Goal: Task Accomplishment & Management: Manage account settings

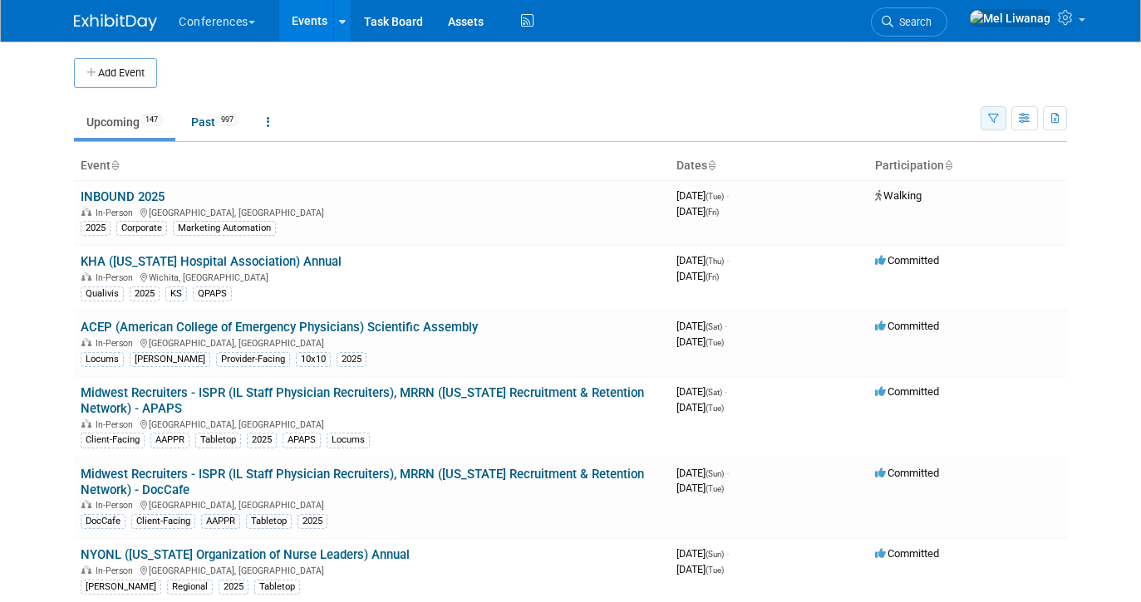
click at [985, 126] on button "button" at bounding box center [993, 118] width 26 height 24
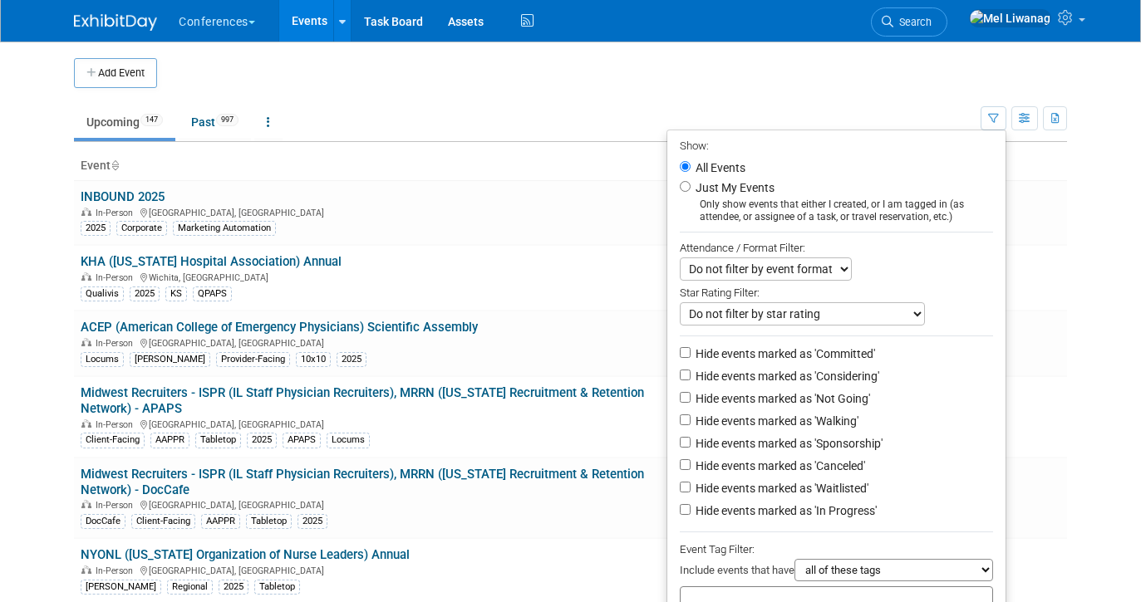
click at [743, 193] on label "Just My Events" at bounding box center [733, 187] width 82 height 17
click at [690, 192] on input "Just My Events" at bounding box center [685, 186] width 11 height 11
radio input "true"
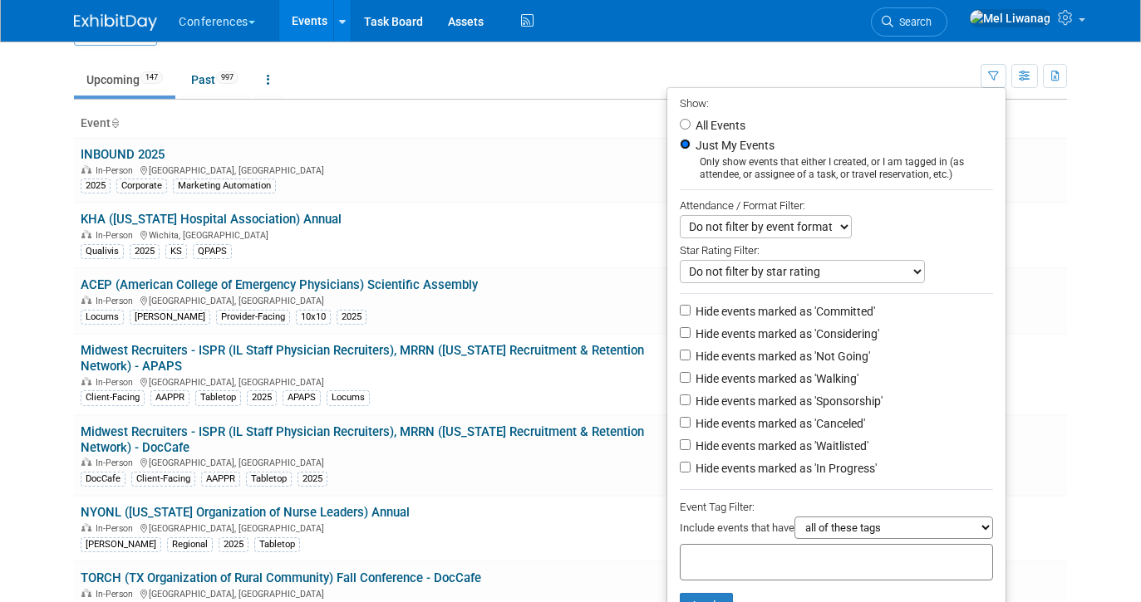
scroll to position [72, 0]
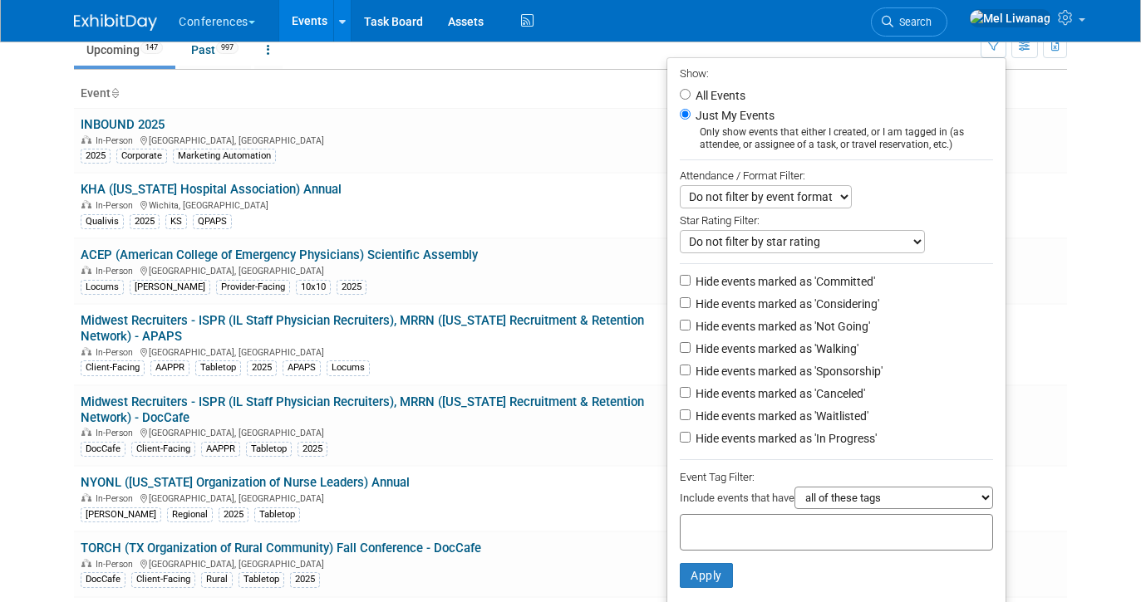
click at [769, 330] on label "Hide events marked as 'Not Going'" at bounding box center [781, 326] width 178 height 17
click at [690, 330] on input "Hide events marked as 'Not Going'" at bounding box center [685, 325] width 11 height 11
checkbox input "true"
click at [779, 415] on label "Hide events marked as 'Waitlisted'" at bounding box center [780, 416] width 176 height 17
click at [690, 415] on input "Hide events marked as 'Waitlisted'" at bounding box center [685, 415] width 11 height 11
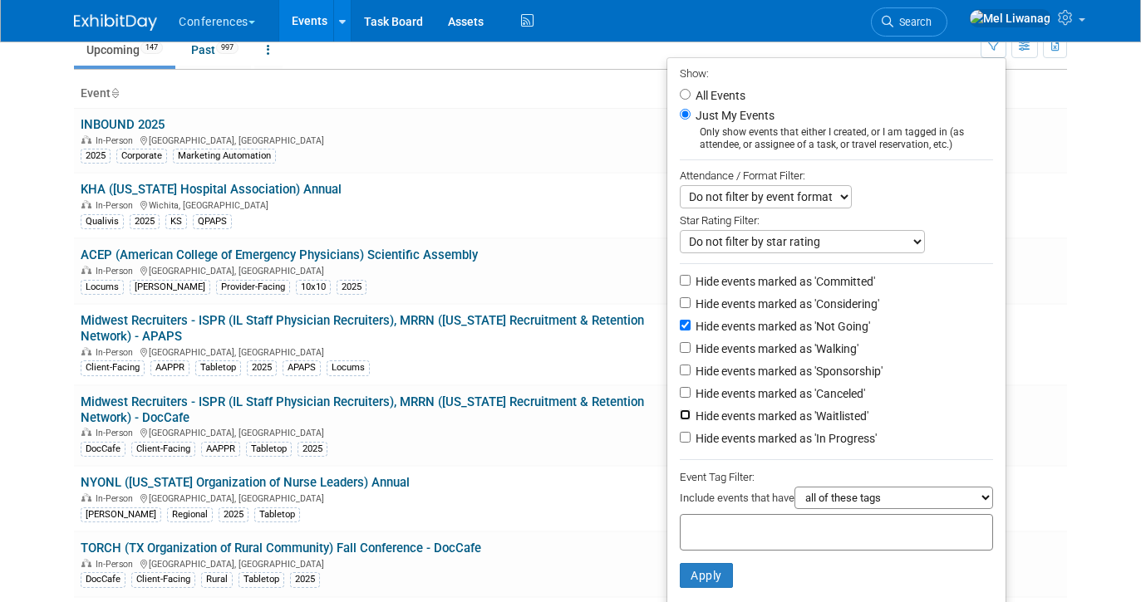
checkbox input "true"
click at [779, 400] on label "Hide events marked as 'Canceled'" at bounding box center [778, 393] width 173 height 17
click at [690, 398] on input "Hide events marked as 'Canceled'" at bounding box center [685, 392] width 11 height 11
checkbox input "true"
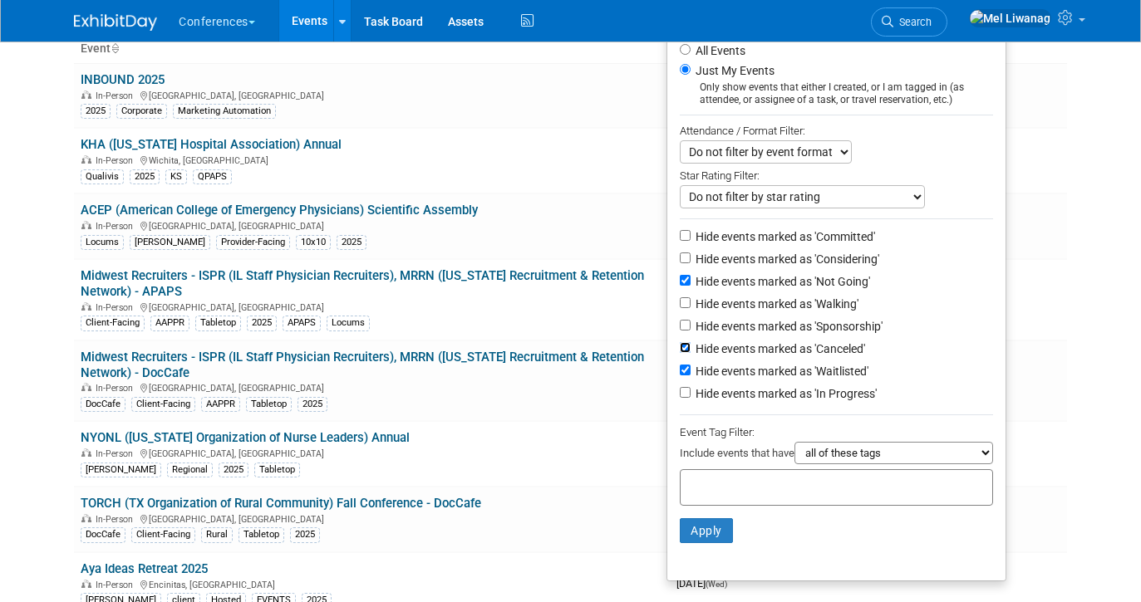
scroll to position [118, 0]
click at [708, 517] on li "Apply Clear Filters" at bounding box center [836, 530] width 338 height 50
click at [708, 524] on button "Apply" at bounding box center [706, 530] width 53 height 25
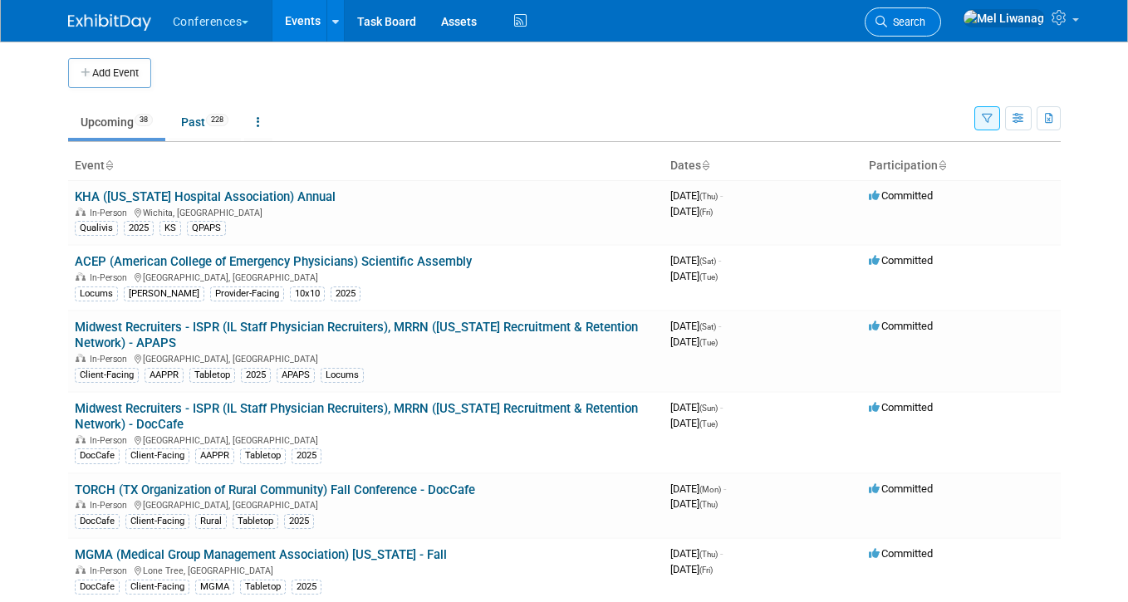
click at [941, 31] on link "Search" at bounding box center [903, 21] width 76 height 29
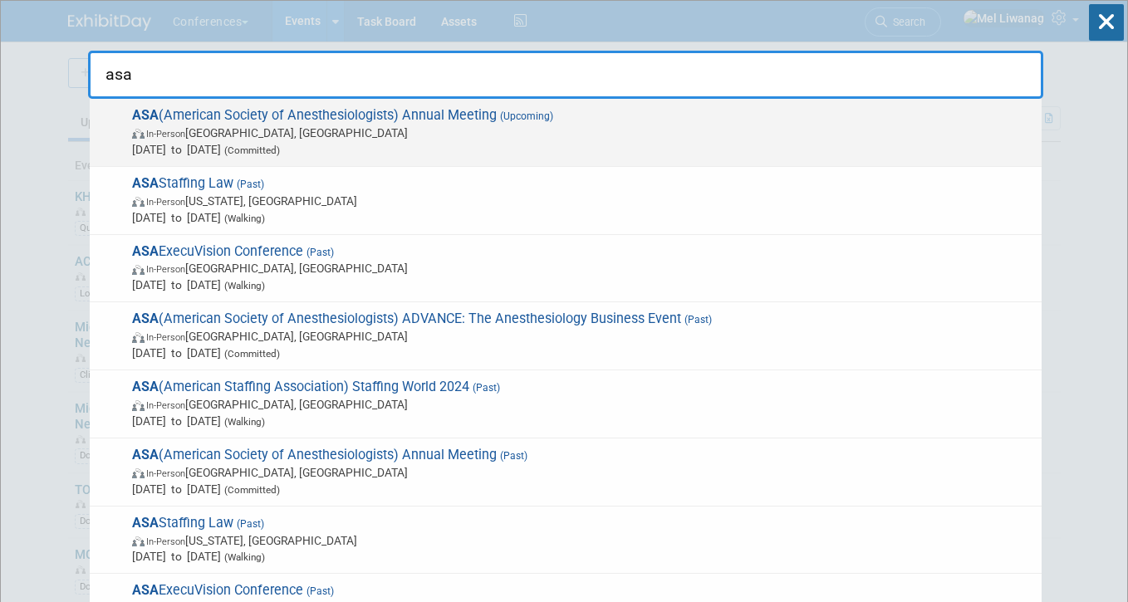
type input "asa"
click at [925, 126] on span "In-Person San Antonio, TX" at bounding box center [582, 133] width 901 height 17
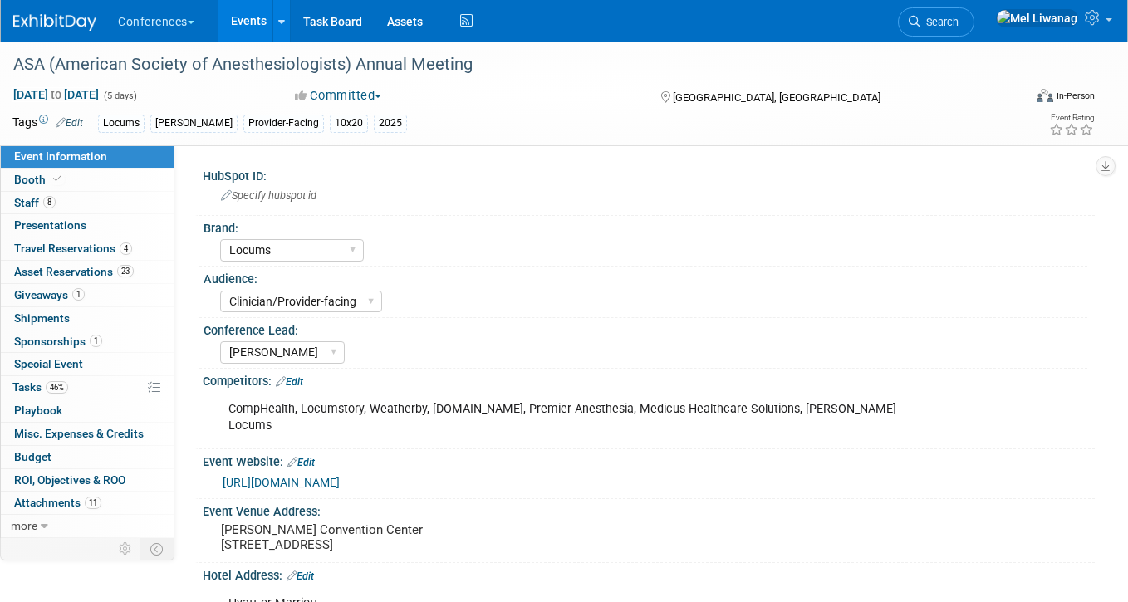
select select "Locums"
select select "Clinician/Provider-facing"
select select "Mel"
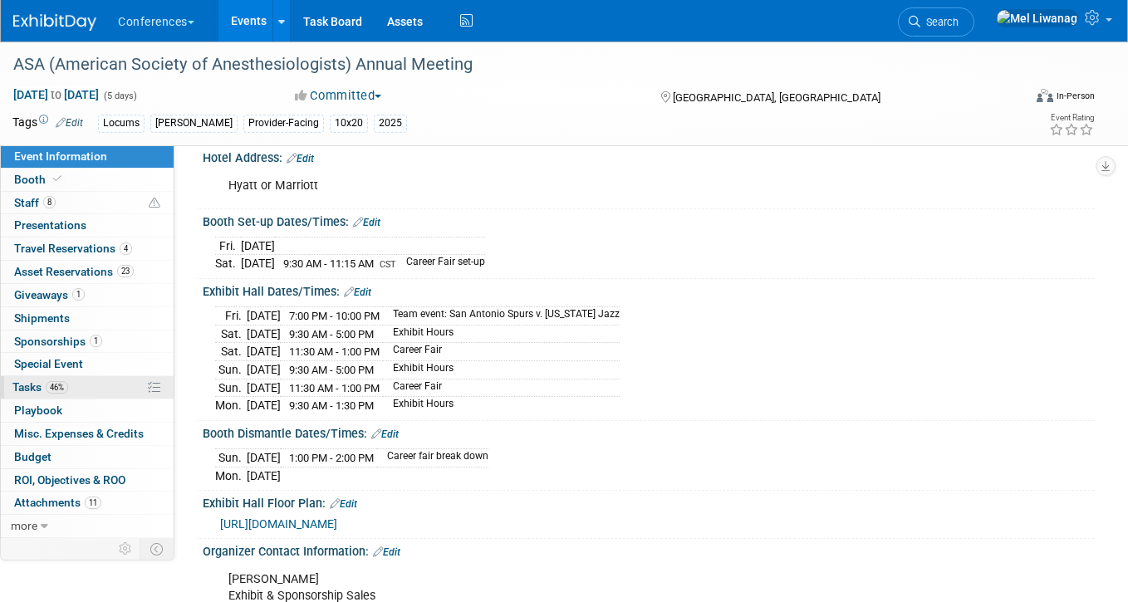
scroll to position [422, 0]
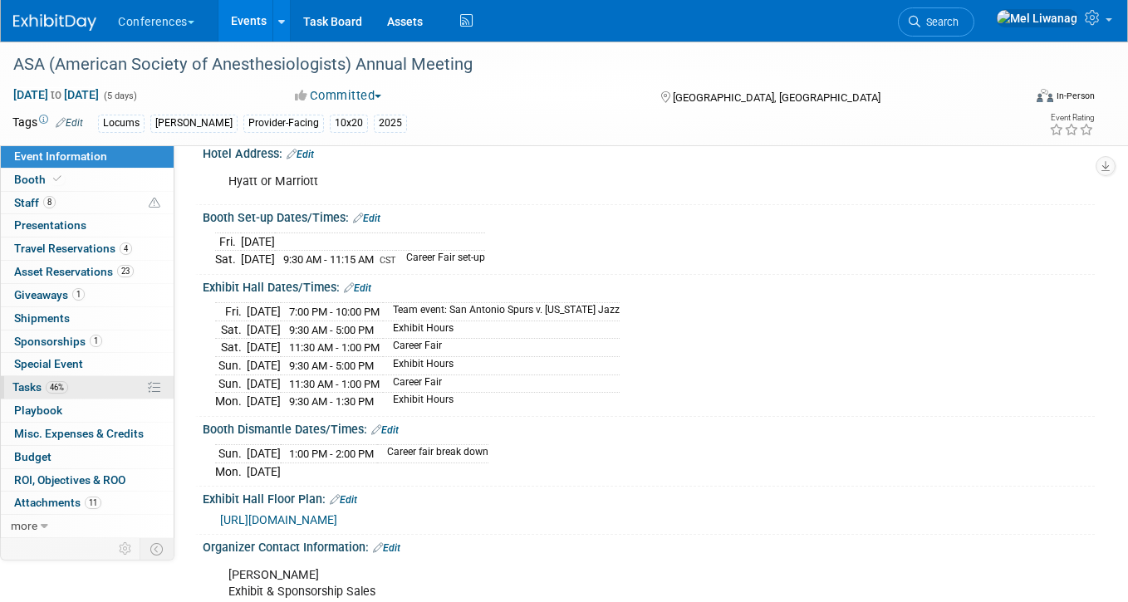
click at [100, 383] on link "46% Tasks 46%" at bounding box center [87, 387] width 173 height 22
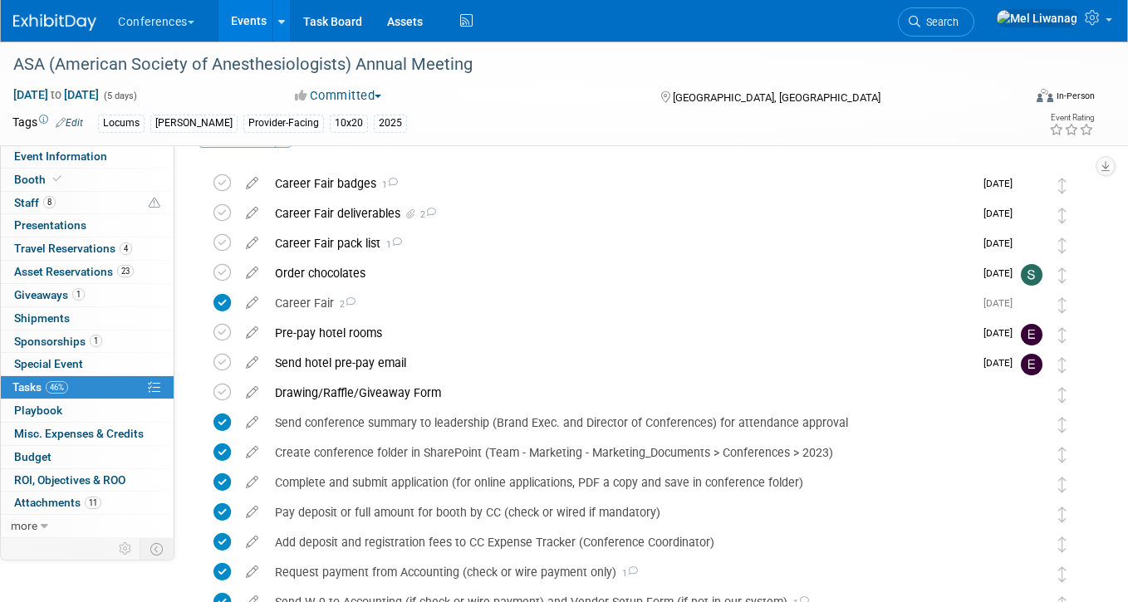
scroll to position [0, 0]
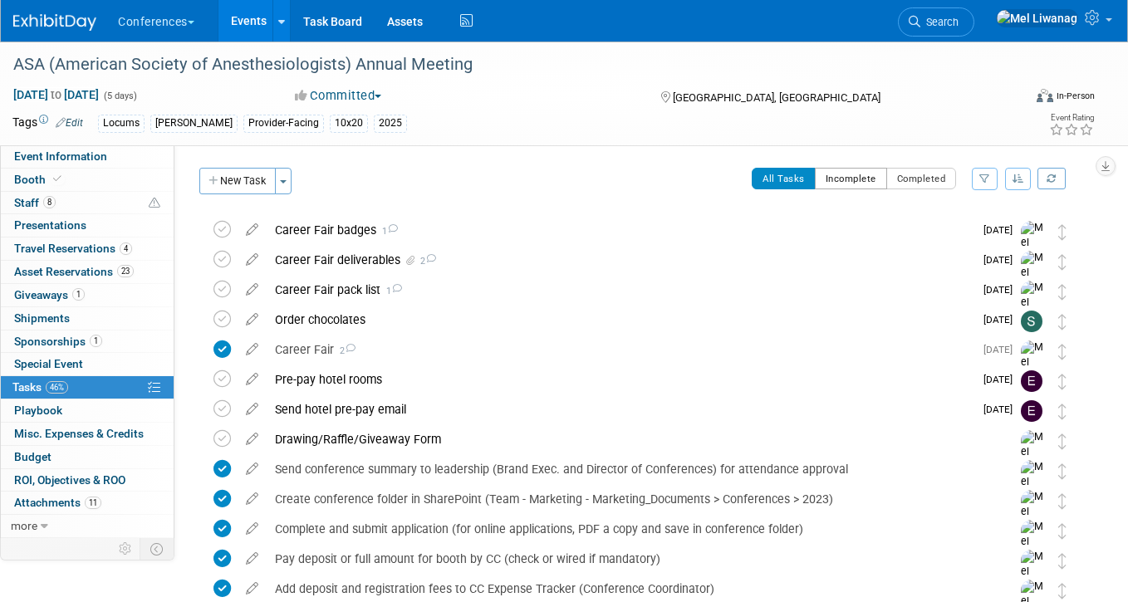
click at [824, 171] on button "Incomplete" at bounding box center [851, 179] width 72 height 22
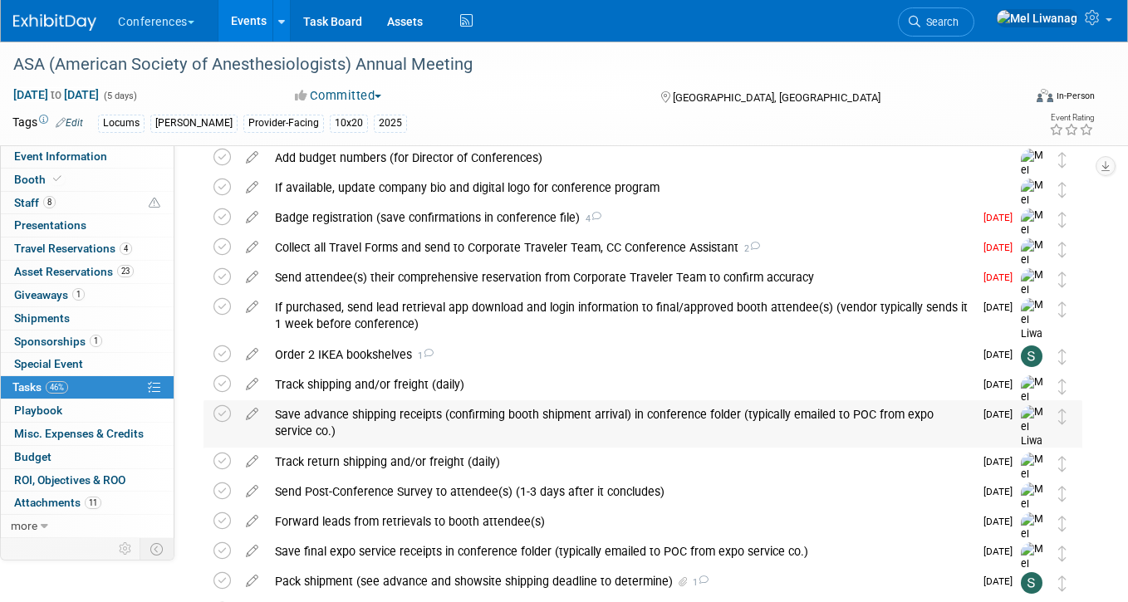
scroll to position [255, 0]
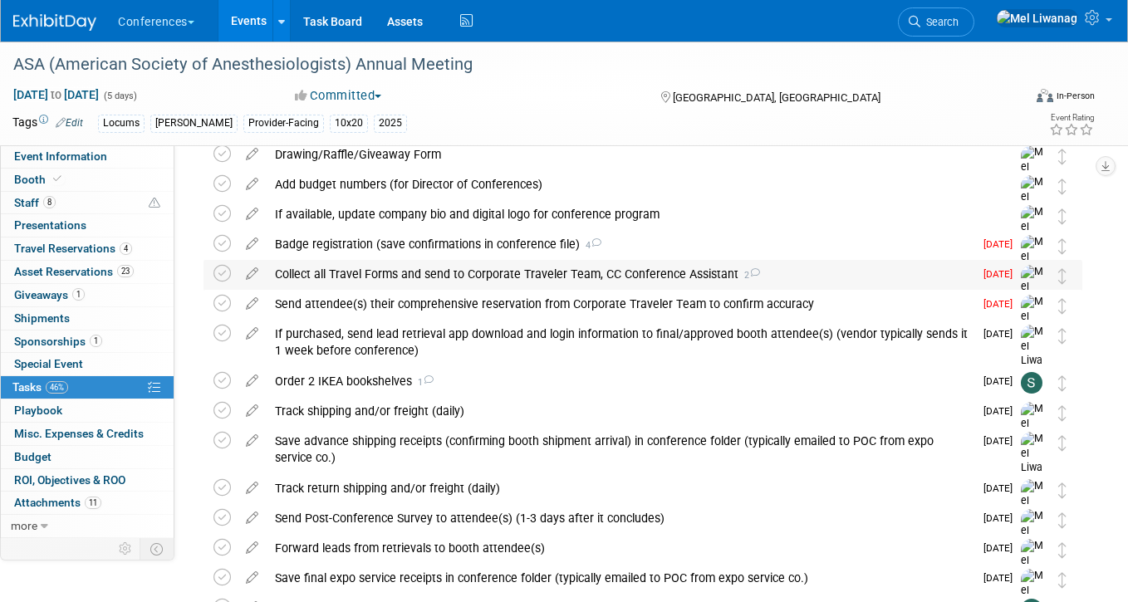
click at [467, 267] on div "Collect all Travel Forms and send to Corporate Traveler Team, CC Conference Ass…" at bounding box center [620, 274] width 707 height 28
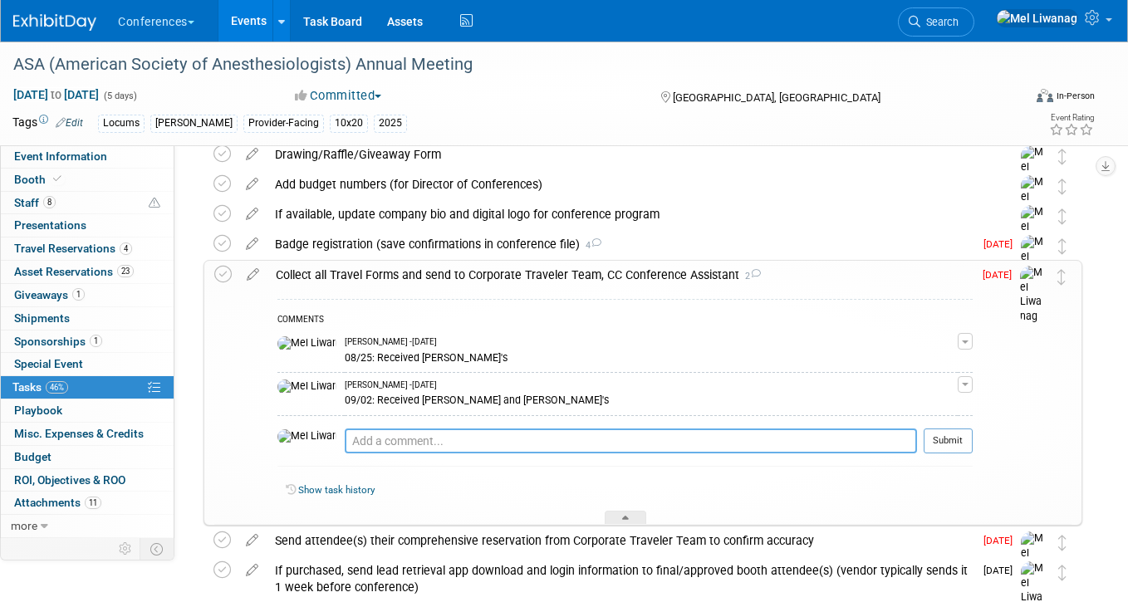
click at [400, 453] on textarea at bounding box center [631, 441] width 572 height 25
type textarea "09/05: Received Bob and Sergio's"
click at [959, 444] on button "Submit" at bounding box center [948, 441] width 49 height 25
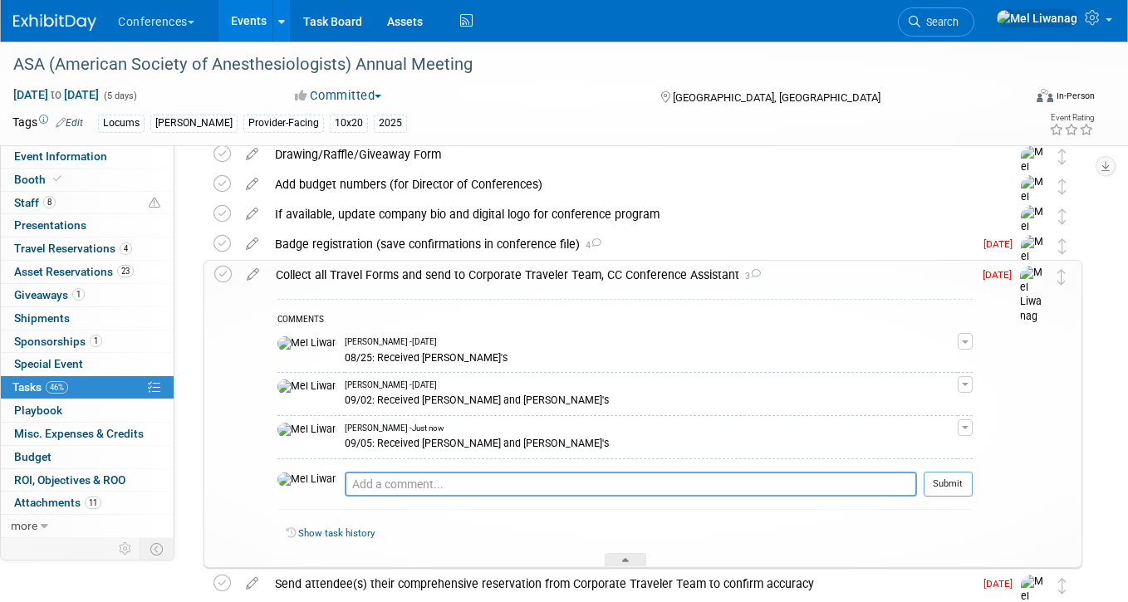
click at [545, 285] on div "Collect all Travel Forms and send to Corporate Traveler Team, CC Conference Ass…" at bounding box center [619, 275] width 705 height 28
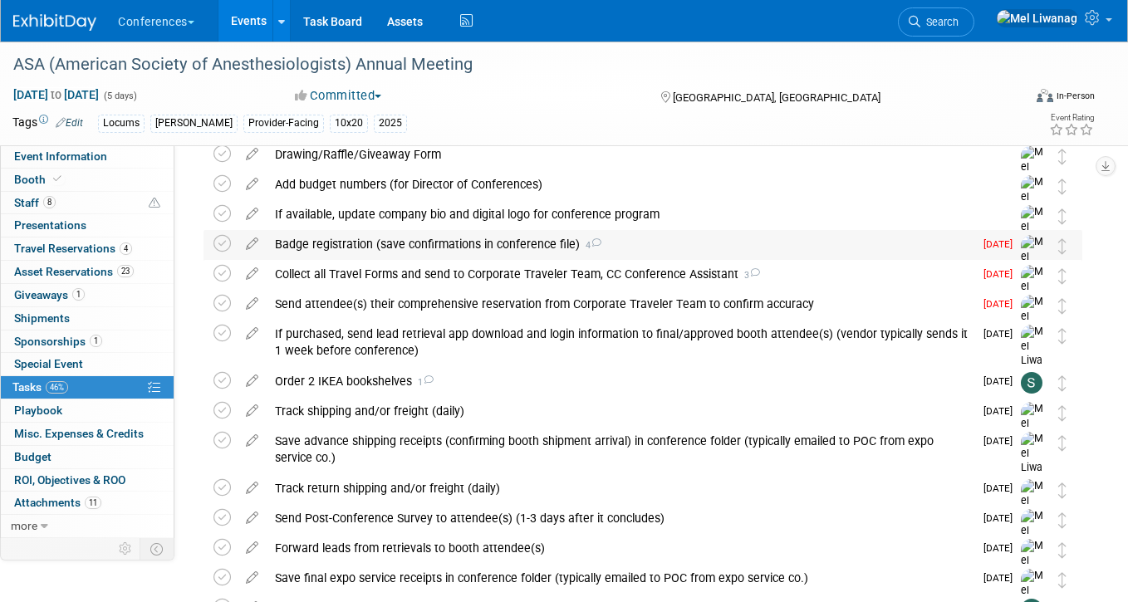
click at [512, 246] on div "Badge registration (save confirmations in conference file) 4" at bounding box center [620, 244] width 707 height 28
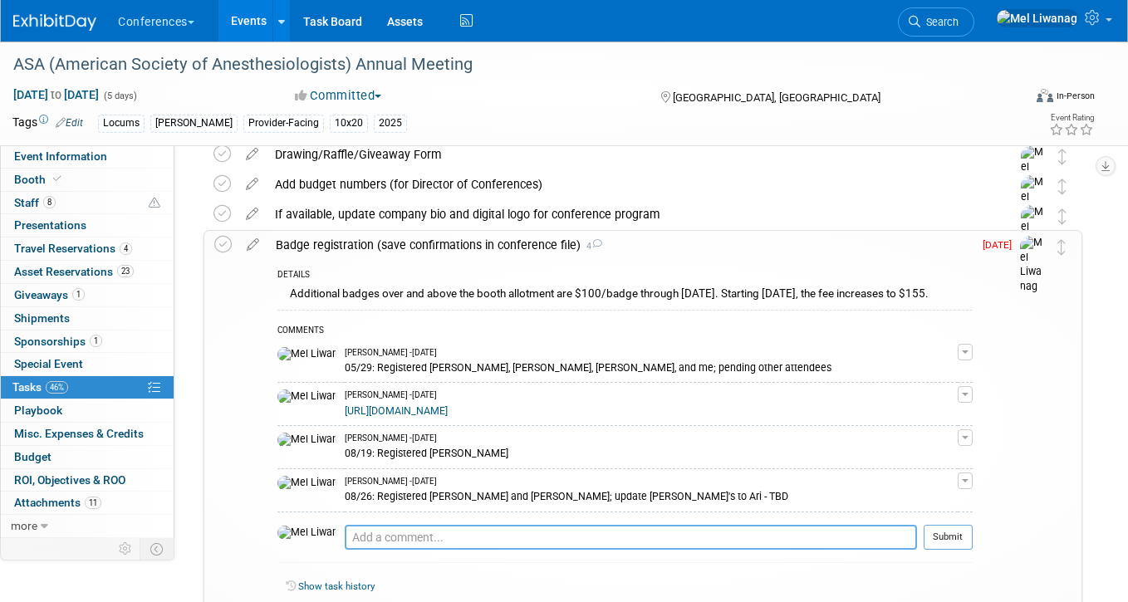
click at [464, 543] on textarea at bounding box center [631, 537] width 572 height 25
type textarea "09/05: Purchased additional badge for Bob yesterday"
click at [959, 546] on button "Submit" at bounding box center [948, 537] width 49 height 25
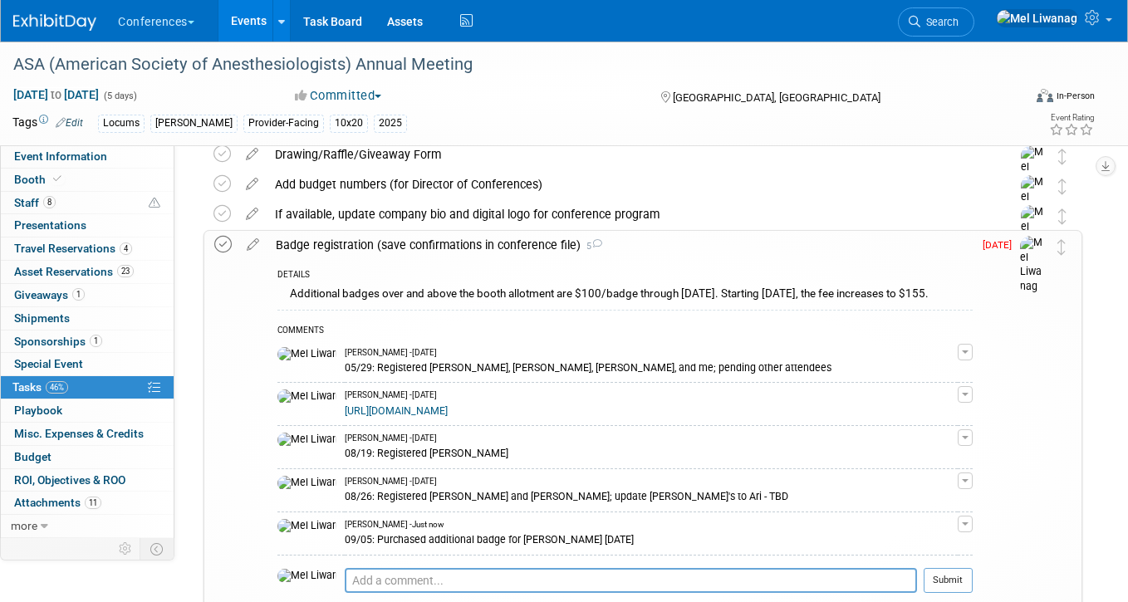
click at [224, 244] on icon at bounding box center [222, 244] width 17 height 17
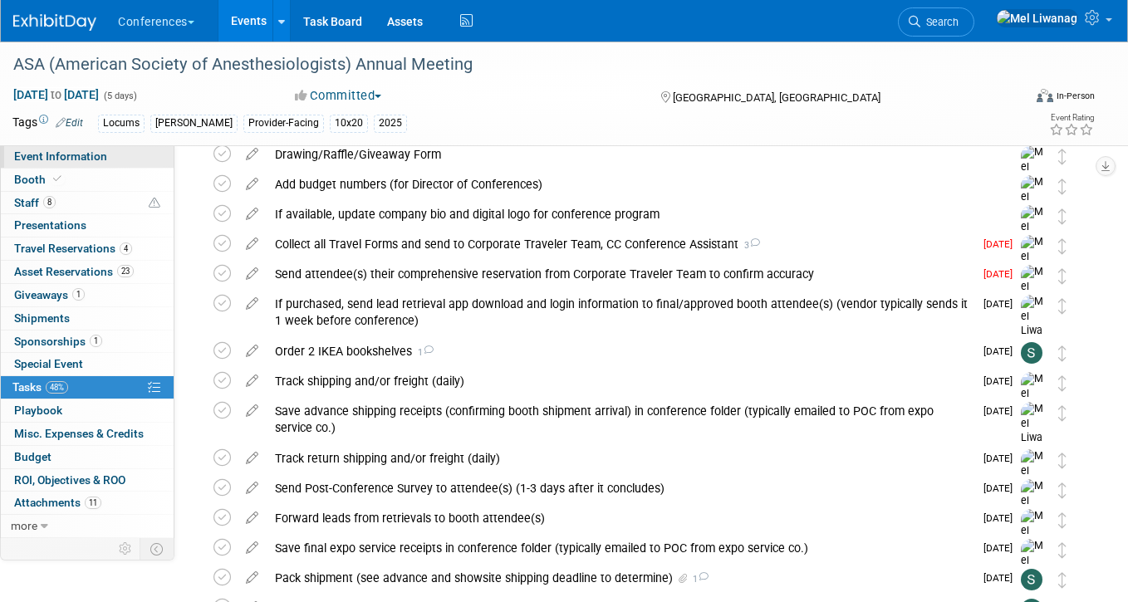
click at [110, 158] on link "Event Information" at bounding box center [87, 156] width 173 height 22
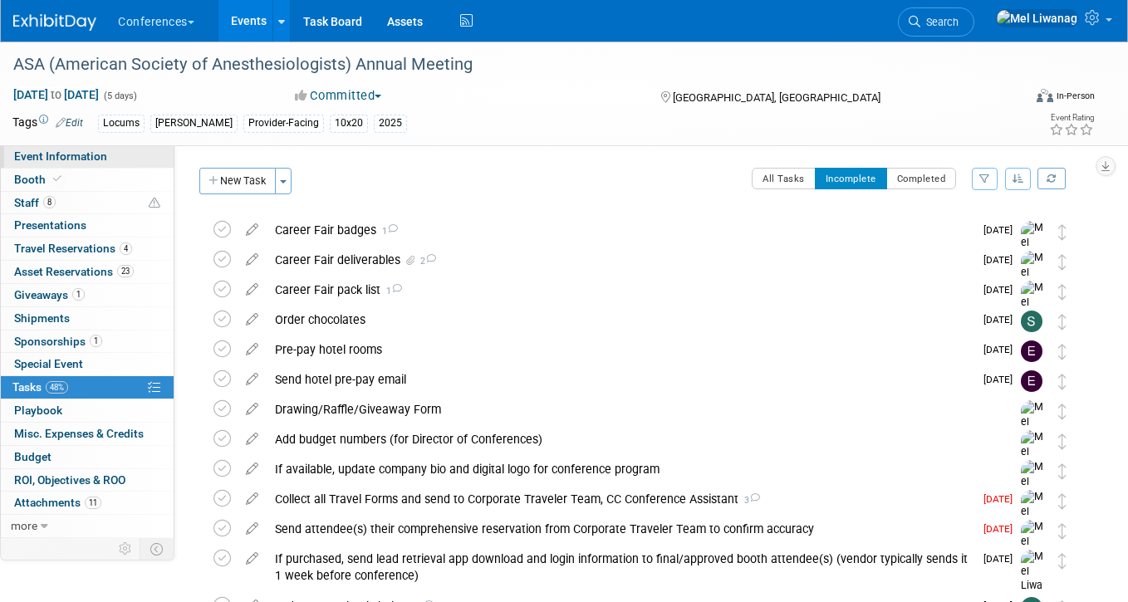
select select "Locums"
select select "Clinician/Provider-facing"
select select "Mel"
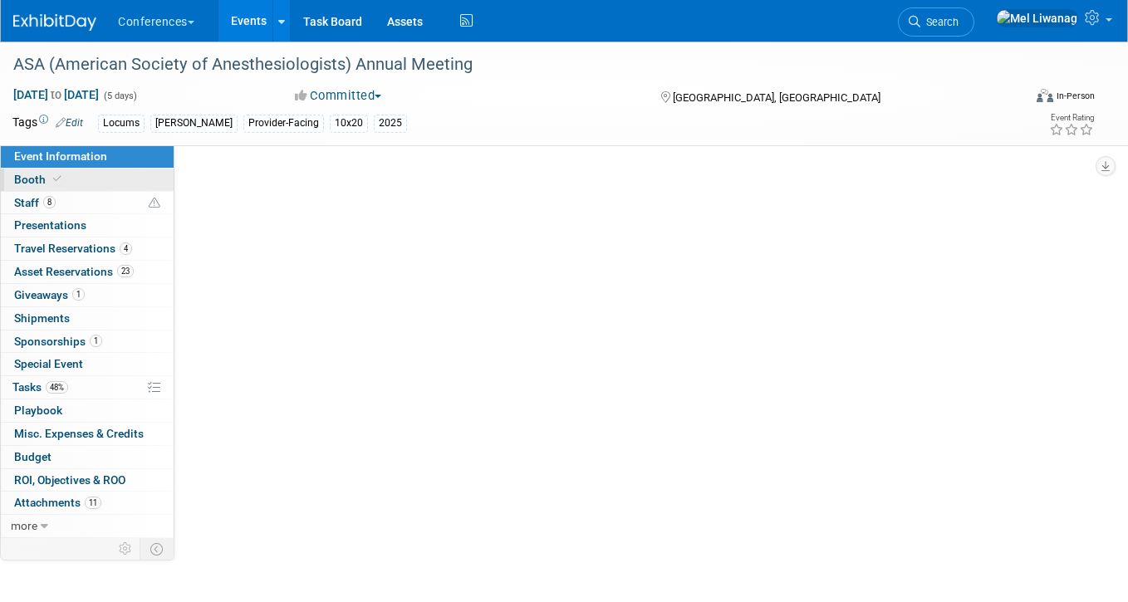
select select "Locums"
select select "Clinician/Provider-facing"
select select "Mel"
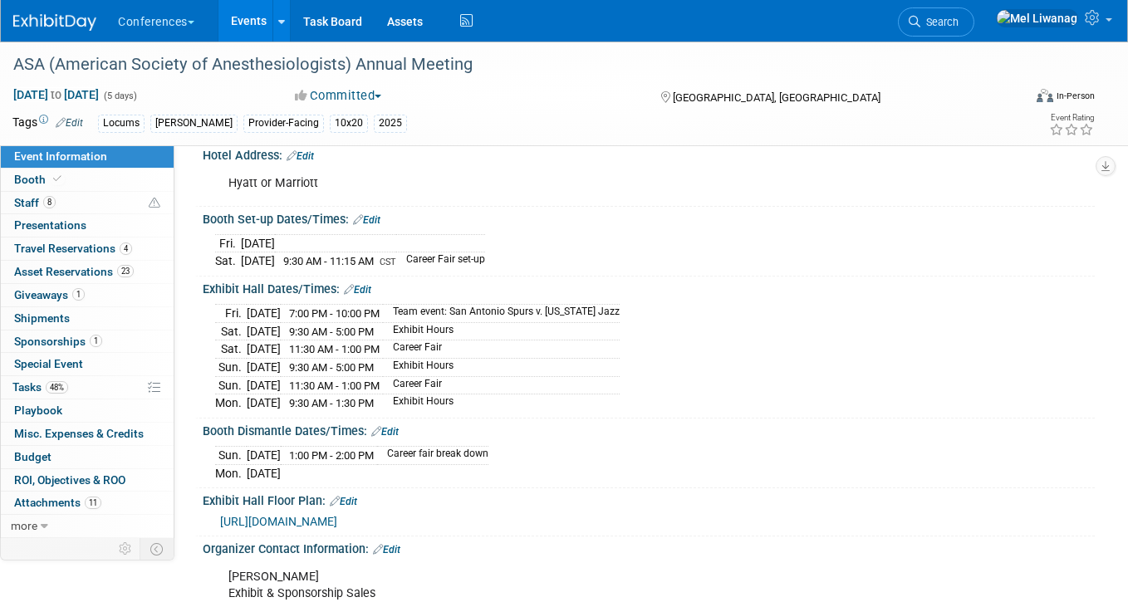
scroll to position [423, 0]
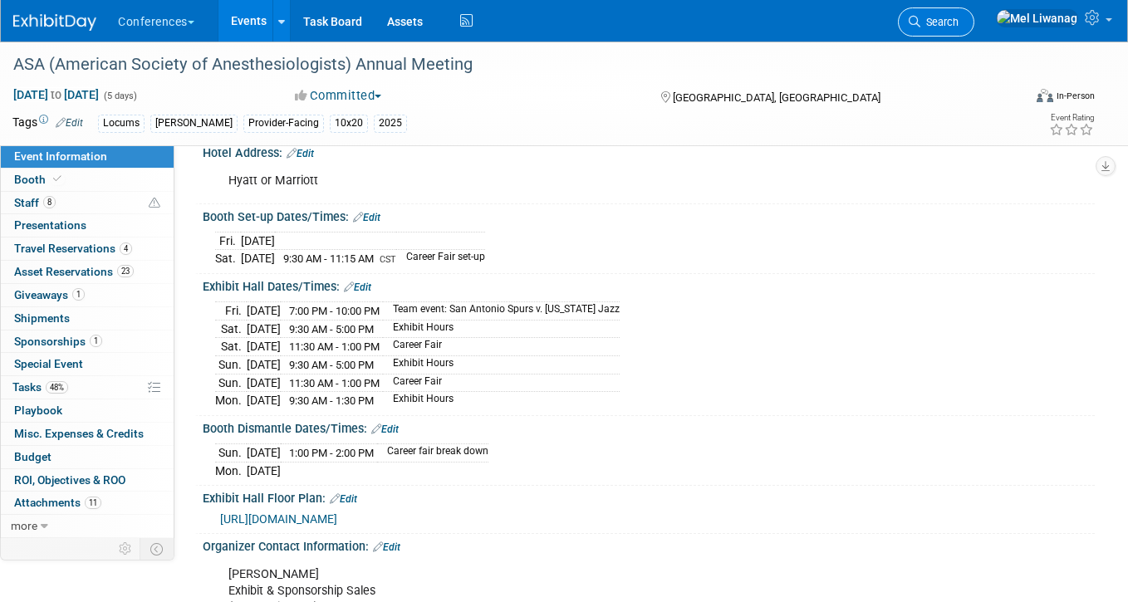
click at [956, 28] on link "Search" at bounding box center [936, 21] width 76 height 29
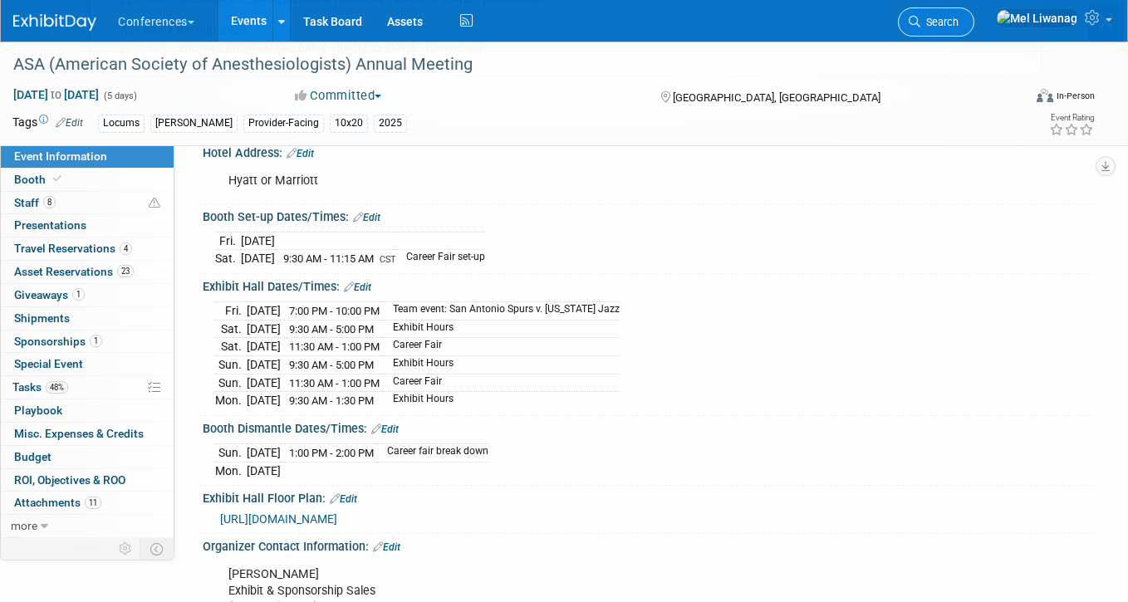
scroll to position [0, 0]
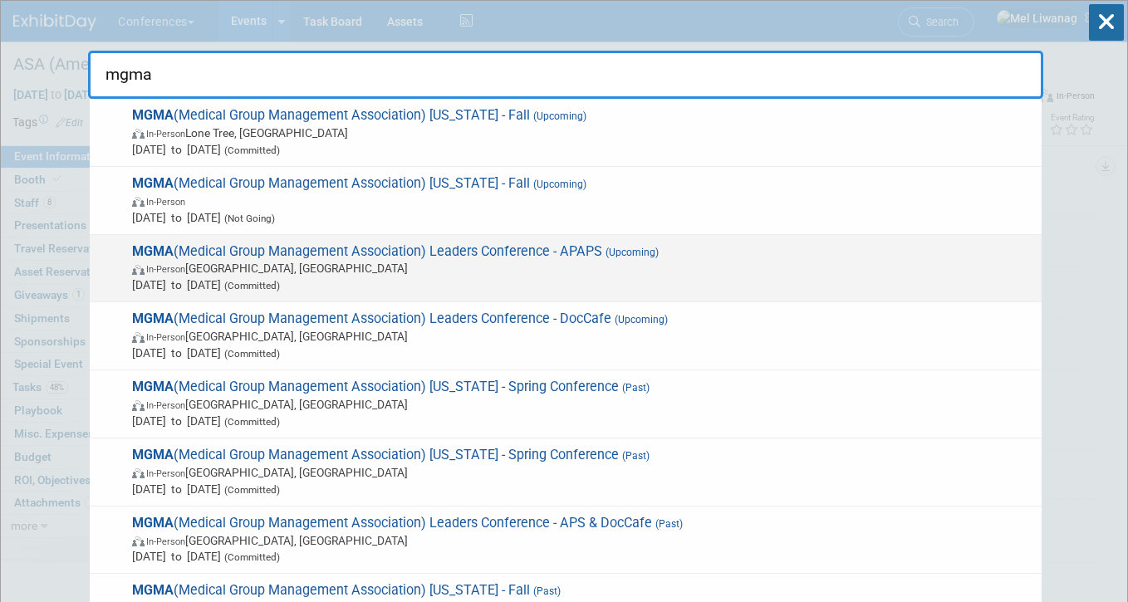
type input "mgma"
click at [562, 297] on div "MGMA (Medical Group Management Association) Leaders Conference - APAPS (Upcomin…" at bounding box center [566, 269] width 952 height 68
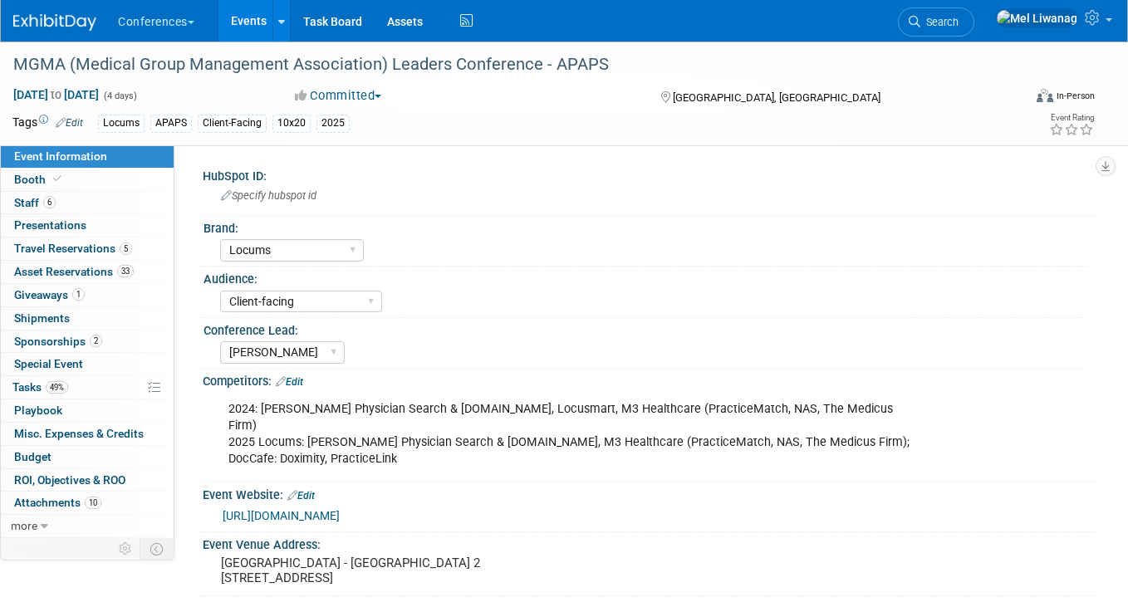
select select "Locums"
select select "Client-facing"
select select "Mel"
click at [103, 189] on link "Booth" at bounding box center [87, 180] width 173 height 22
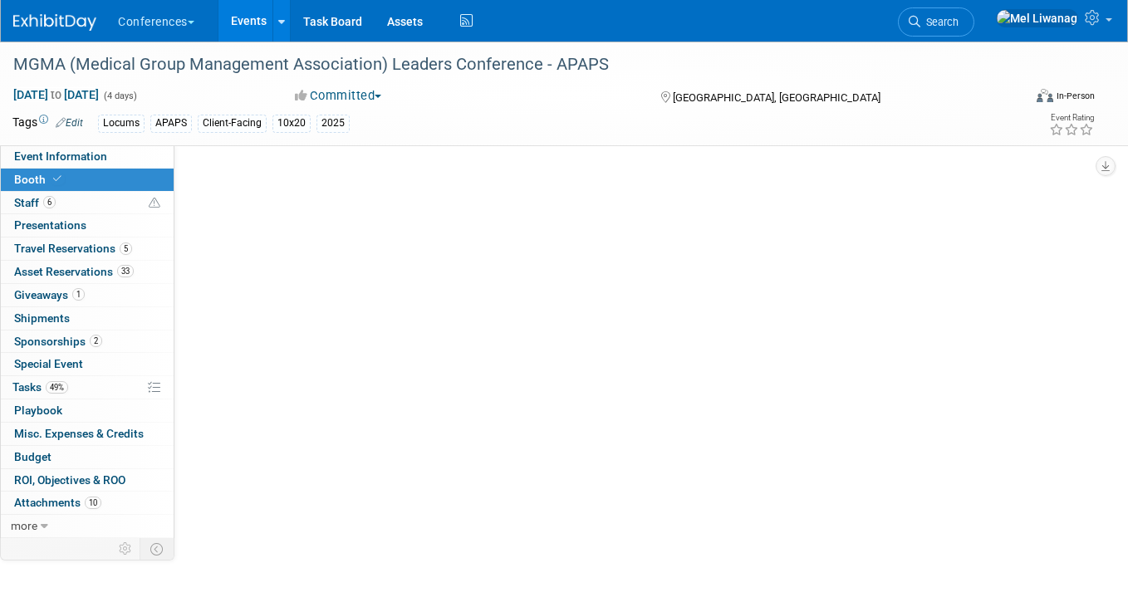
select select "10'x20'"
select select "Yes"
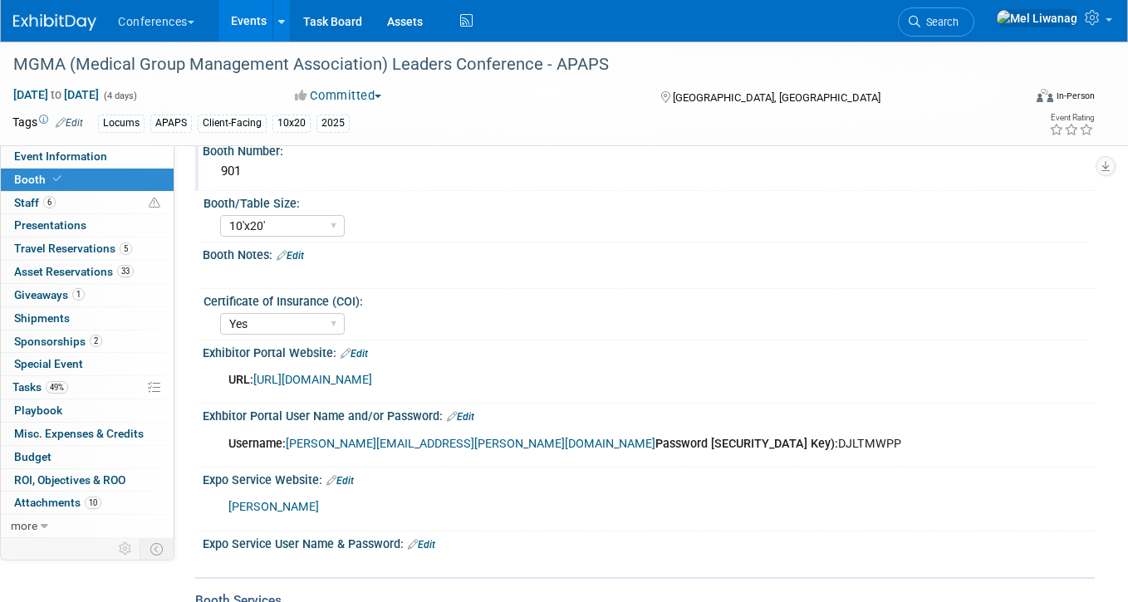
scroll to position [152, 0]
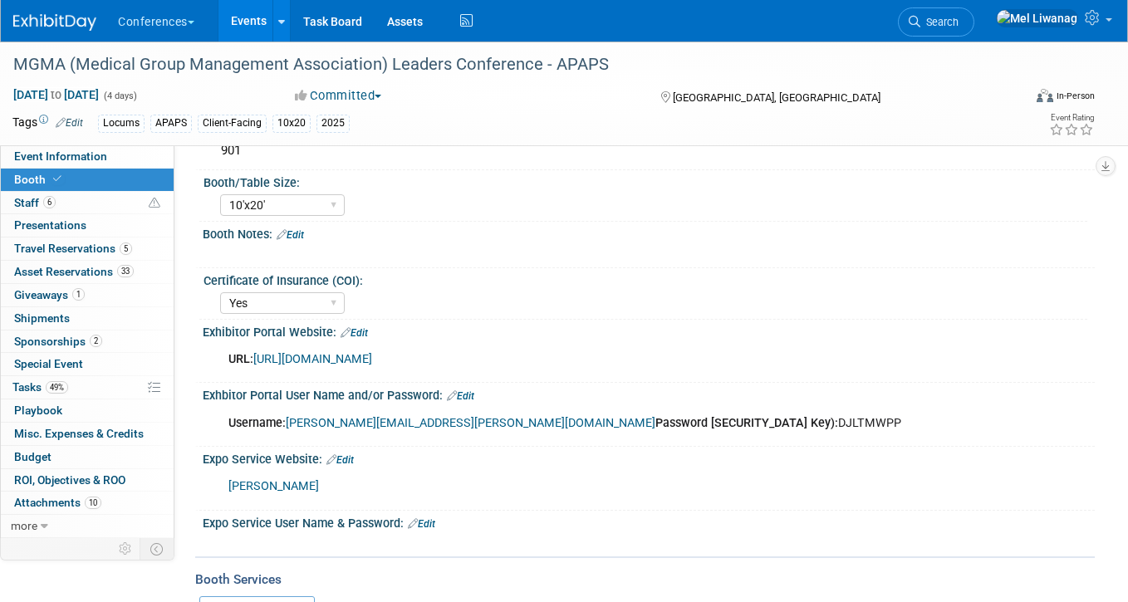
click at [372, 356] on link "https://www.conferenceharvester.com/harvester2ex/login.asp?EventKey=NUSFNBIJ" at bounding box center [312, 359] width 119 height 14
click at [90, 22] on img at bounding box center [54, 22] width 83 height 17
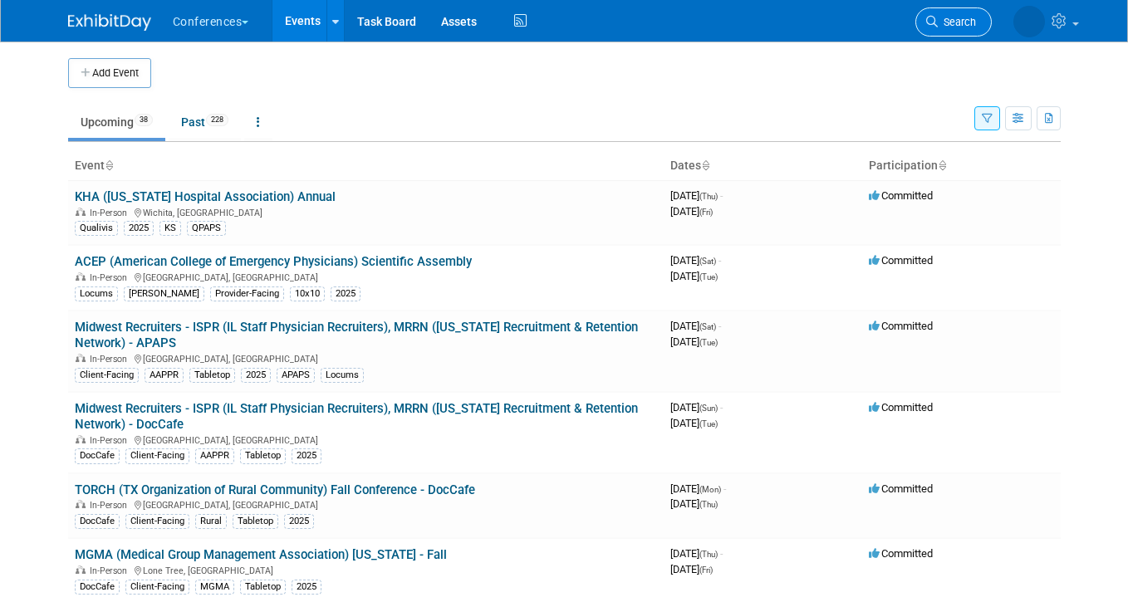
click at [961, 32] on link "Search" at bounding box center [953, 21] width 76 height 29
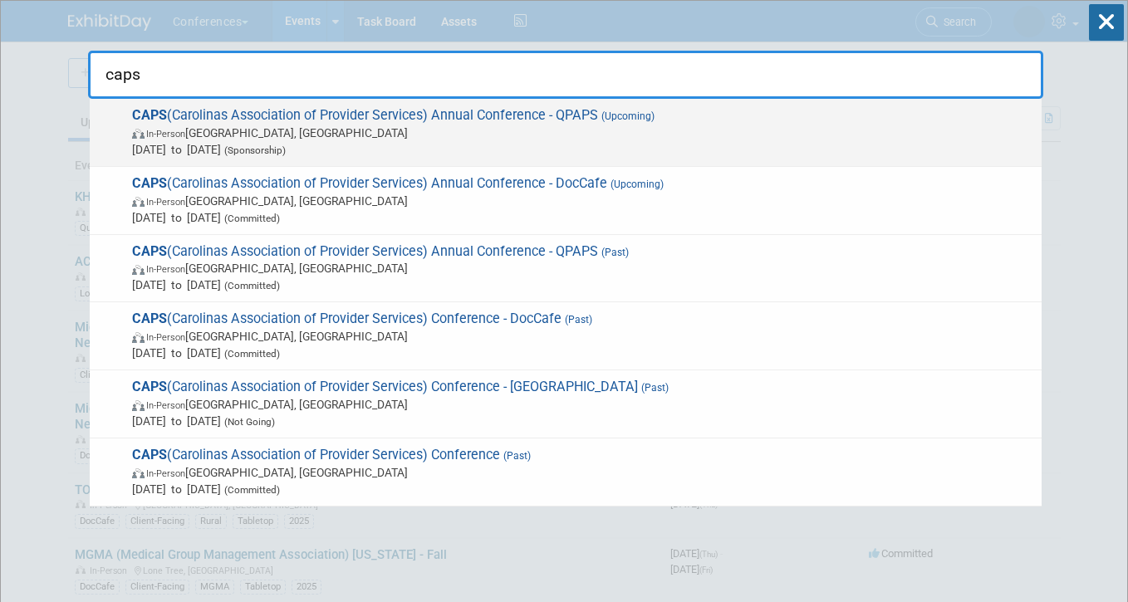
type input "caps"
click at [539, 130] on span "In-Person [GEOGRAPHIC_DATA], [GEOGRAPHIC_DATA]" at bounding box center [582, 133] width 901 height 17
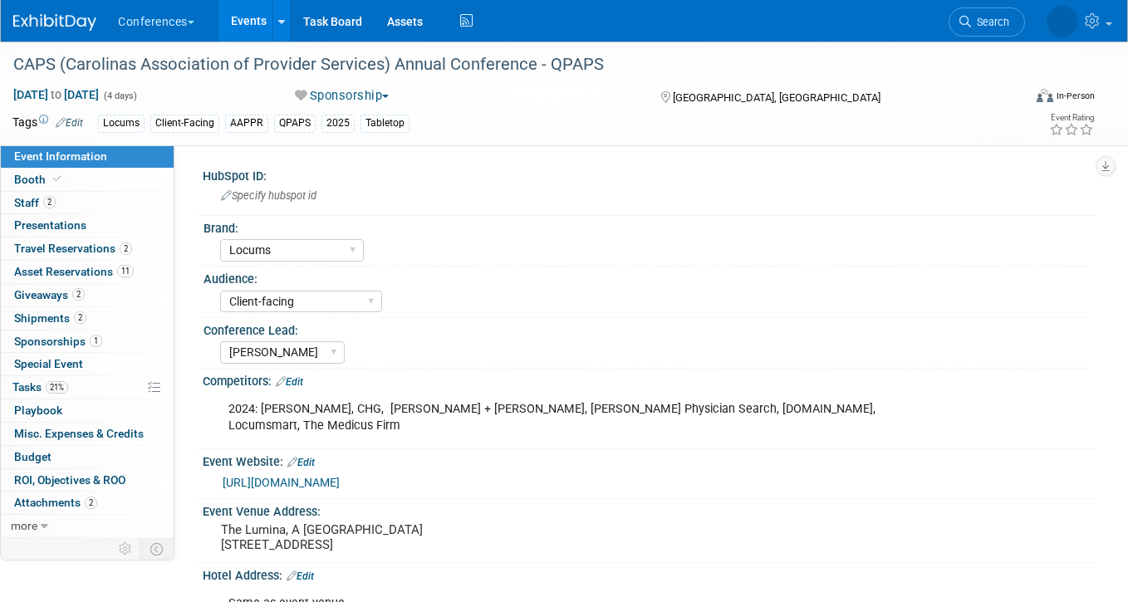
select select "Locums"
select select "Client-facing"
select select "[PERSON_NAME]"
click at [106, 397] on link "21% Tasks 21%" at bounding box center [87, 387] width 173 height 22
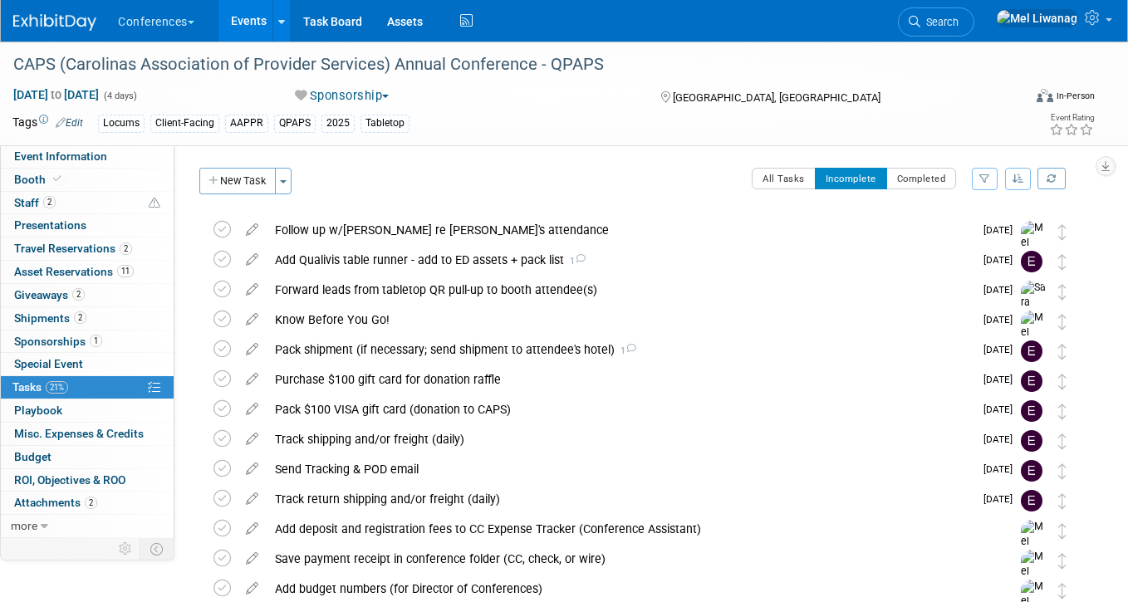
click at [248, 195] on div "New Task Toggle Dropdown Create a new task for this event Copy tasks from anoth…" at bounding box center [248, 187] width 106 height 39
click at [247, 195] on div "New Task Toggle Dropdown Create a new task for this event Copy tasks from anoth…" at bounding box center [248, 187] width 106 height 39
click at [239, 183] on button "New Task" at bounding box center [237, 181] width 76 height 27
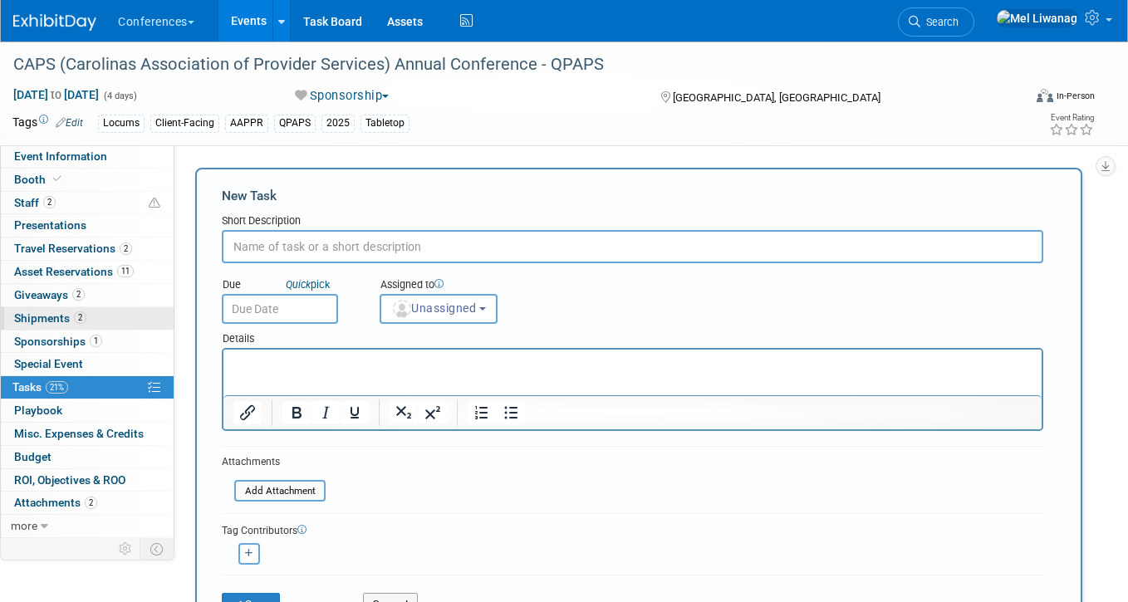
click at [91, 310] on link "2 Shipments 2" at bounding box center [87, 318] width 173 height 22
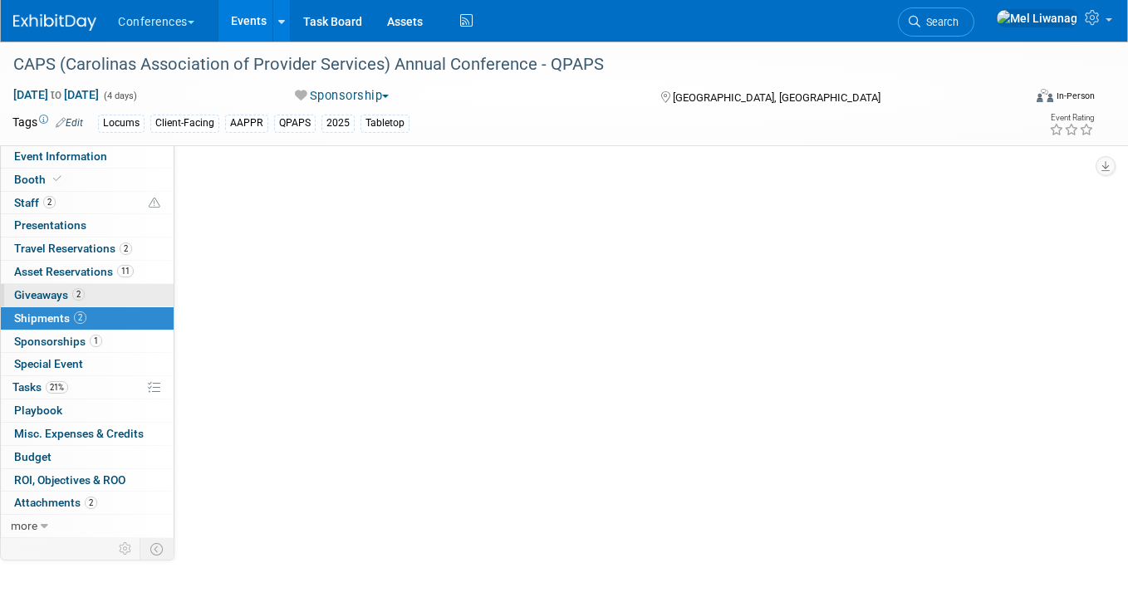
click at [92, 293] on link "2 Giveaways 2" at bounding box center [87, 295] width 173 height 22
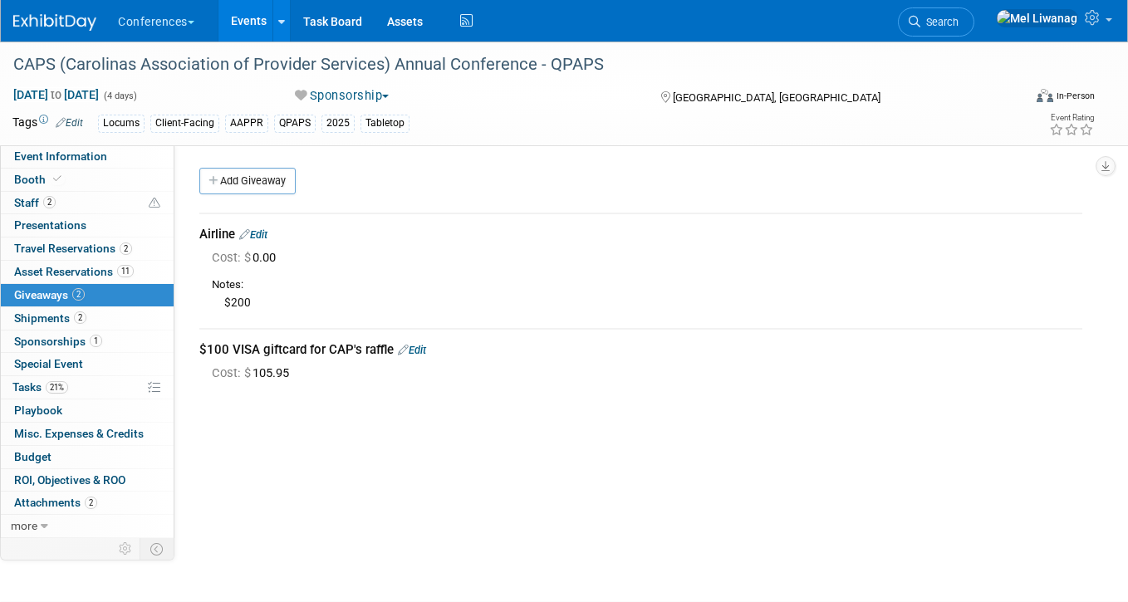
click at [402, 271] on div "Notes: $200" at bounding box center [647, 292] width 871 height 47
click at [348, 418] on div "HubSpot ID: Specify hubspot id Brand: Aya Bespoke Corporate Dawson DocCafe Educ…" at bounding box center [634, 341] width 920 height 393
click at [105, 331] on link "1 Sponsorships 1" at bounding box center [87, 342] width 173 height 22
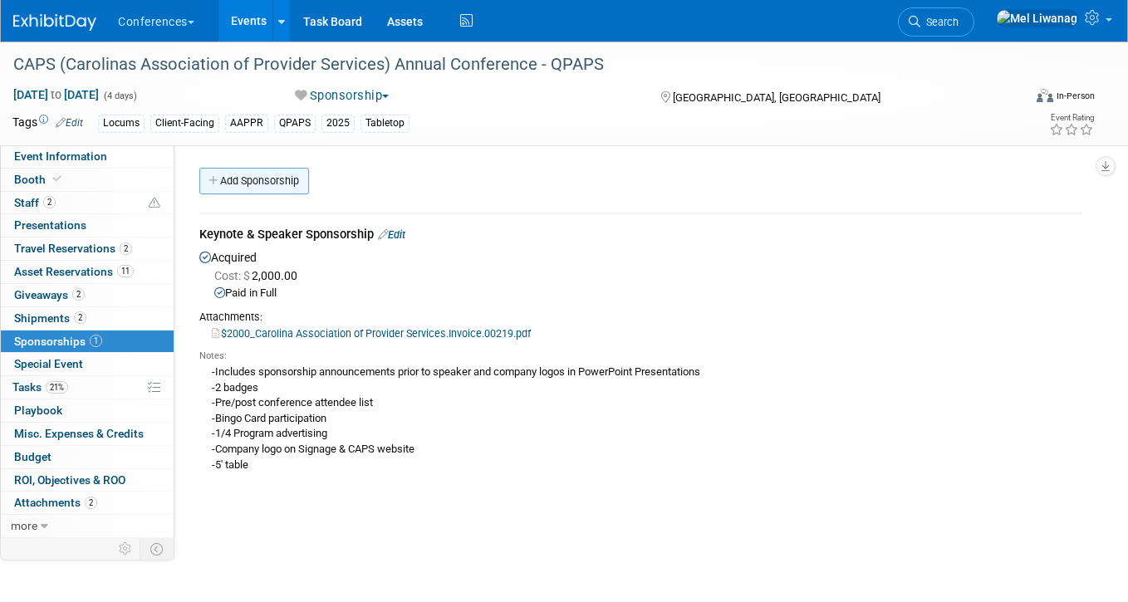
click at [272, 175] on link "Add Sponsorship" at bounding box center [254, 181] width 110 height 27
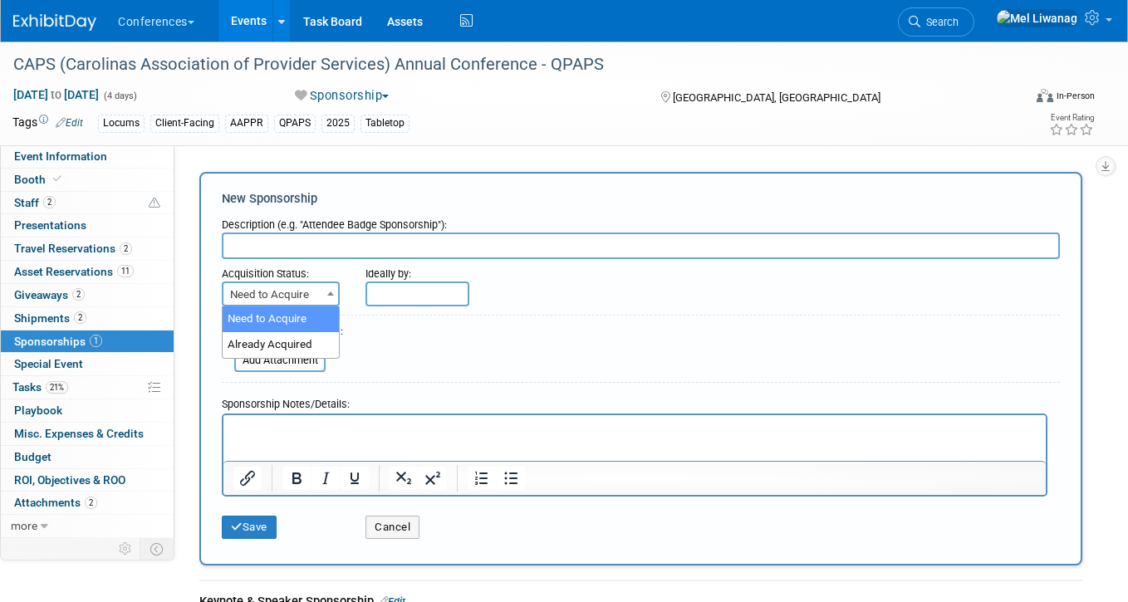
click at [306, 292] on span "Need to Acquire" at bounding box center [280, 294] width 115 height 23
select select "2"
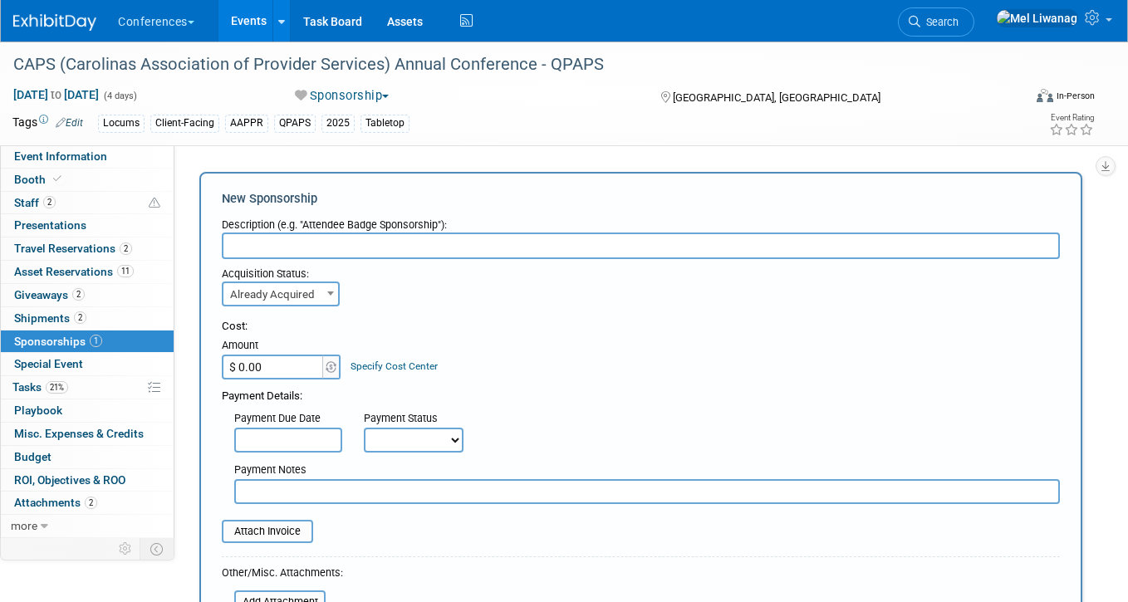
click at [287, 371] on input "$ 0.00" at bounding box center [274, 367] width 104 height 25
type input "$ 425.00"
click at [429, 364] on link "Specify Cost Center" at bounding box center [394, 367] width 87 height 12
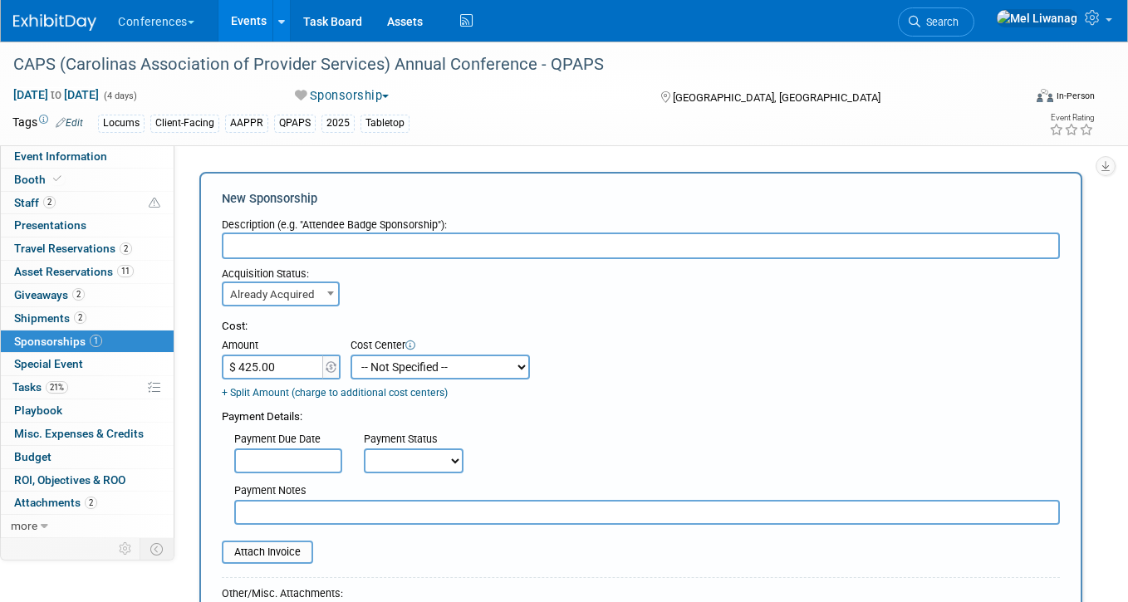
click at [429, 366] on select "-- Not Specified -- Aya Education Aya Healthcare Aya Locums Bespoke Corporate D…" at bounding box center [440, 367] width 179 height 25
select select "18965873"
click at [351, 355] on select "-- Not Specified -- Aya Education Aya Healthcare Aya Locums Bespoke Corporate D…" at bounding box center [440, 367] width 179 height 25
click at [433, 459] on select "Not Paid Yet Partially Paid Paid in Full" at bounding box center [414, 461] width 100 height 25
select select "3"
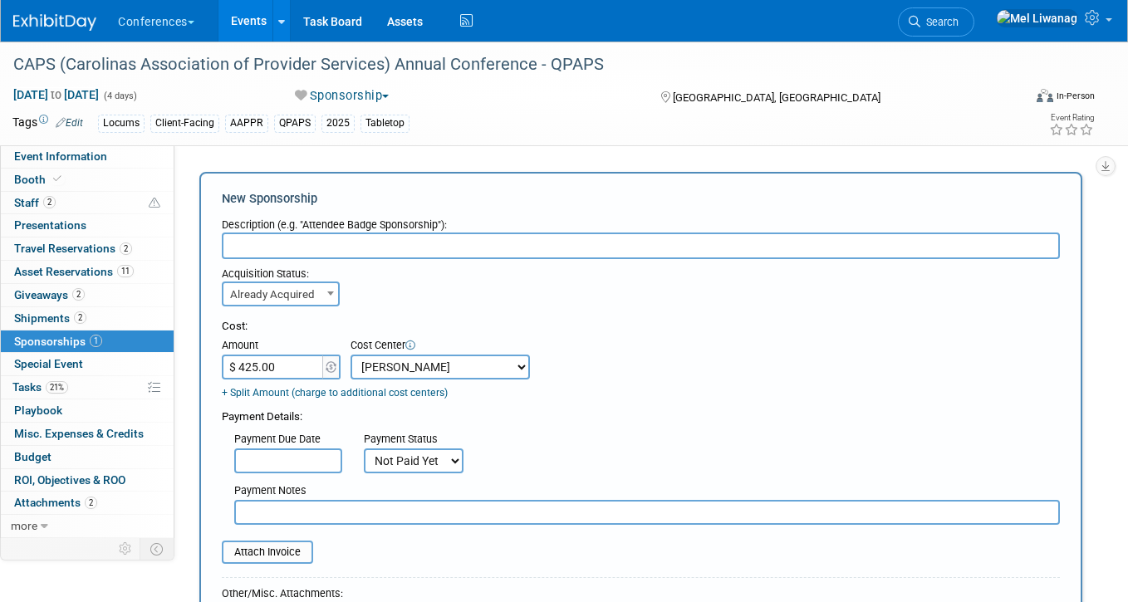
click at [364, 449] on select "Not Paid Yet Partially Paid Paid in Full" at bounding box center [414, 461] width 100 height 25
click at [581, 439] on div "Payment Due Date Payment Status Not Paid Yet Partially Paid Paid in Full Next P…" at bounding box center [640, 449] width 863 height 48
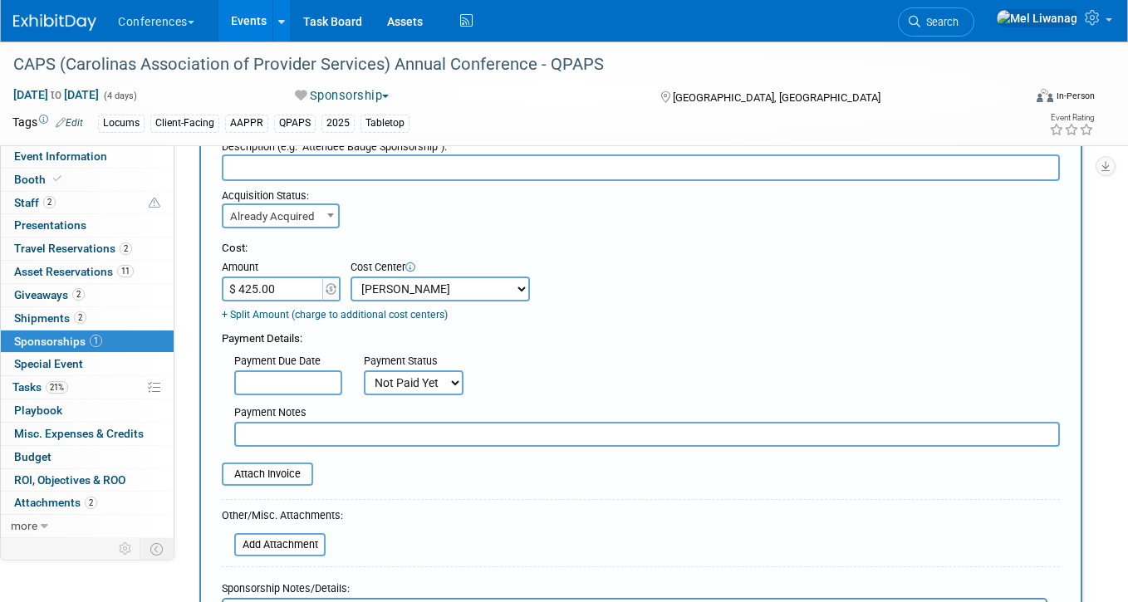
scroll to position [81, 0]
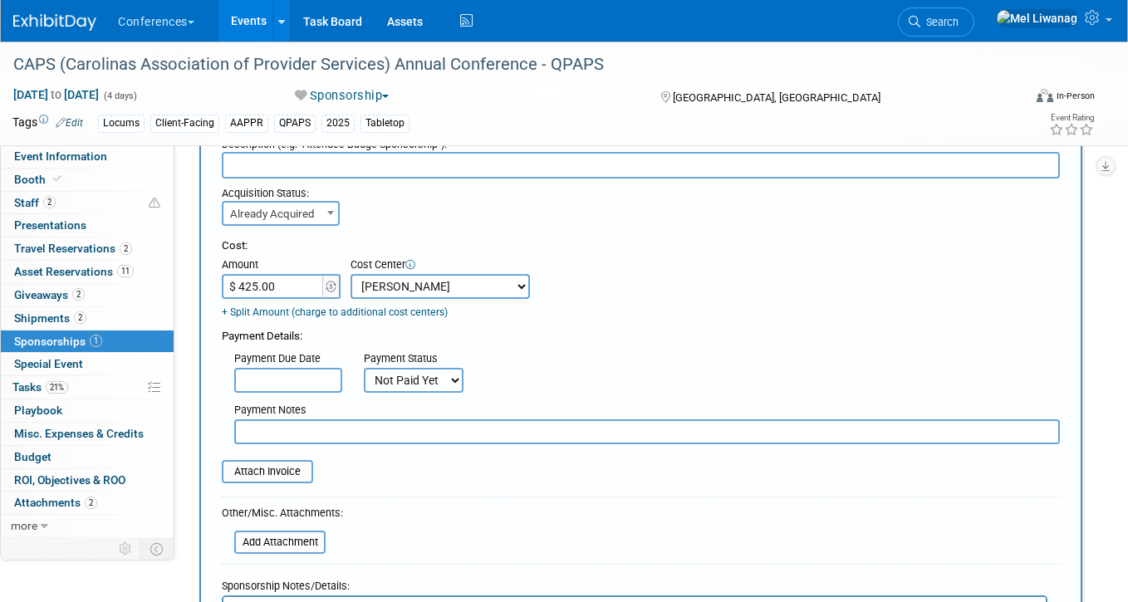
click at [418, 449] on div "Attach Invoice" at bounding box center [641, 463] width 838 height 39
click at [418, 445] on div "Attach Invoice" at bounding box center [641, 463] width 838 height 39
click at [411, 436] on input "text" at bounding box center [647, 432] width 826 height 25
click at [280, 435] on input "Annual Kick-off Dinner" at bounding box center [647, 432] width 826 height 25
click at [395, 434] on input "Annual Kick-off Dinner" at bounding box center [647, 432] width 826 height 25
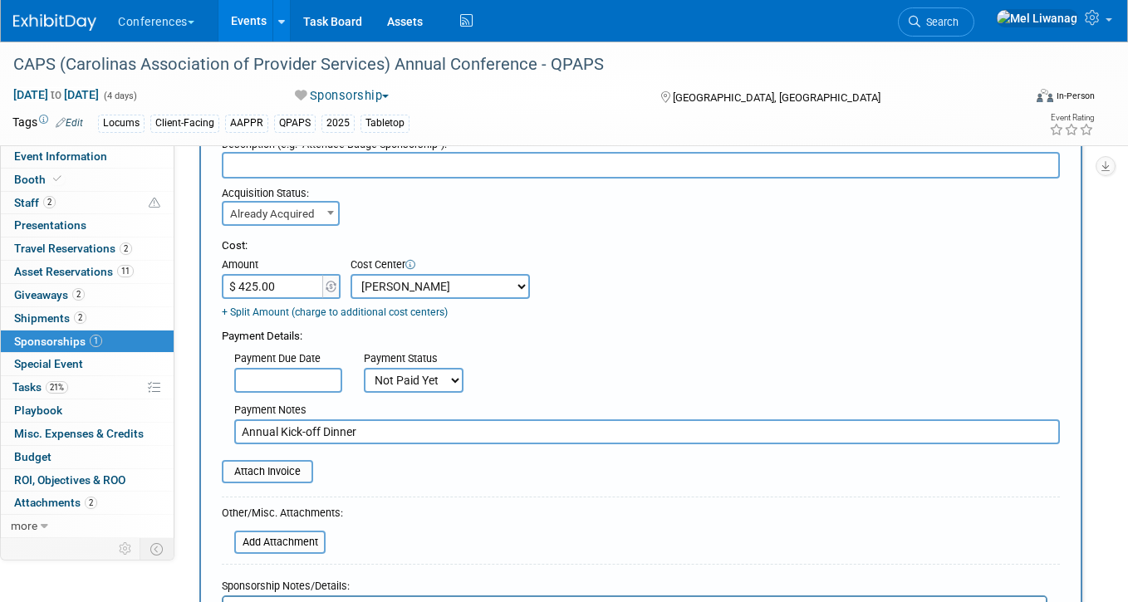
click at [284, 436] on input "Annual Kick-off Dinner" at bounding box center [647, 432] width 826 height 25
drag, startPoint x: 386, startPoint y: 432, endPoint x: 567, endPoint y: 435, distance: 181.1
click at [567, 435] on input "Annual Vendor-sponsored Kick-off Dinner" at bounding box center [647, 432] width 826 height 25
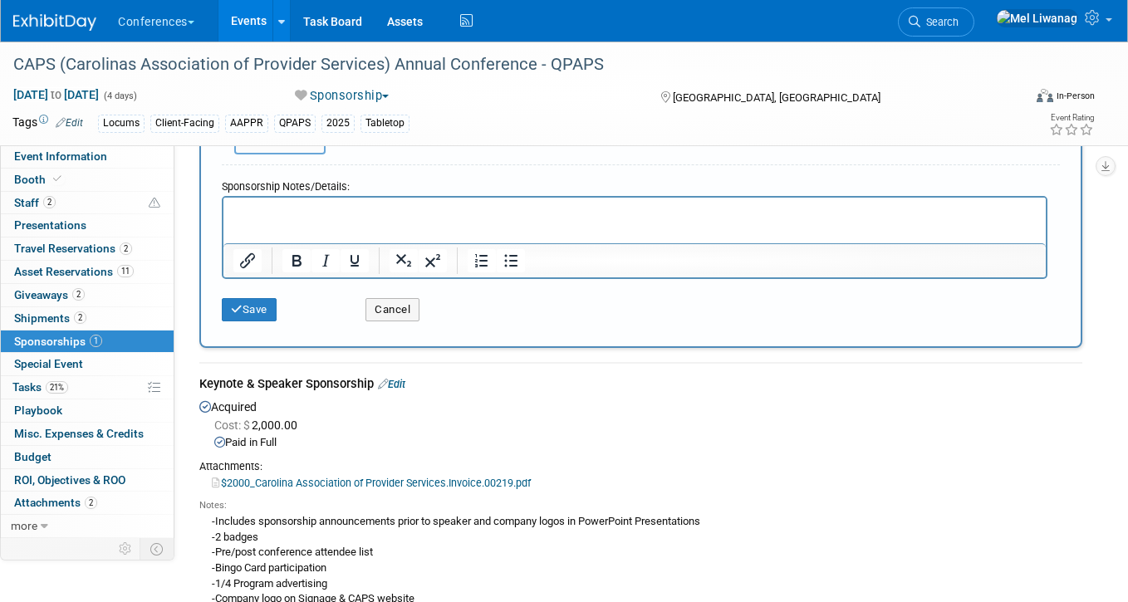
scroll to position [493, 0]
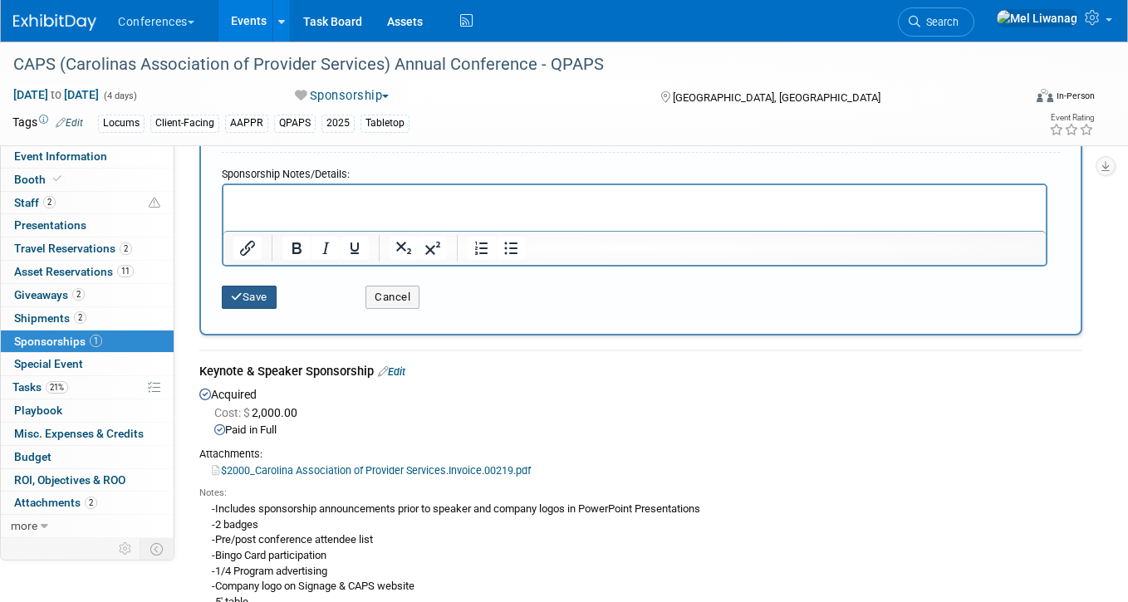
type input "Annual Vendor-sponsored Dinner"
click at [260, 297] on button "Save" at bounding box center [249, 297] width 55 height 23
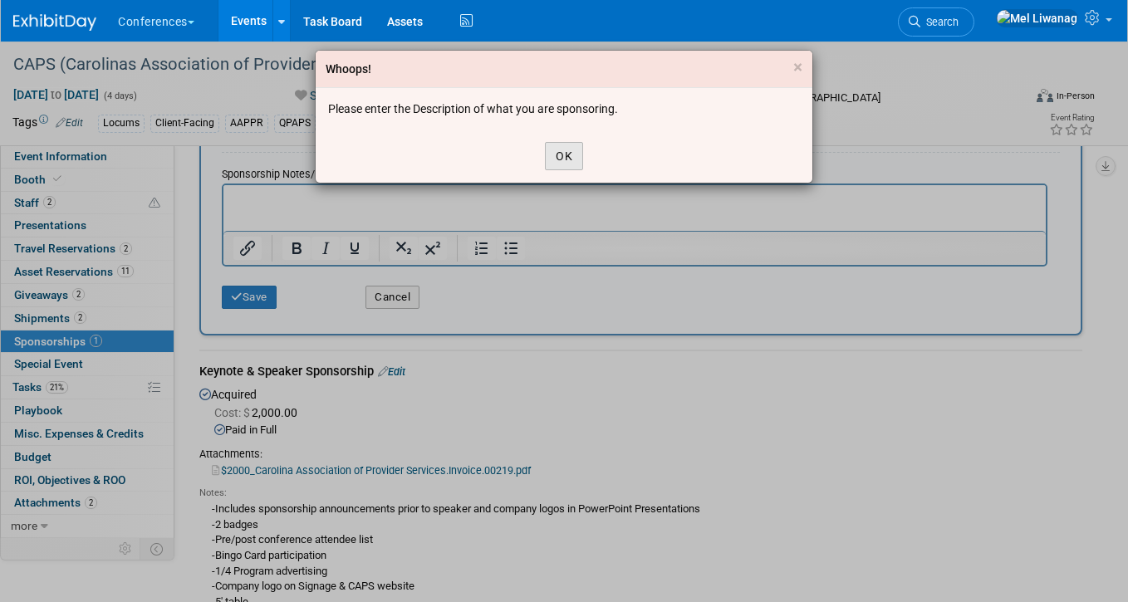
click at [567, 151] on button "OK" at bounding box center [564, 156] width 38 height 28
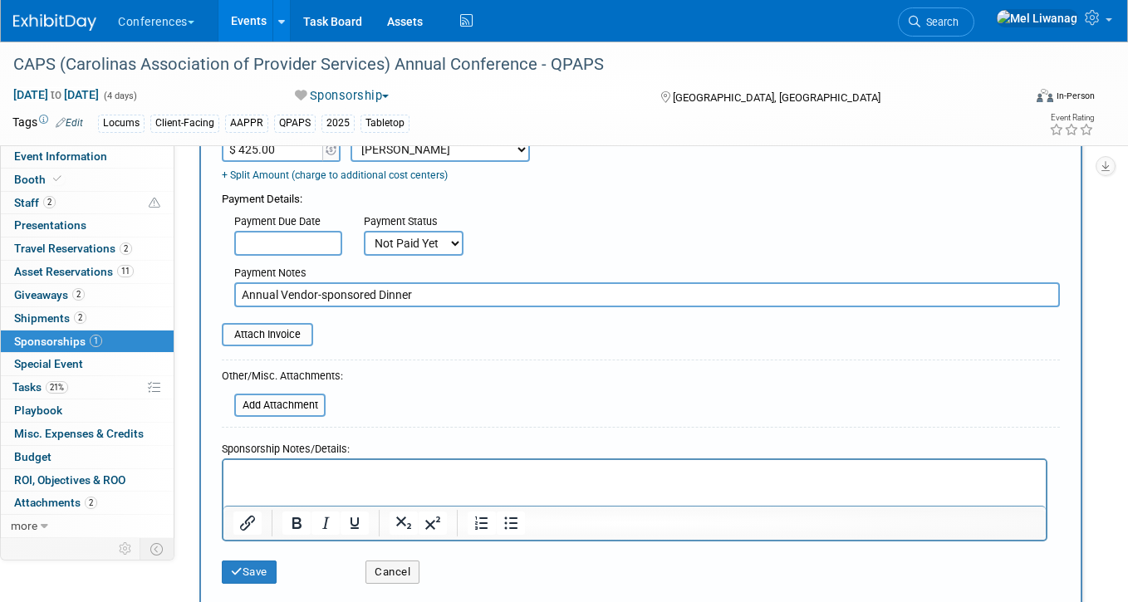
scroll to position [216, 0]
drag, startPoint x: 434, startPoint y: 292, endPoint x: 147, endPoint y: 296, distance: 287.4
click at [147, 296] on div "Event Information Event Info Booth Booth 2 Staff 2 Staff 0 Presentations 0 Pres…" at bounding box center [564, 365] width 1128 height 1079
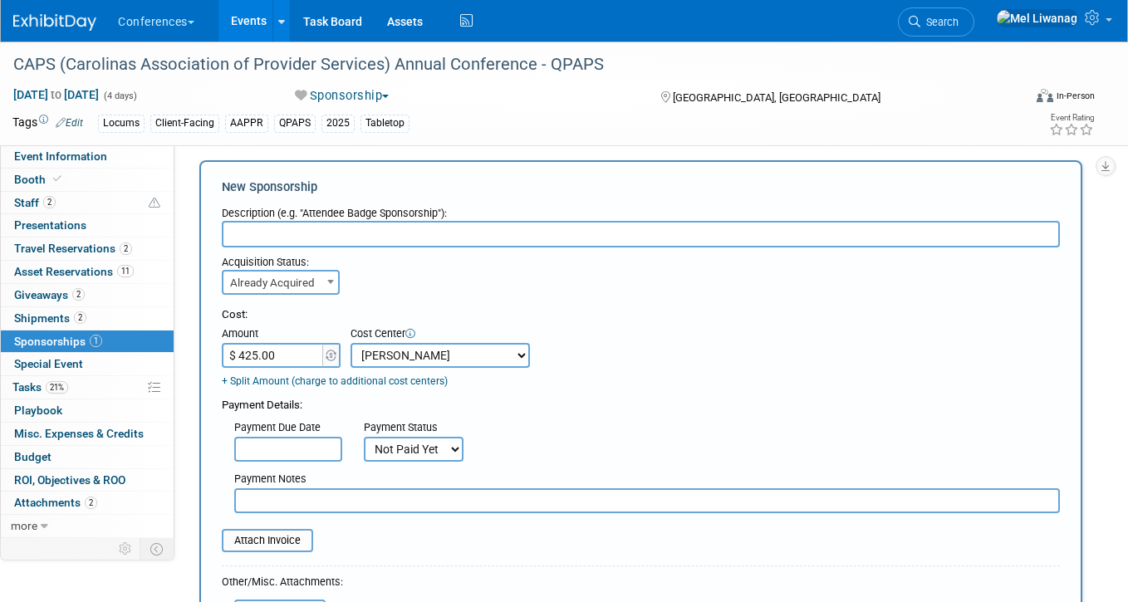
scroll to position [17, 0]
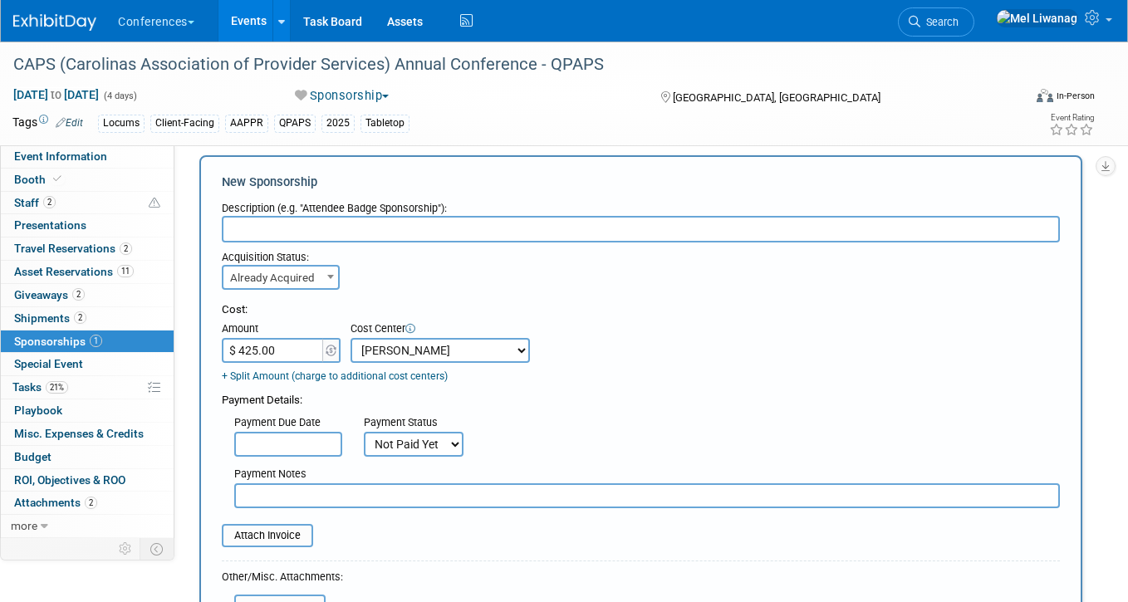
click at [317, 211] on div "Description (e.g. "Attendee Badge Sponsorship"):" at bounding box center [641, 205] width 838 height 22
click at [317, 225] on input "text" at bounding box center [641, 229] width 838 height 27
paste input "Annual Vendor-sponsored Dinner"
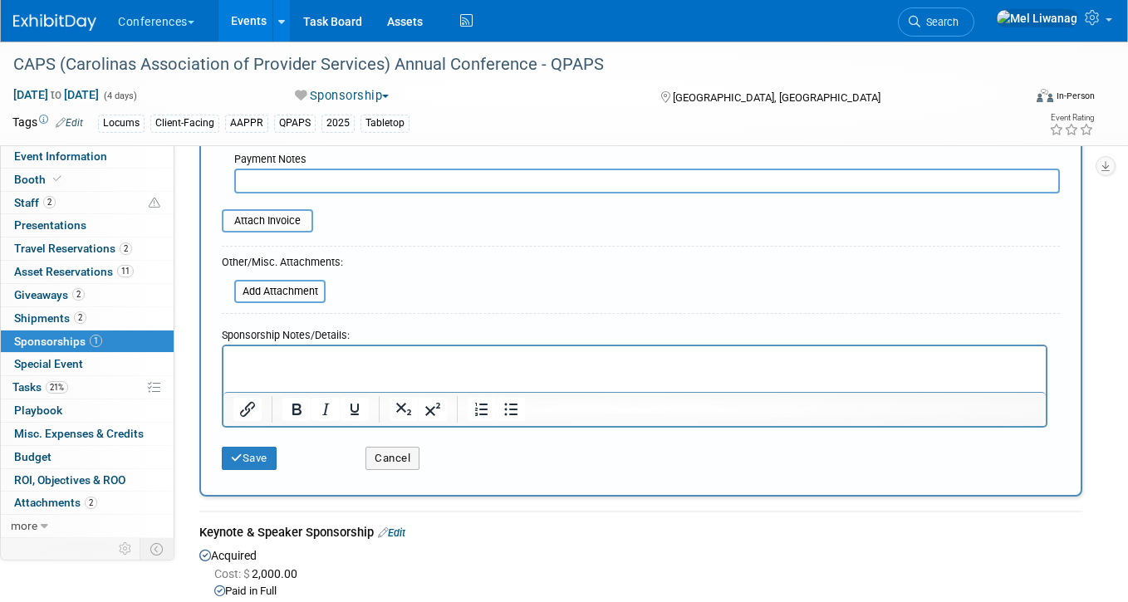
scroll to position [363, 0]
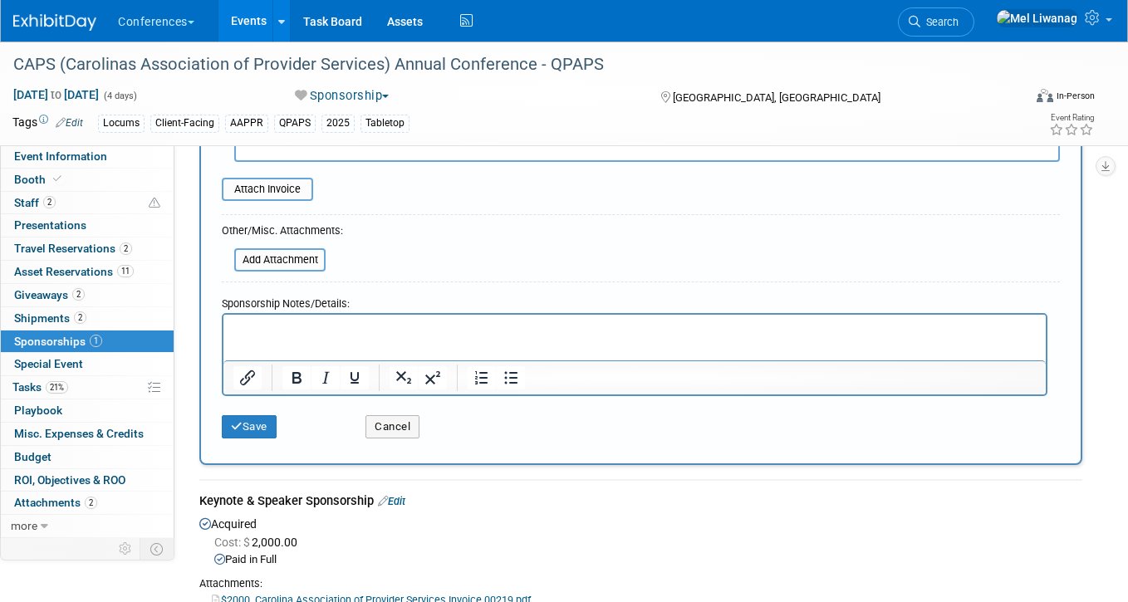
type input "Annual Vendor-sponsored Dinner"
click at [293, 321] on html at bounding box center [634, 326] width 822 height 23
click at [270, 414] on div "Save" at bounding box center [281, 422] width 144 height 34
click at [259, 422] on button "Save" at bounding box center [249, 426] width 55 height 23
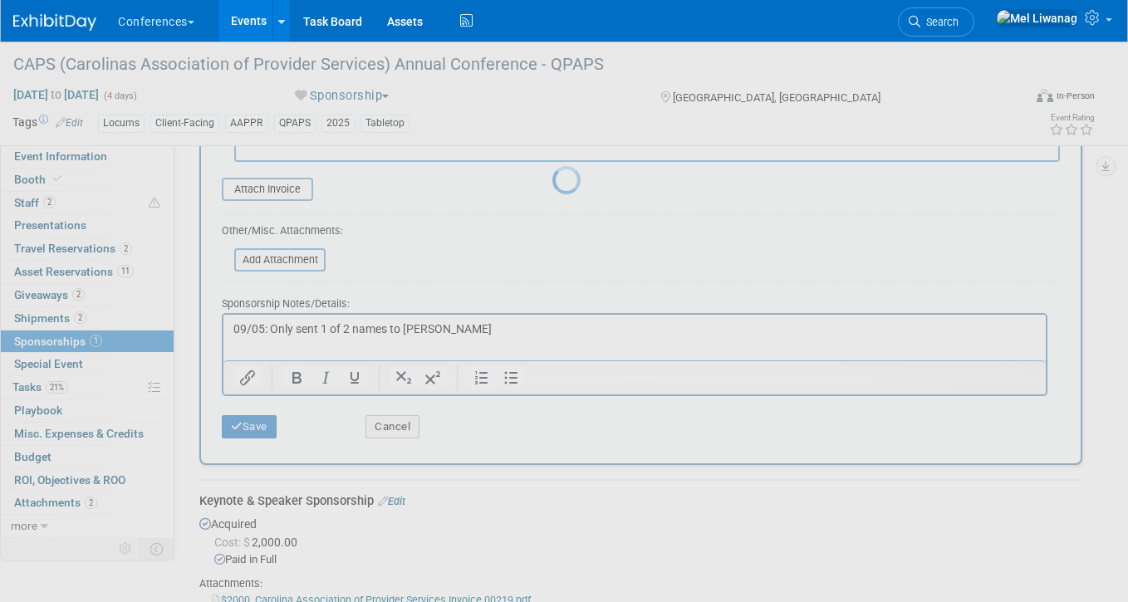
scroll to position [213, 0]
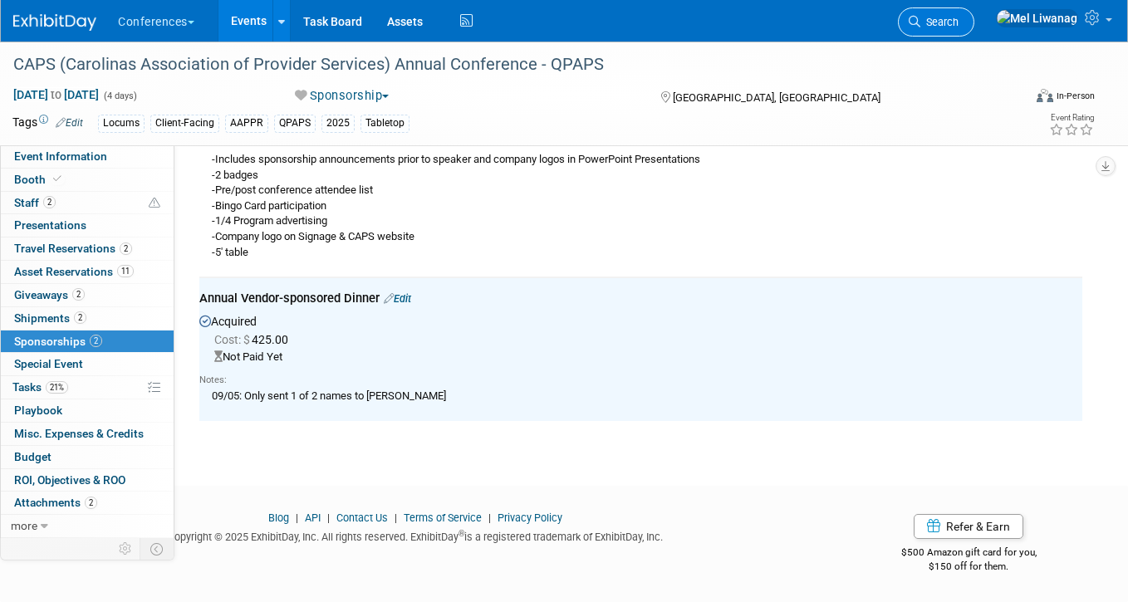
click at [962, 15] on link "Search" at bounding box center [936, 21] width 76 height 29
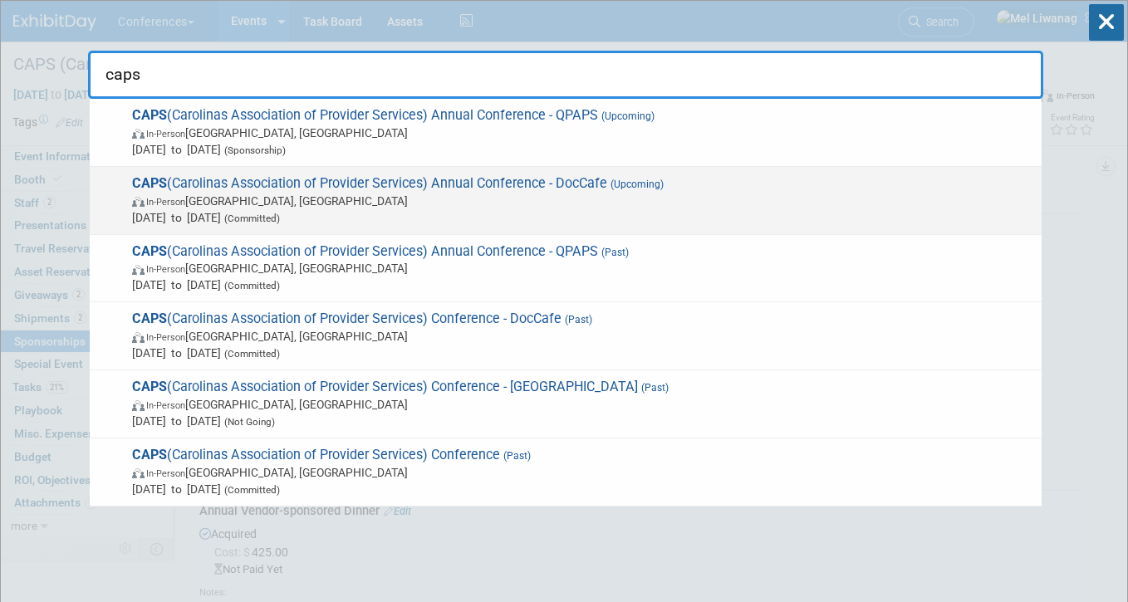
type input "caps"
click at [485, 203] on span "In-Person Wrightsville Beach, NC" at bounding box center [582, 201] width 901 height 17
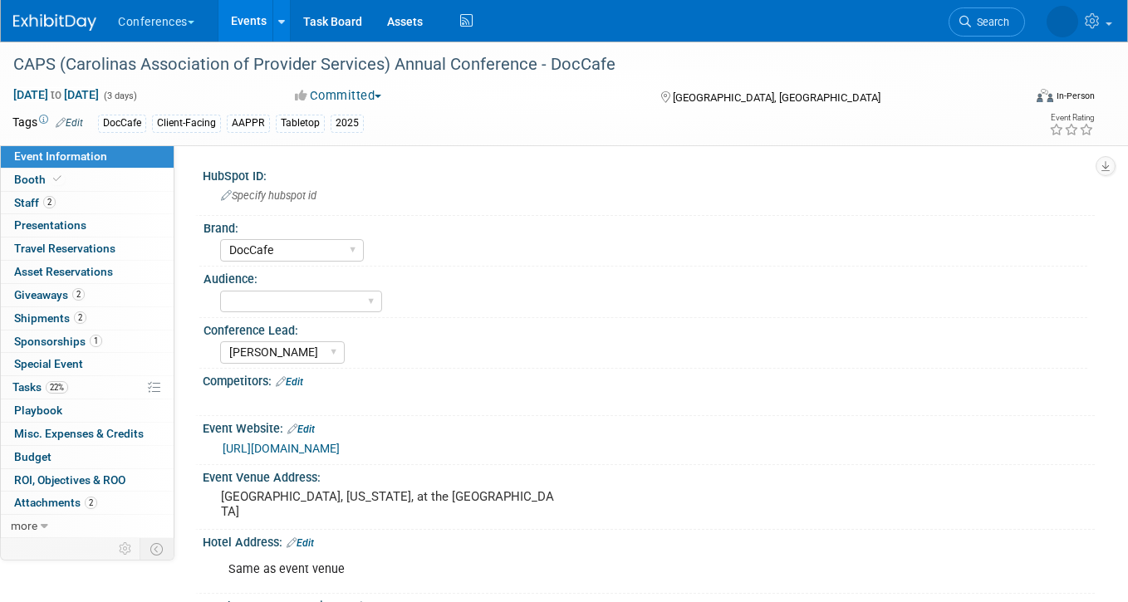
select select "DocCafe"
select select "[PERSON_NAME]"
click at [974, 7] on link "Search" at bounding box center [936, 21] width 76 height 29
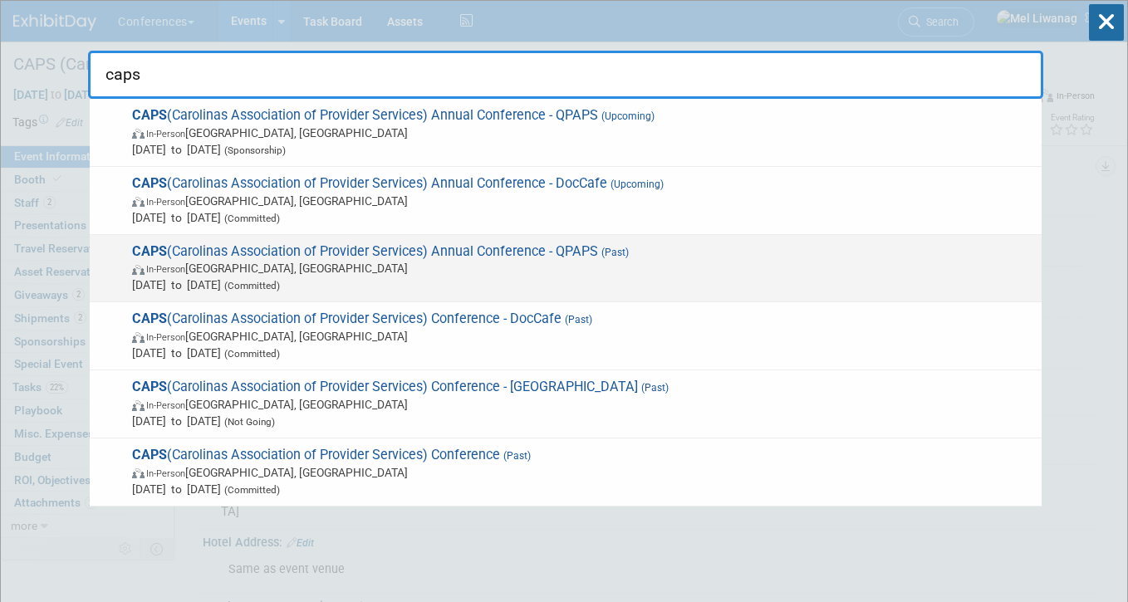
type input "caps"
click at [673, 289] on span "[DATE] to [DATE] (Committed)" at bounding box center [582, 285] width 901 height 17
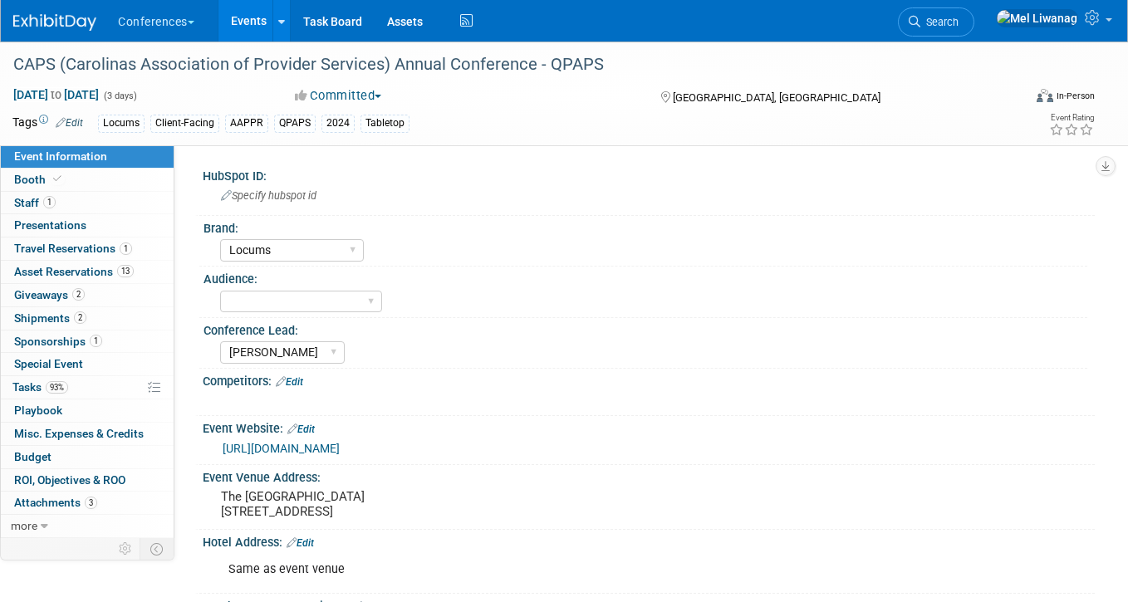
select select "Locums"
select select "[PERSON_NAME]"
click at [332, 311] on select "Client-facing Clinician/Provider-facing Both N/a" at bounding box center [301, 302] width 162 height 22
select select "Client-facing"
click at [220, 291] on select "Client-facing Clinician/Provider-facing Both N/a" at bounding box center [301, 302] width 162 height 22
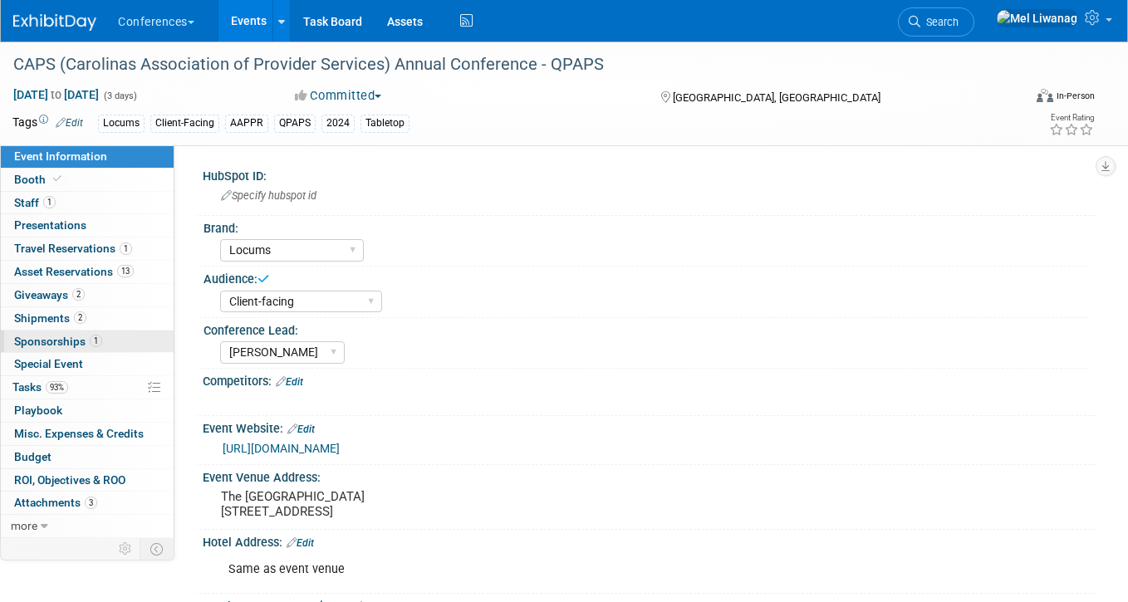
click at [134, 330] on div "Event Information Event Info Booth Booth 1 Staff 1 Staff 0 Presentations 0 Pres…" at bounding box center [87, 341] width 174 height 393
click at [124, 288] on link "2 Giveaways 2" at bounding box center [87, 295] width 173 height 22
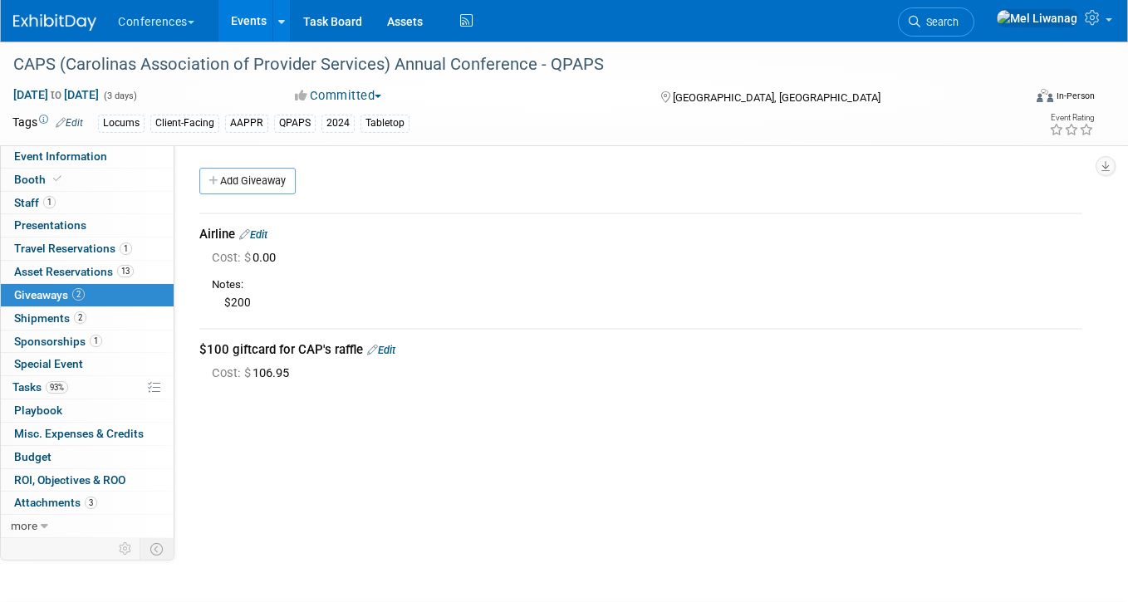
click at [119, 305] on link "2 Giveaways 2" at bounding box center [87, 295] width 173 height 22
click at [106, 343] on link "1 Sponsorships 1" at bounding box center [87, 342] width 173 height 22
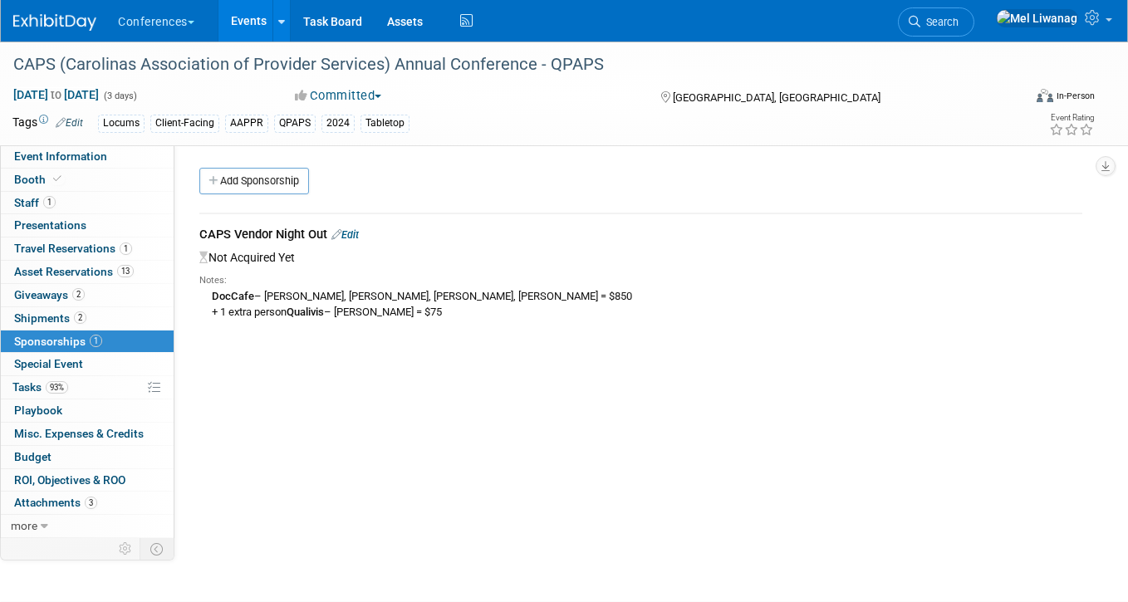
click at [206, 238] on div "CAPS Vendor Night Out Edit" at bounding box center [640, 236] width 883 height 21
drag, startPoint x: 199, startPoint y: 234, endPoint x: 304, endPoint y: 237, distance: 105.5
click at [304, 237] on div "CAPS Vendor Night Out Edit" at bounding box center [640, 236] width 883 height 21
drag, startPoint x: 325, startPoint y: 236, endPoint x: 212, endPoint y: 226, distance: 113.4
click at [212, 226] on div "CAPS Vendor Night Out Edit" at bounding box center [640, 236] width 883 height 21
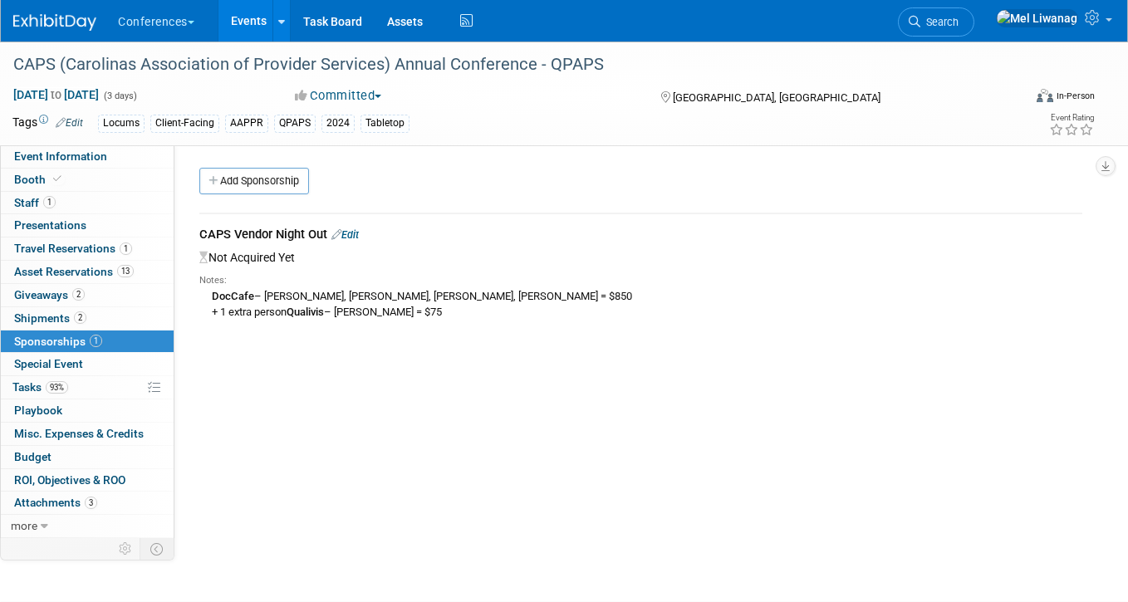
click at [212, 226] on div "CAPS Vendor Night Out Edit" at bounding box center [640, 236] width 883 height 21
drag, startPoint x: 328, startPoint y: 233, endPoint x: 183, endPoint y: 230, distance: 145.4
click at [183, 230] on div "HubSpot ID: Specify hubspot id Brand: Aya Bespoke Corporate Dawson DocCafe Educ…" at bounding box center [634, 341] width 920 height 393
copy div "CAPS Vendor Night Out"
click at [969, 36] on li "Search" at bounding box center [936, 20] width 76 height 41
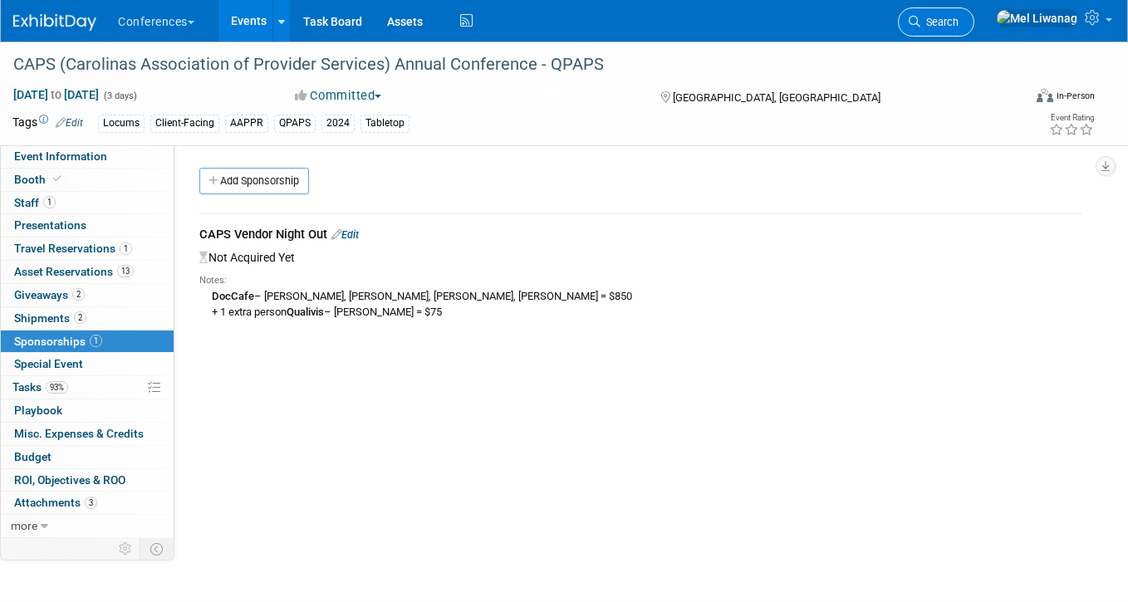
click at [959, 25] on span "Search" at bounding box center [939, 22] width 38 height 12
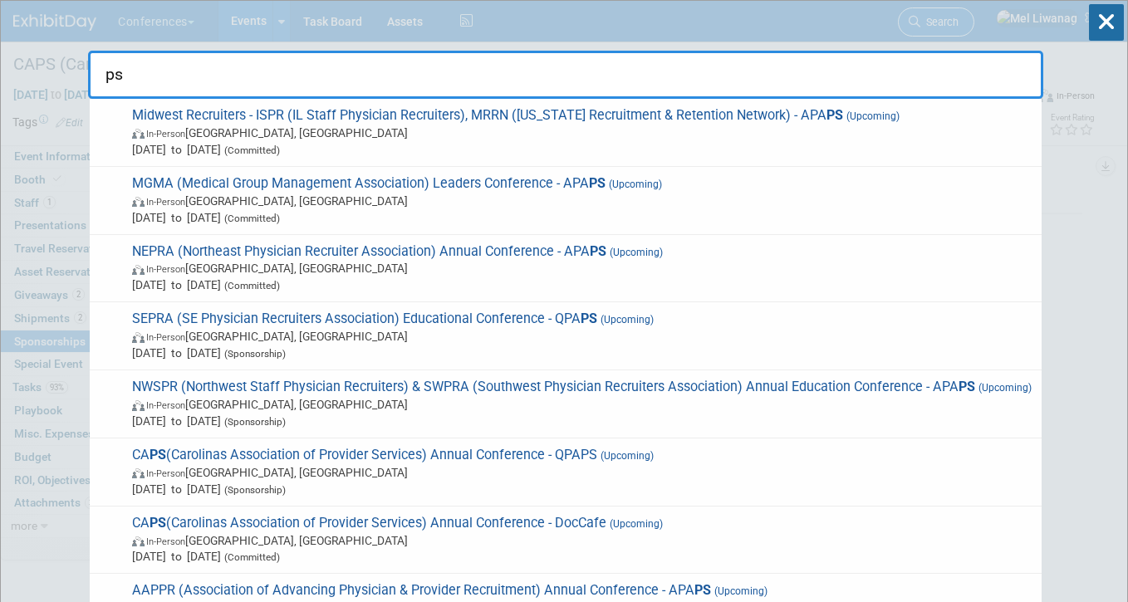
type input "p"
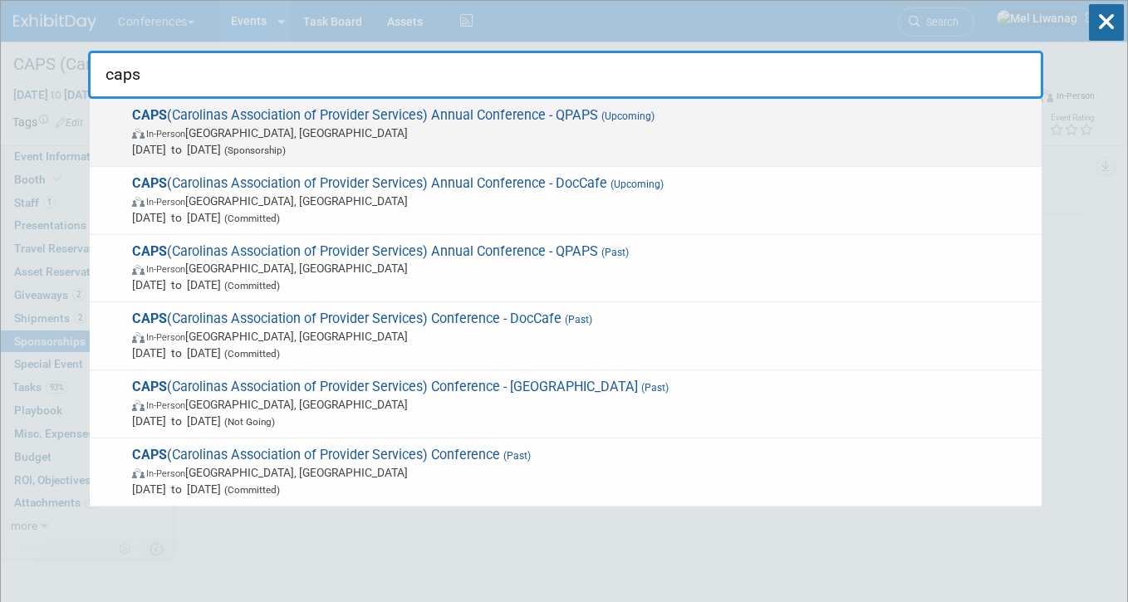
type input "caps"
click at [482, 128] on span "In-Person Wrightsville Beach, NC" at bounding box center [582, 133] width 901 height 17
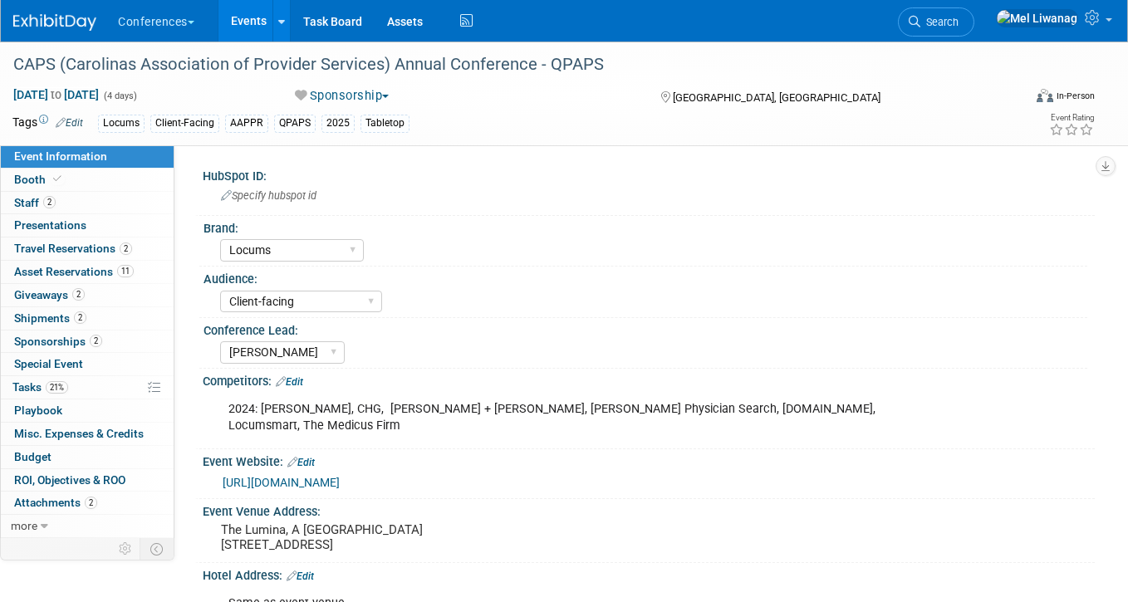
select select "Locums"
select select "Client-facing"
select select "[PERSON_NAME]"
click at [75, 345] on span "Sponsorships 2" at bounding box center [58, 341] width 88 height 13
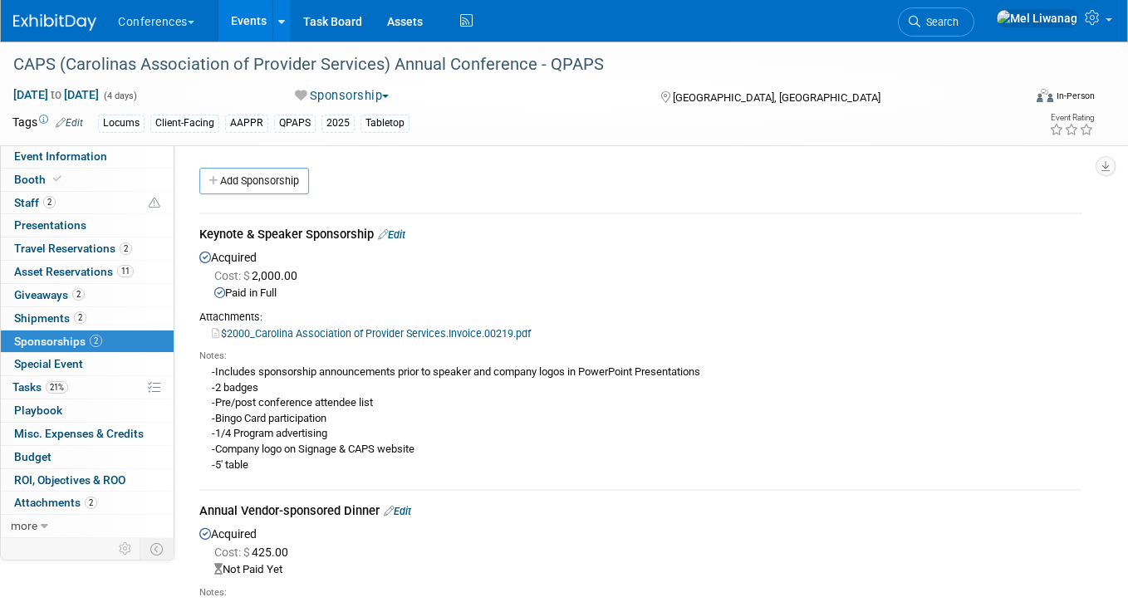
click at [409, 509] on link "Edit" at bounding box center [397, 511] width 27 height 12
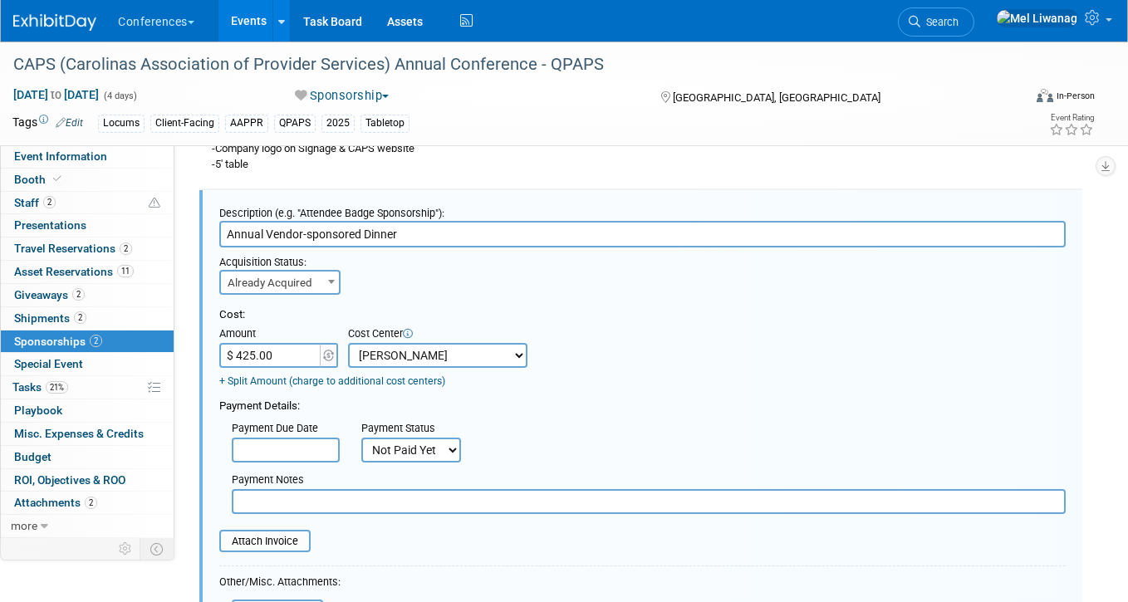
scroll to position [302, 0]
drag, startPoint x: 268, startPoint y: 234, endPoint x: 59, endPoint y: 234, distance: 209.3
click at [59, 234] on div "Event Information Event Info Booth Booth 2 Staff 2 Staff 0 Presentations 0 Pres…" at bounding box center [564, 274] width 1128 height 1068
paste input "CAPS Vendor Night Out"
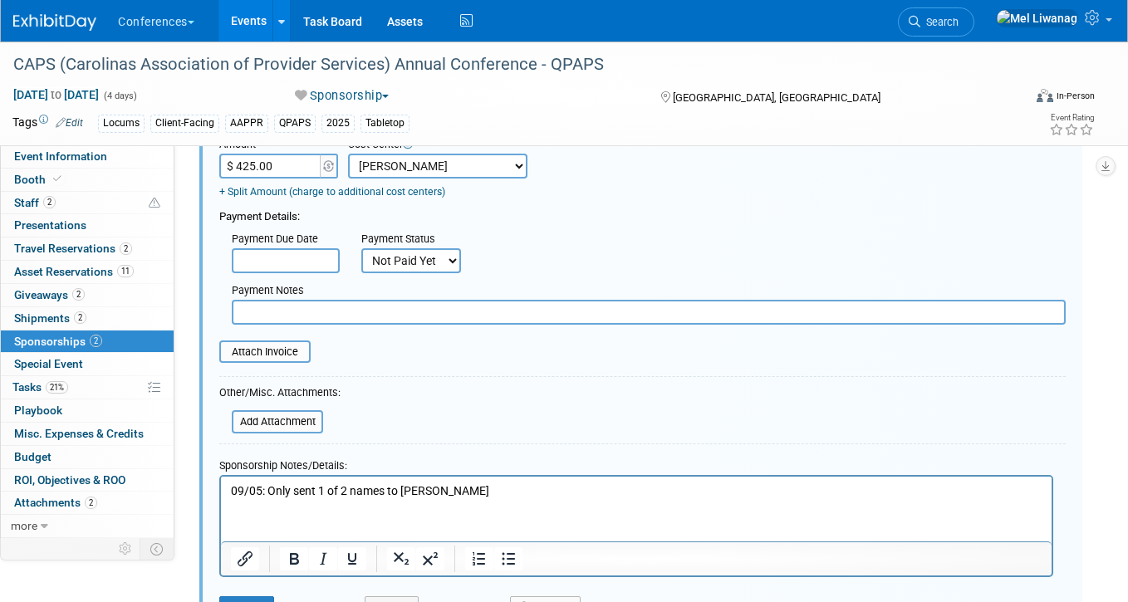
scroll to position [498, 0]
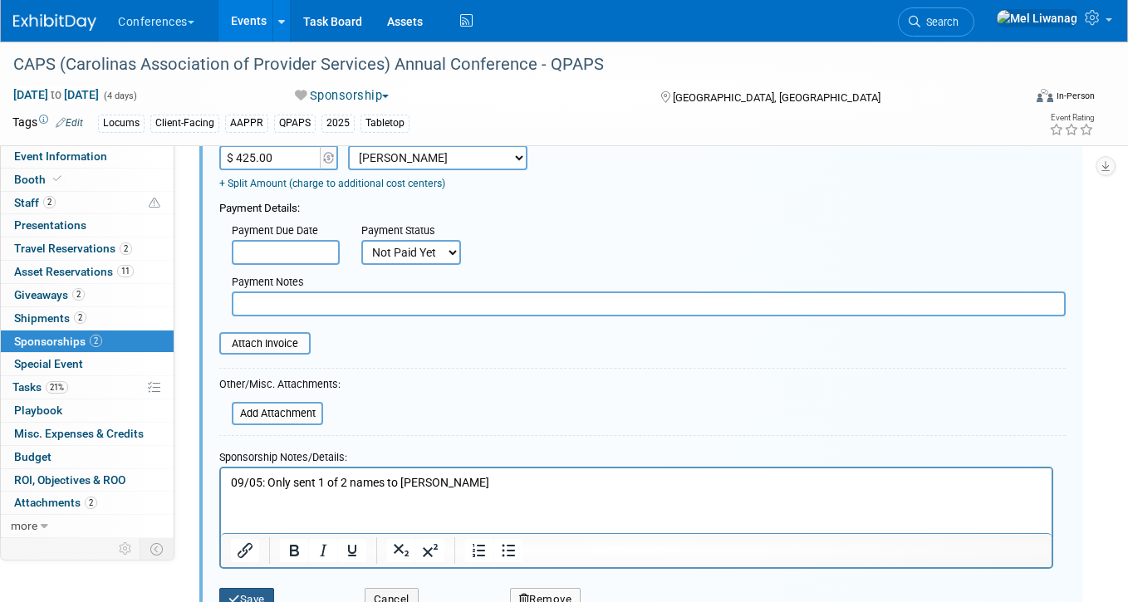
type input "CAPS Vendor Night Out"
click at [265, 591] on button "Save" at bounding box center [246, 599] width 55 height 23
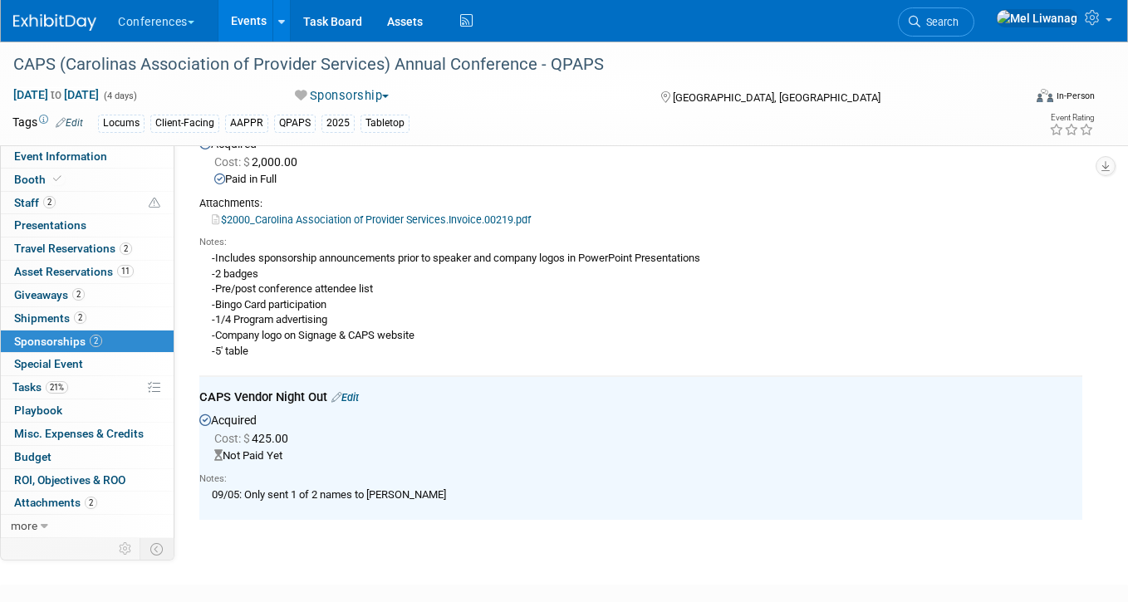
scroll to position [112, 0]
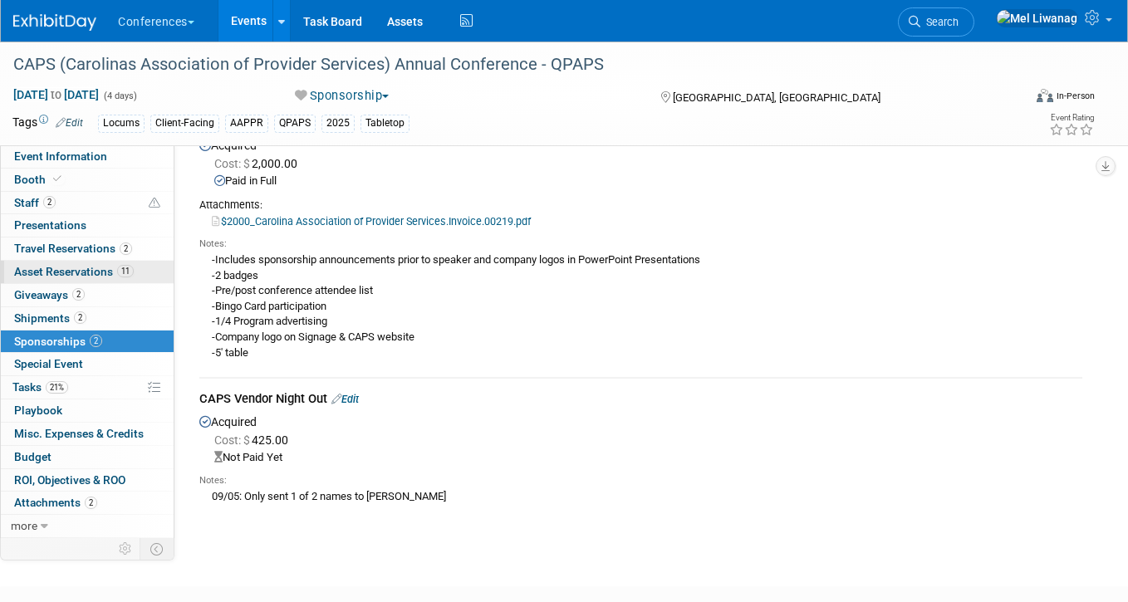
click at [113, 265] on span "Asset Reservations 11" at bounding box center [74, 271] width 120 height 13
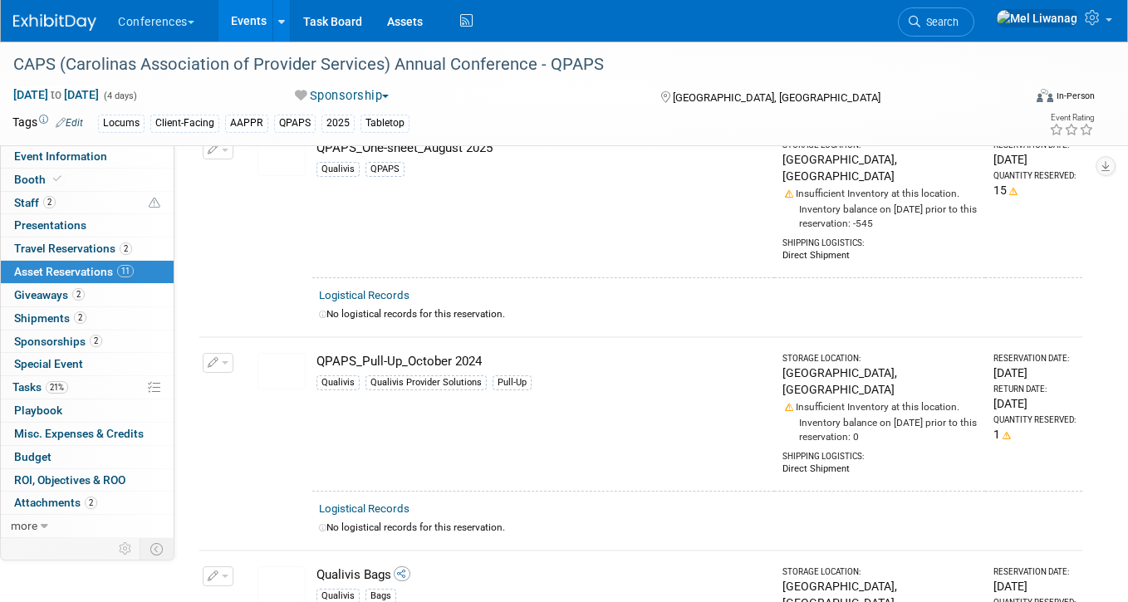
scroll to position [729, 0]
click at [98, 384] on link "21% Tasks 21%" at bounding box center [87, 387] width 173 height 22
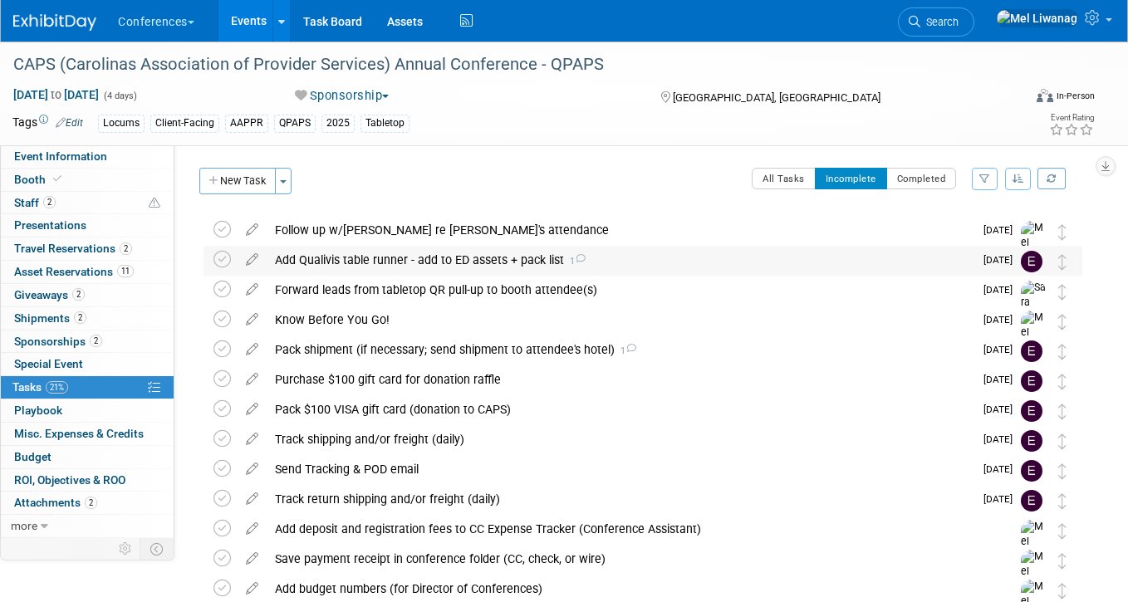
click at [421, 257] on div "Add Qualivis table runner - add to ED assets + pack list 1" at bounding box center [620, 260] width 707 height 28
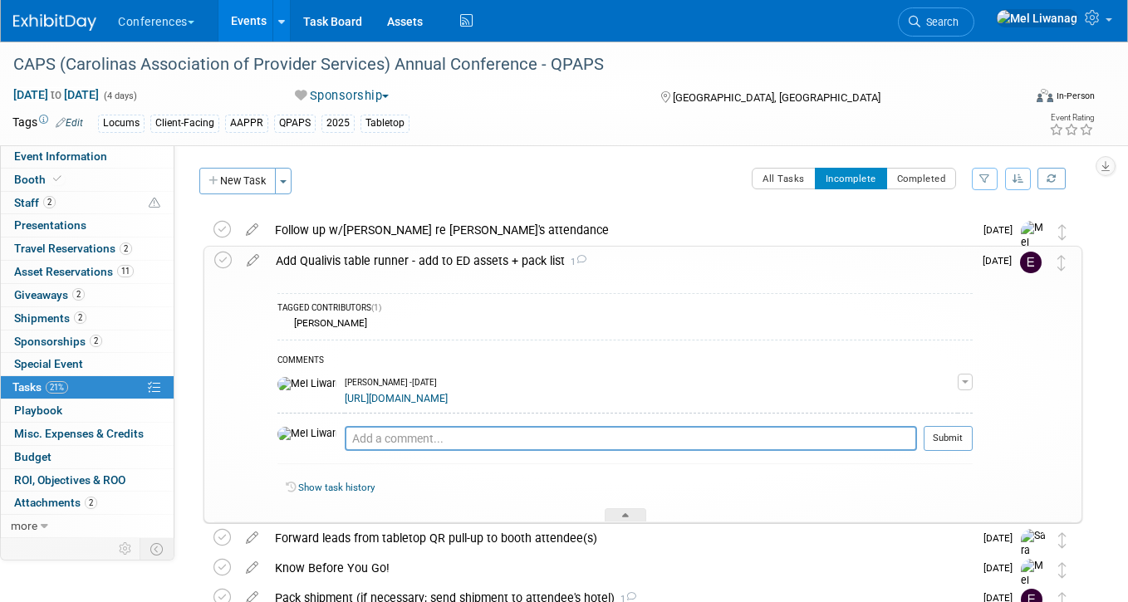
click at [421, 257] on div "Add Qualivis table runner - add to ED assets + pack list 1" at bounding box center [619, 261] width 705 height 28
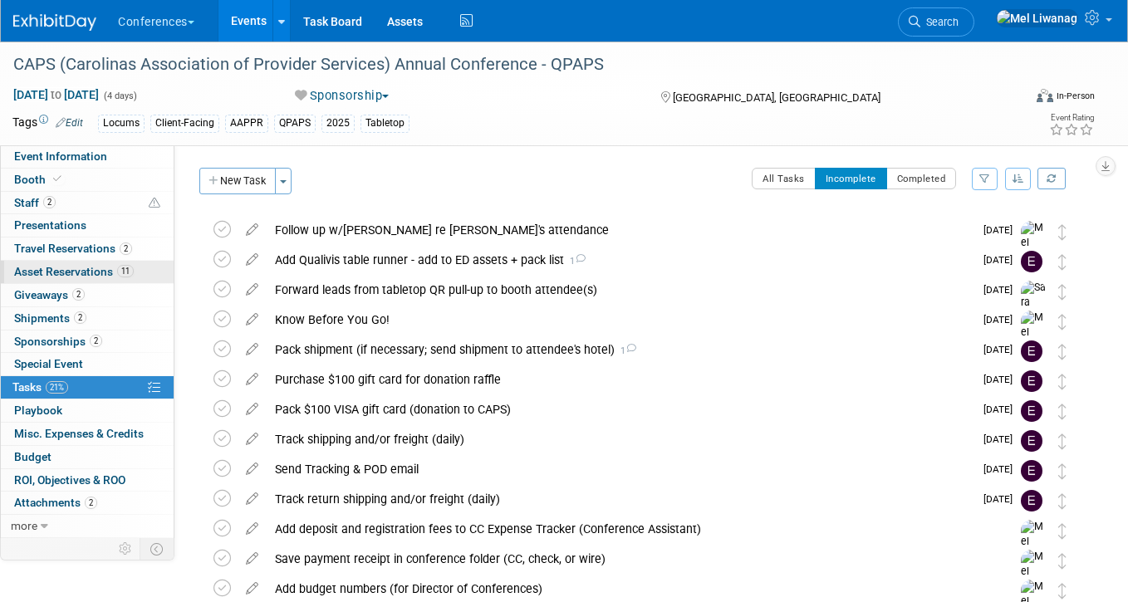
click at [113, 277] on span "Asset Reservations 11" at bounding box center [74, 271] width 120 height 13
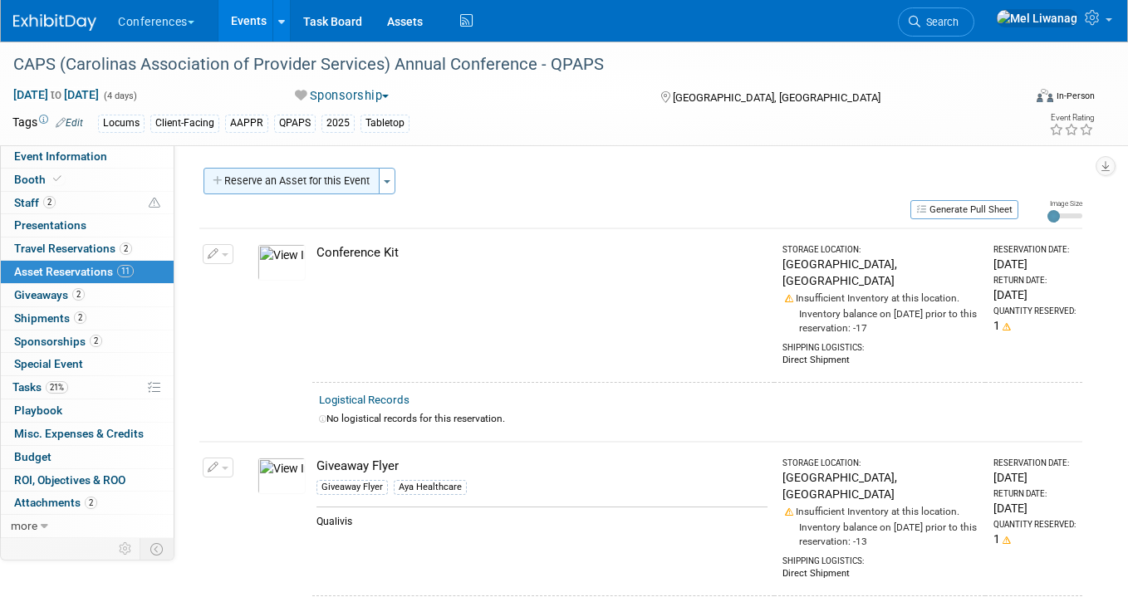
click at [324, 184] on button "Reserve an Asset for this Event" at bounding box center [292, 181] width 176 height 27
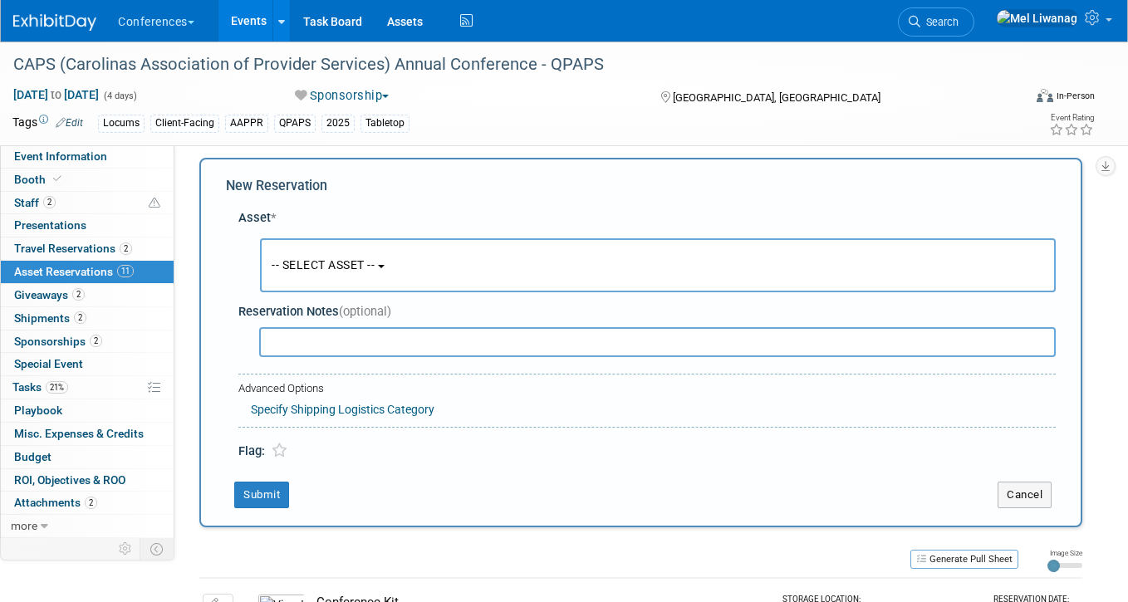
scroll to position [16, 0]
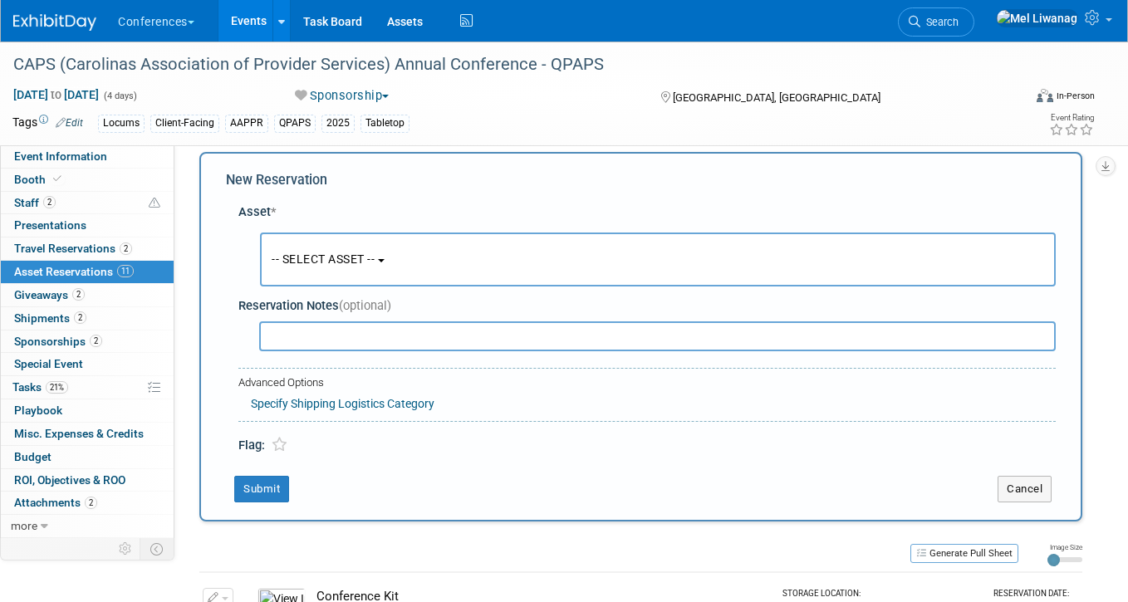
click at [367, 233] on button "-- SELECT ASSET --" at bounding box center [658, 260] width 796 height 54
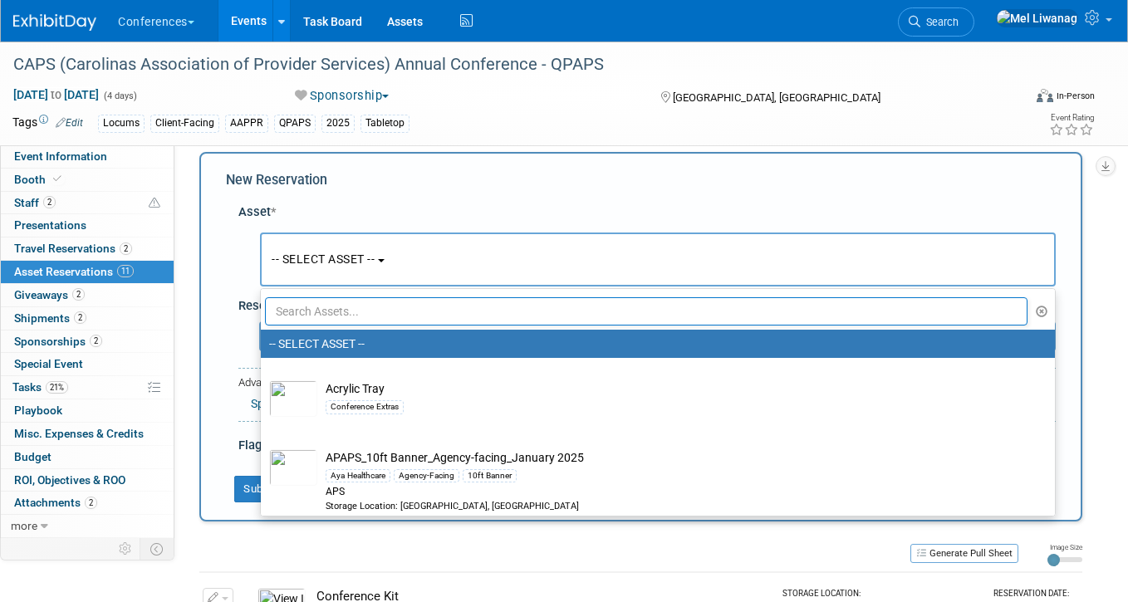
click at [348, 309] on input "text" at bounding box center [646, 311] width 763 height 28
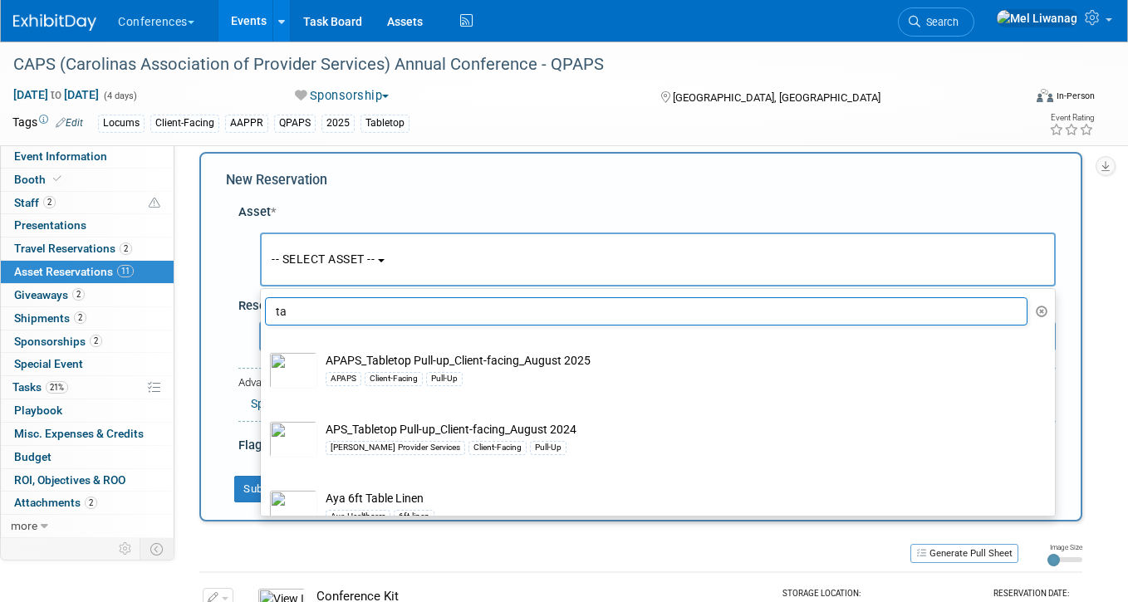
type input "t"
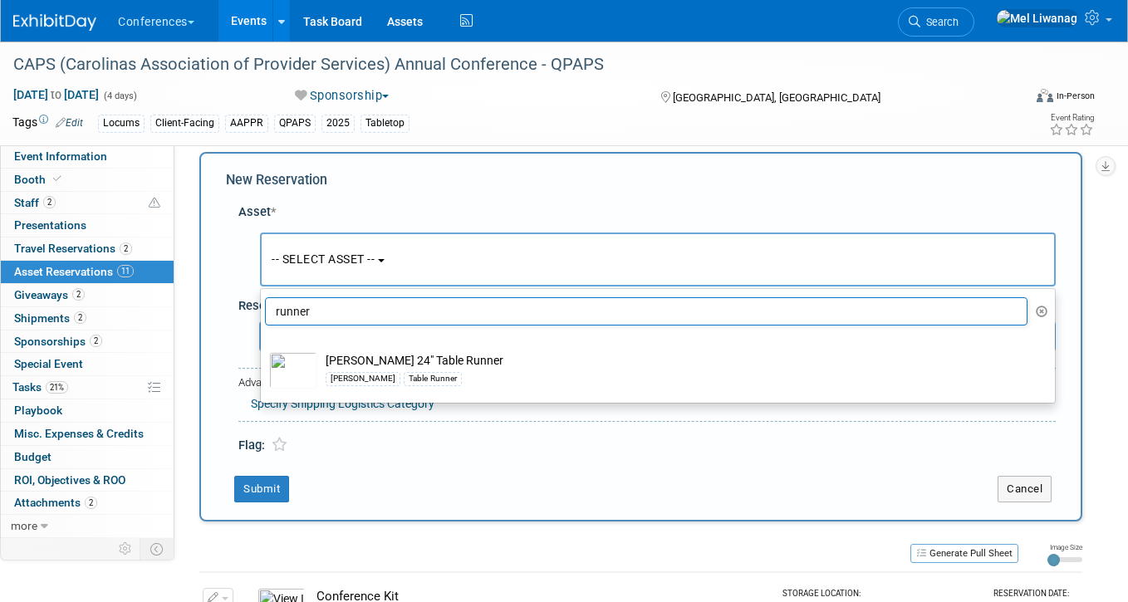
type input "runner"
click at [835, 160] on div "New Reservation Asset * -- SELECT ASSET --" at bounding box center [640, 337] width 883 height 370
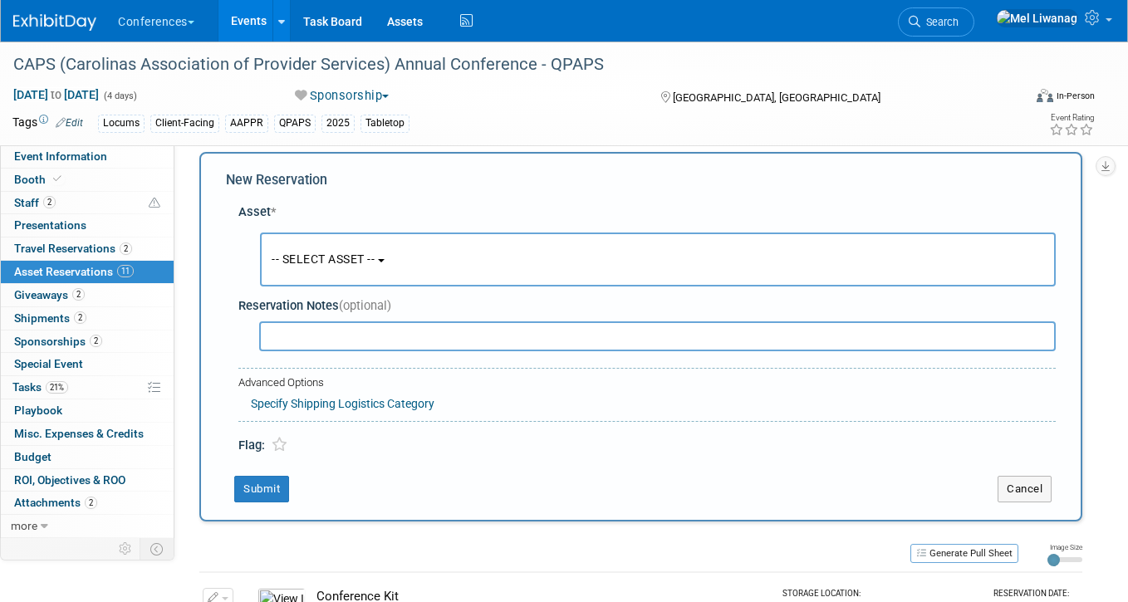
click at [297, 253] on span "-- SELECT ASSET --" at bounding box center [323, 259] width 103 height 13
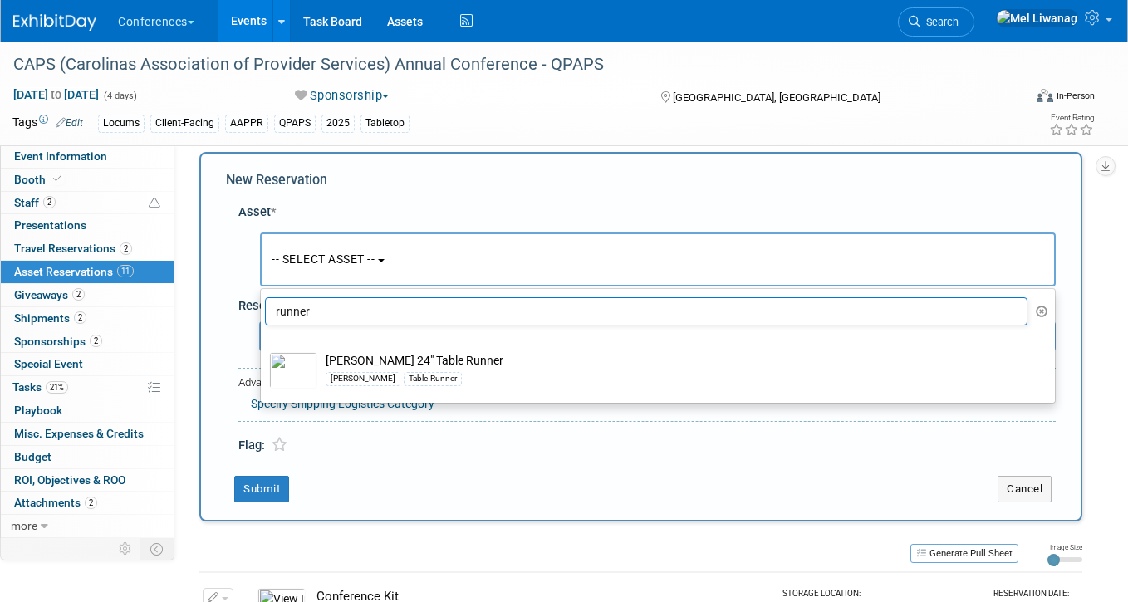
click at [437, 8] on li "Assets" at bounding box center [411, 21] width 72 height 42
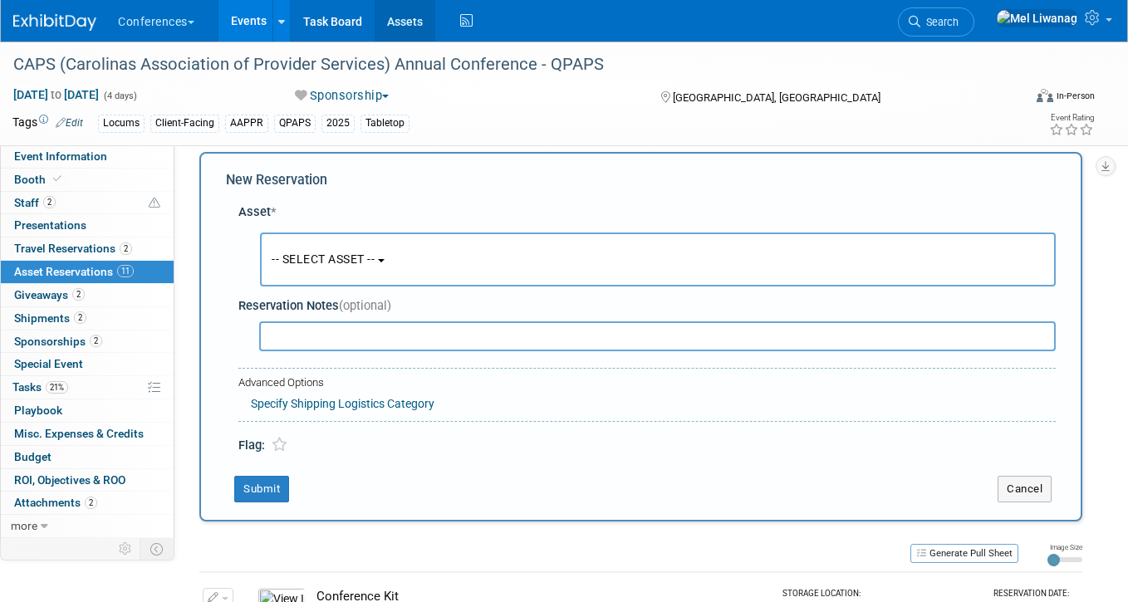
click at [417, 17] on link "Assets" at bounding box center [405, 21] width 61 height 42
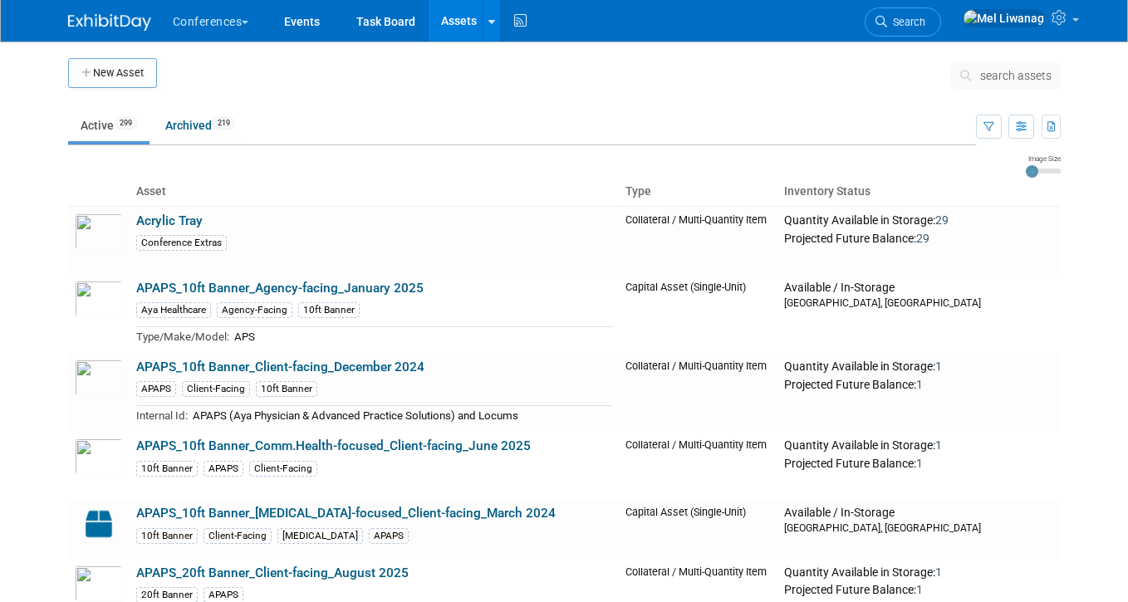
click at [1011, 67] on button "search assets" at bounding box center [1006, 75] width 110 height 27
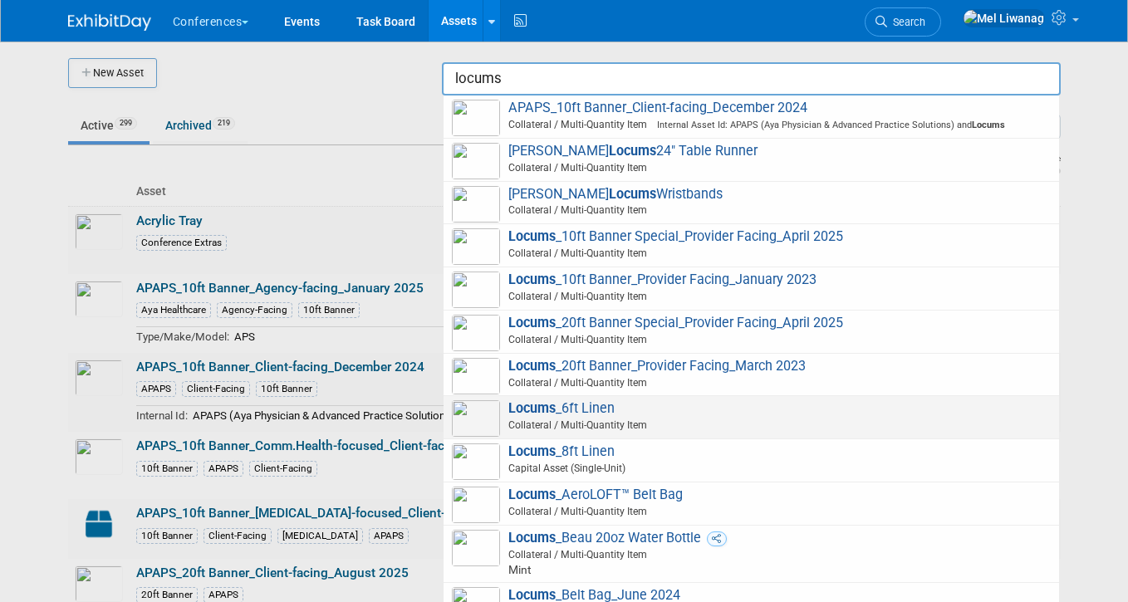
click at [617, 423] on span "Collateral / Multi-Quantity Item" at bounding box center [754, 425] width 594 height 15
type input "Locums_6ft Linen"
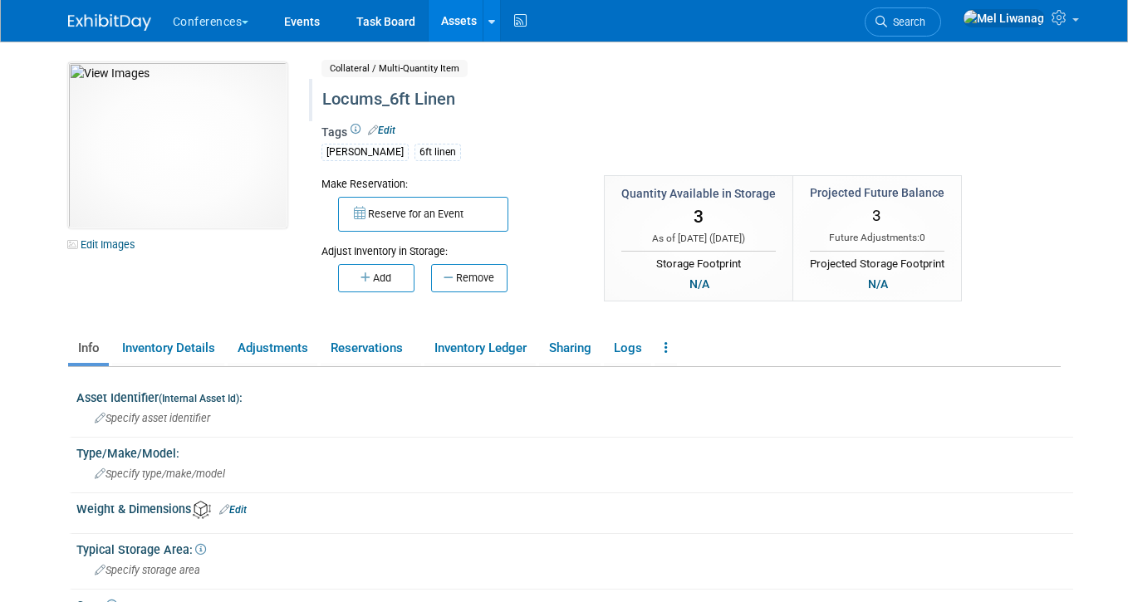
click at [464, 98] on div "Locums_6ft Linen" at bounding box center [646, 100] width 659 height 30
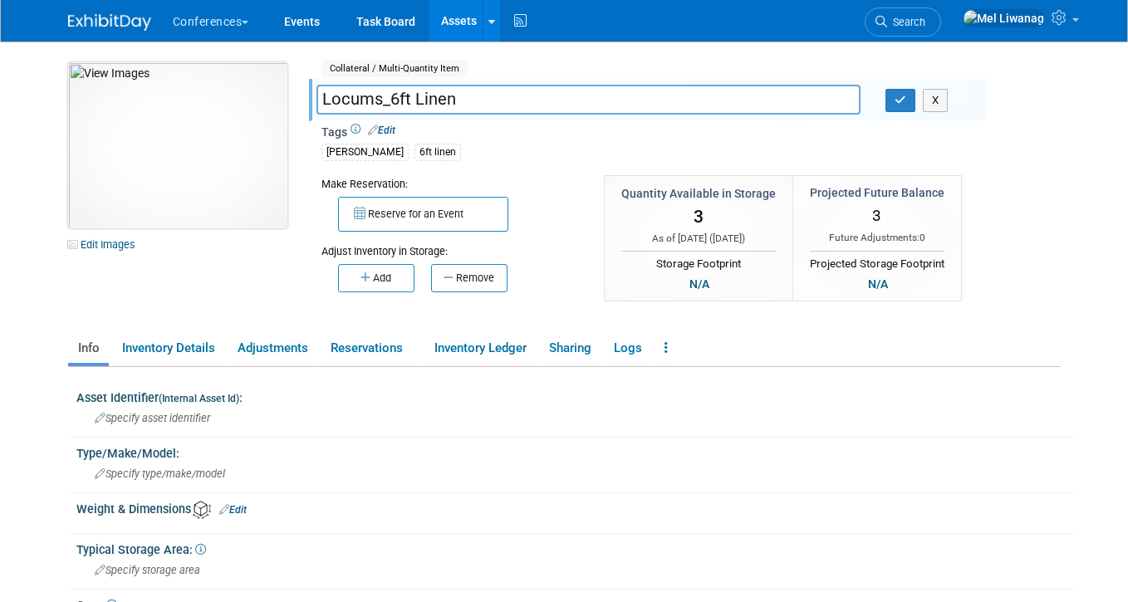
drag, startPoint x: 464, startPoint y: 98, endPoint x: 285, endPoint y: 96, distance: 178.6
click at [285, 96] on div "3abb59fd-0dd4-4ed4-aea0-bf1db4bc415a.png Edit Images Collateral / Multi-Quantit…" at bounding box center [565, 191] width 1018 height 258
click at [490, 27] on link at bounding box center [491, 21] width 17 height 42
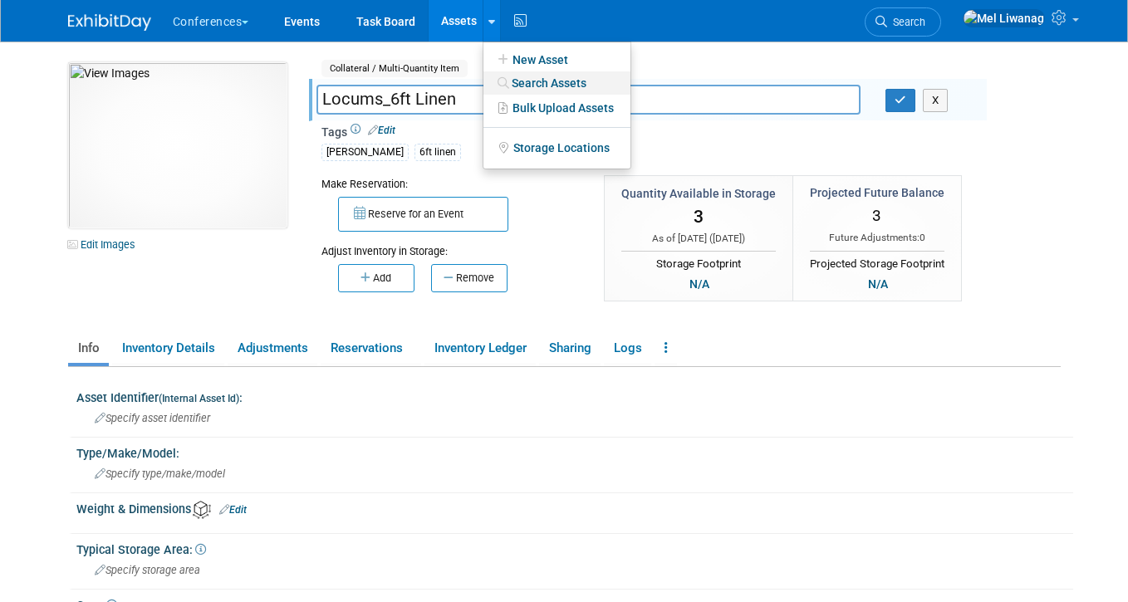
click at [536, 79] on link "Search Assets" at bounding box center [556, 82] width 147 height 23
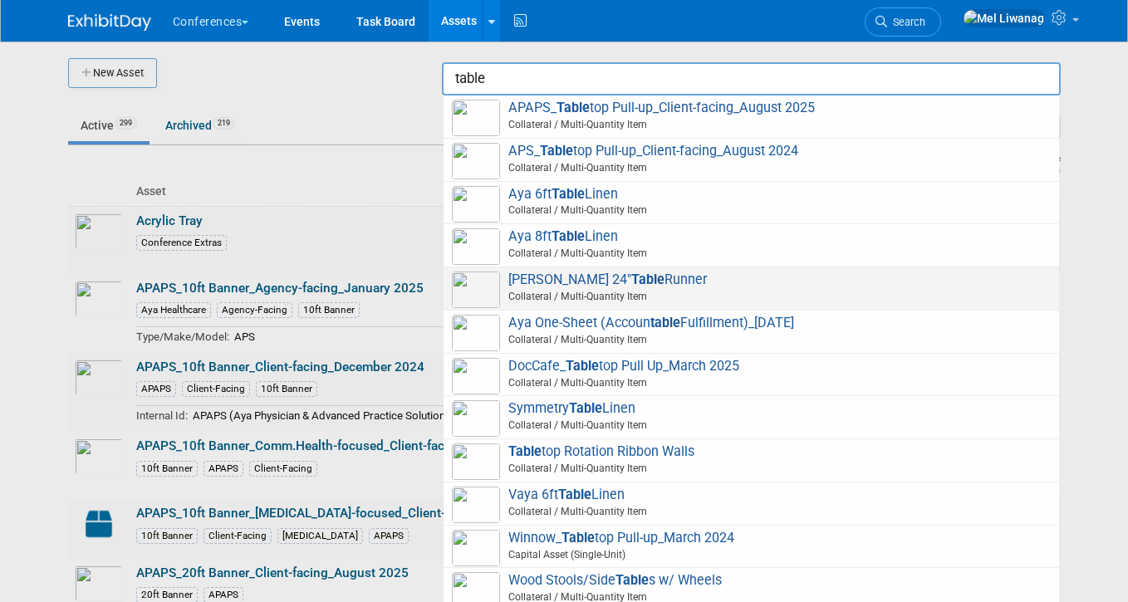
click at [580, 287] on span "[PERSON_NAME] 24" Table Runner Collateral / Multi-Quantity Item" at bounding box center [751, 289] width 599 height 34
type input "[PERSON_NAME] 24" Table Runner"
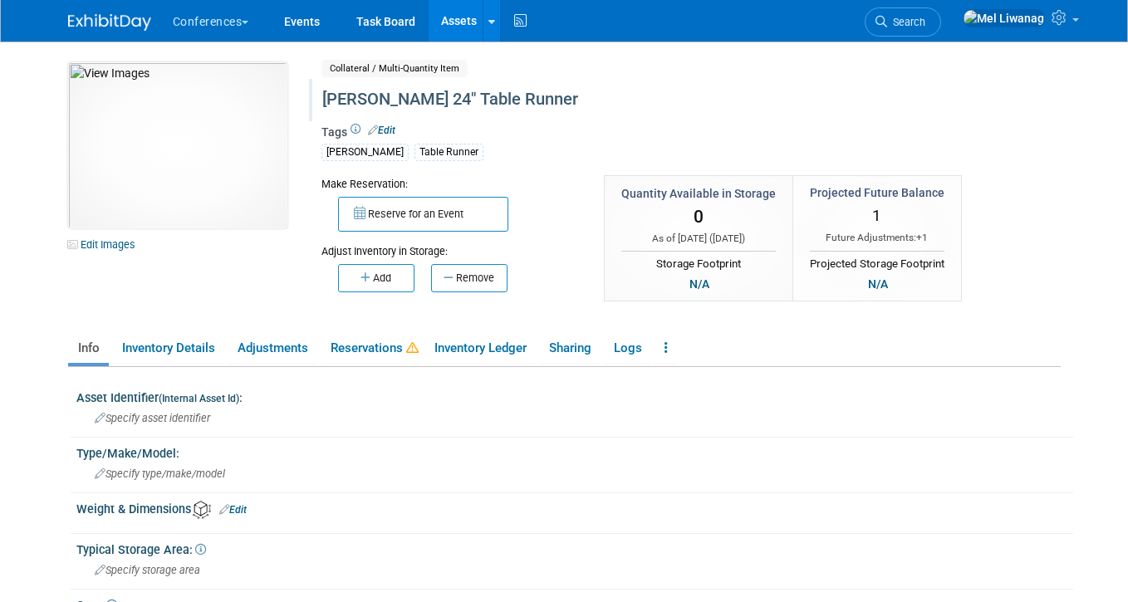
click at [408, 106] on div "[PERSON_NAME] 24" Table Runner" at bounding box center [646, 100] width 659 height 30
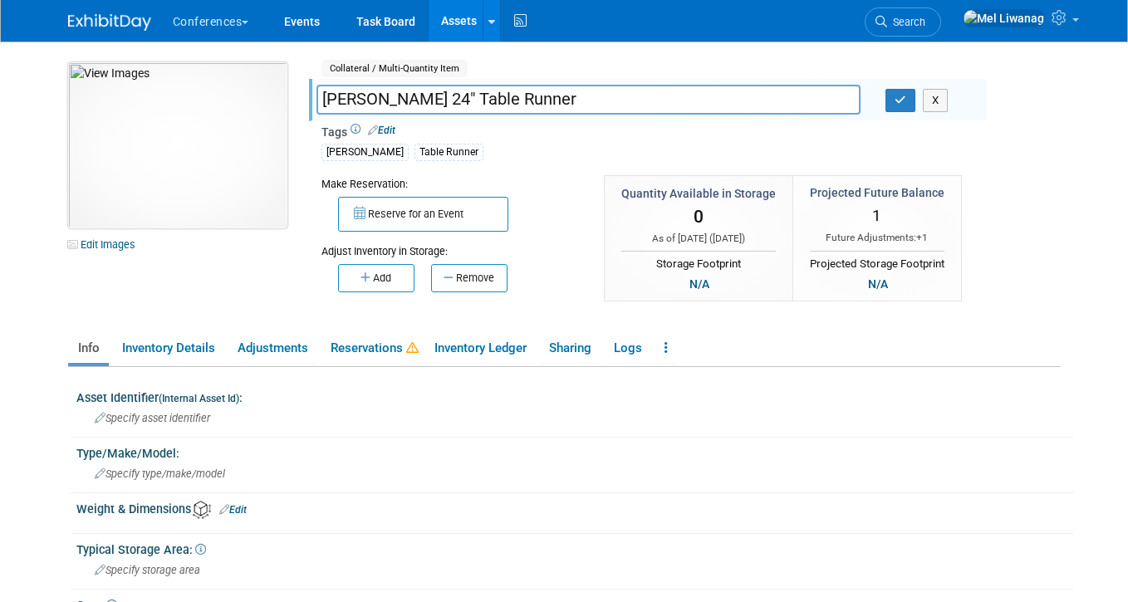
drag, startPoint x: 412, startPoint y: 96, endPoint x: 135, endPoint y: 87, distance: 276.8
click at [135, 87] on div "10034671-10728636-ef981a96-52d8-4daa-8f36-0479986dda3d.jpg Edit Images Collater…" at bounding box center [565, 191] width 1018 height 258
type input "Locums_24" Table Runner"
click at [905, 106] on icon "button" at bounding box center [901, 100] width 12 height 11
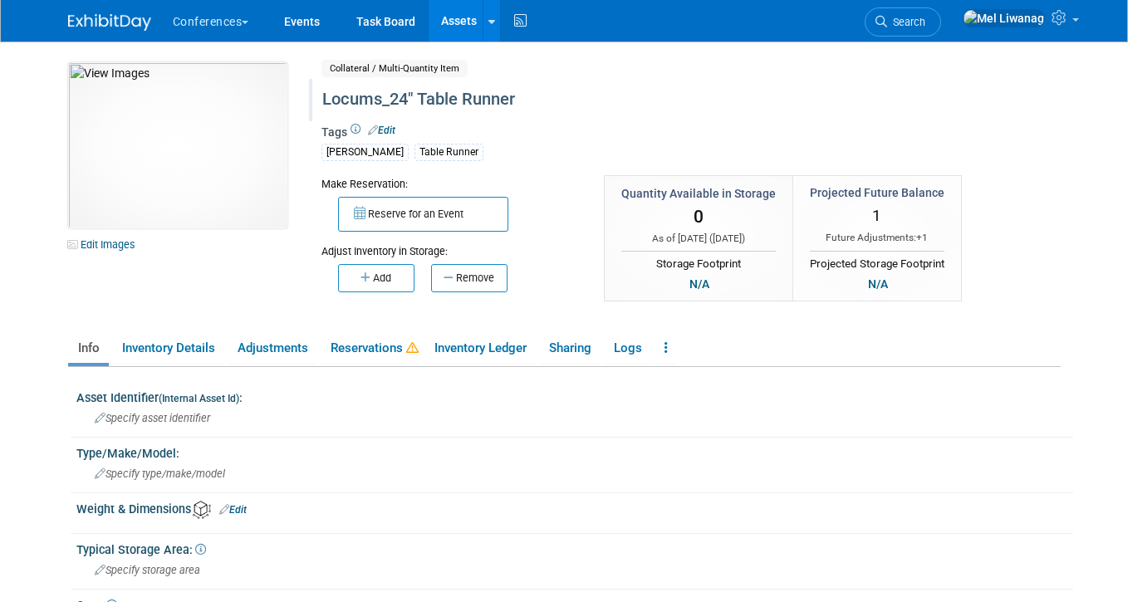
click at [130, 32] on div "Conferences Explore: My Workspaces 2 Go to Workspace: Conferences Events" at bounding box center [564, 21] width 993 height 42
click at [116, 11] on link at bounding box center [119, 13] width 103 height 13
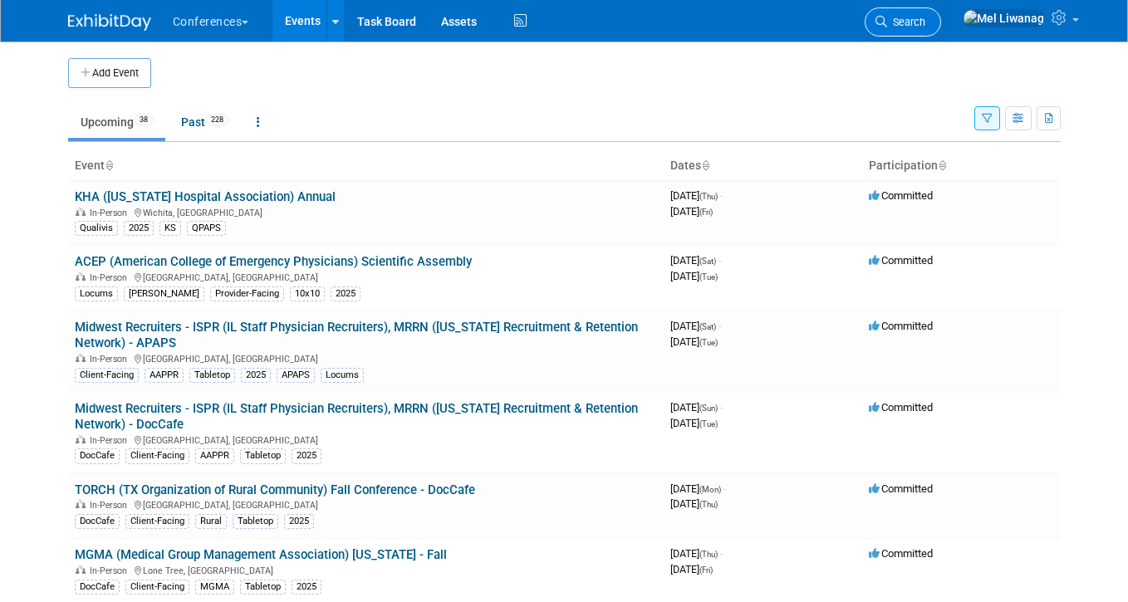
click at [941, 20] on link "Search" at bounding box center [903, 21] width 76 height 29
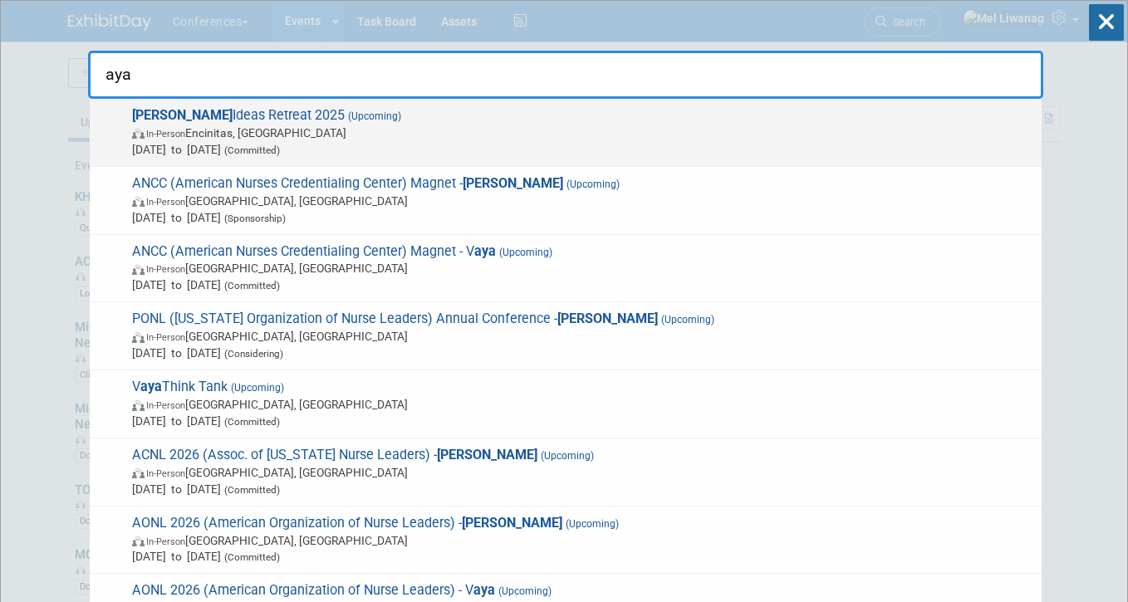
type input "aya"
click at [534, 115] on span "Aya Ideas Retreat 2025 (Upcoming) In-Person Encinitas, [GEOGRAPHIC_DATA] [DATE]…" at bounding box center [580, 132] width 906 height 51
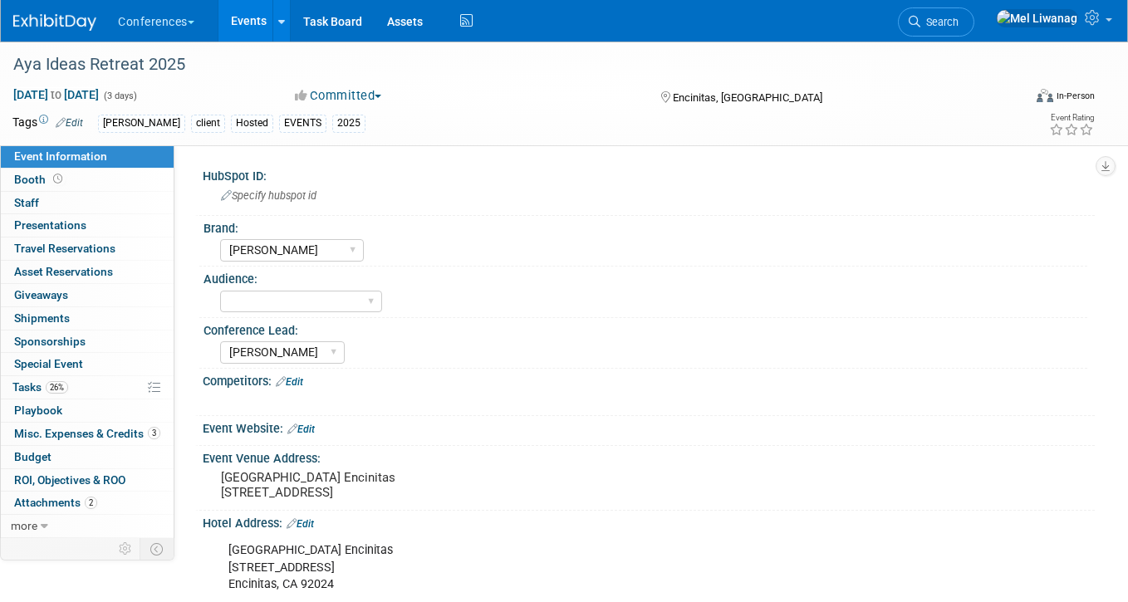
select select "Aya"
select select "Stephanie"
click at [100, 101] on span "Sep 8, 2025 to Sep 10, 2025" at bounding box center [55, 94] width 87 height 15
click at [443, 82] on div "Aya Ideas Retreat 2025" at bounding box center [507, 64] width 1015 height 45
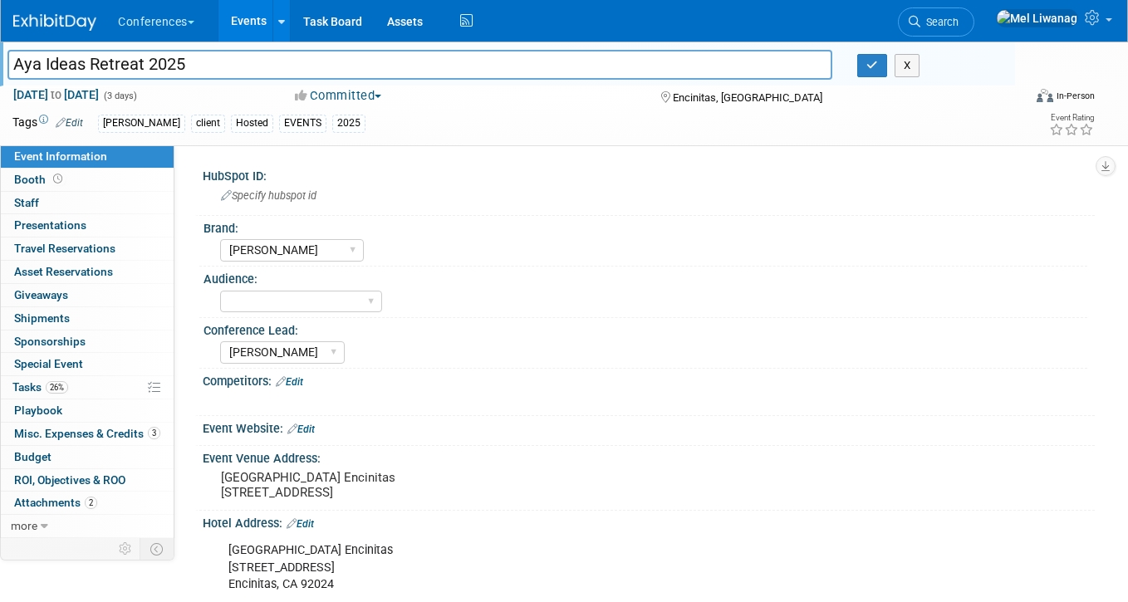
click at [63, 15] on img at bounding box center [54, 22] width 83 height 17
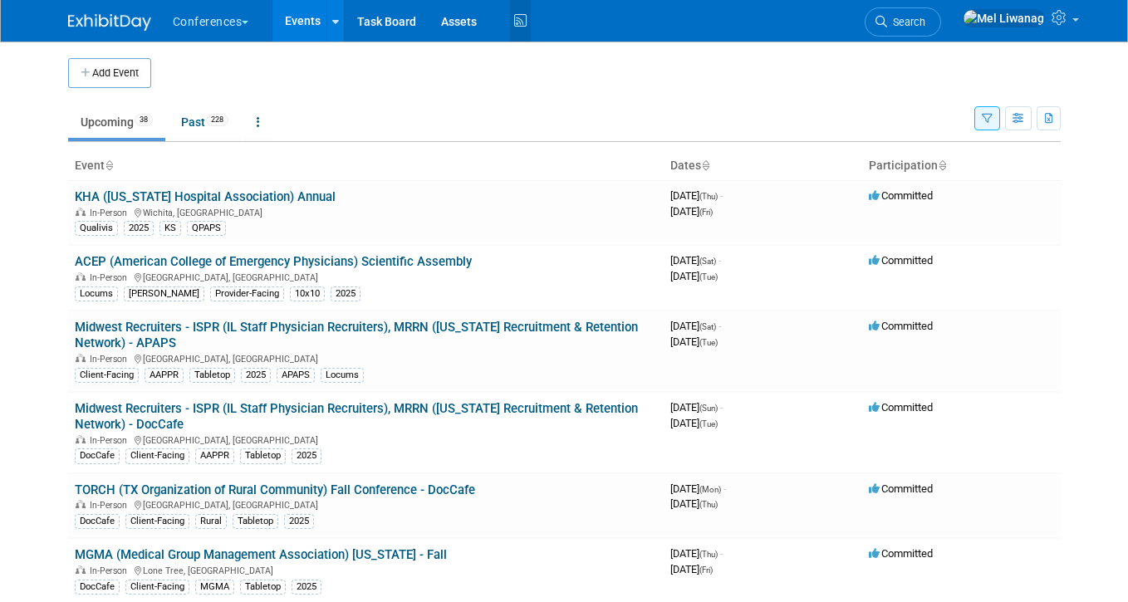
click at [524, 18] on icon at bounding box center [520, 21] width 21 height 26
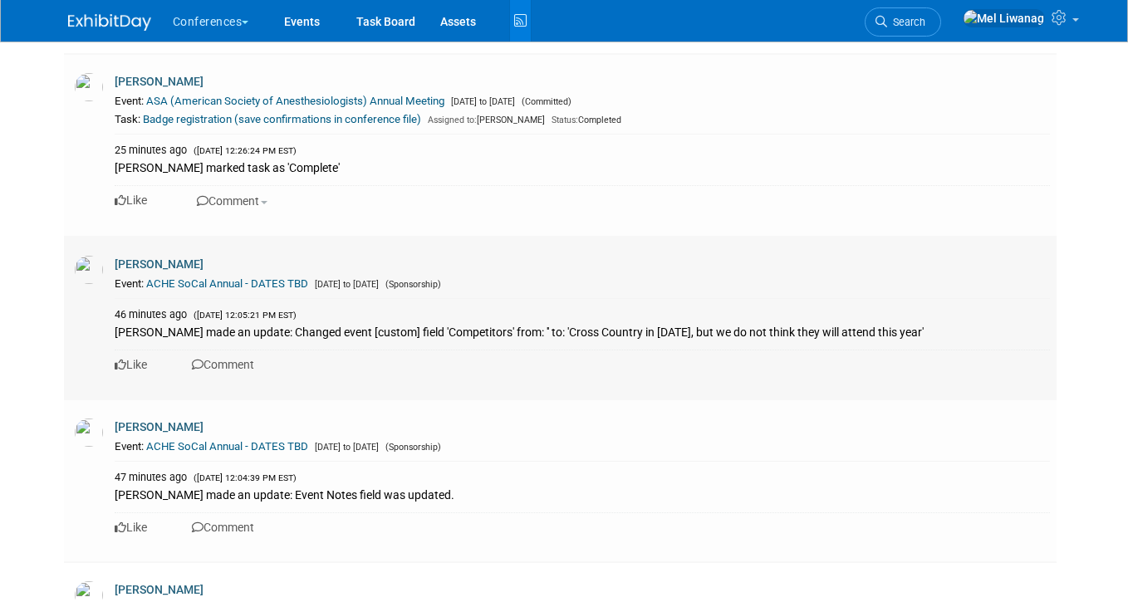
scroll to position [713, 0]
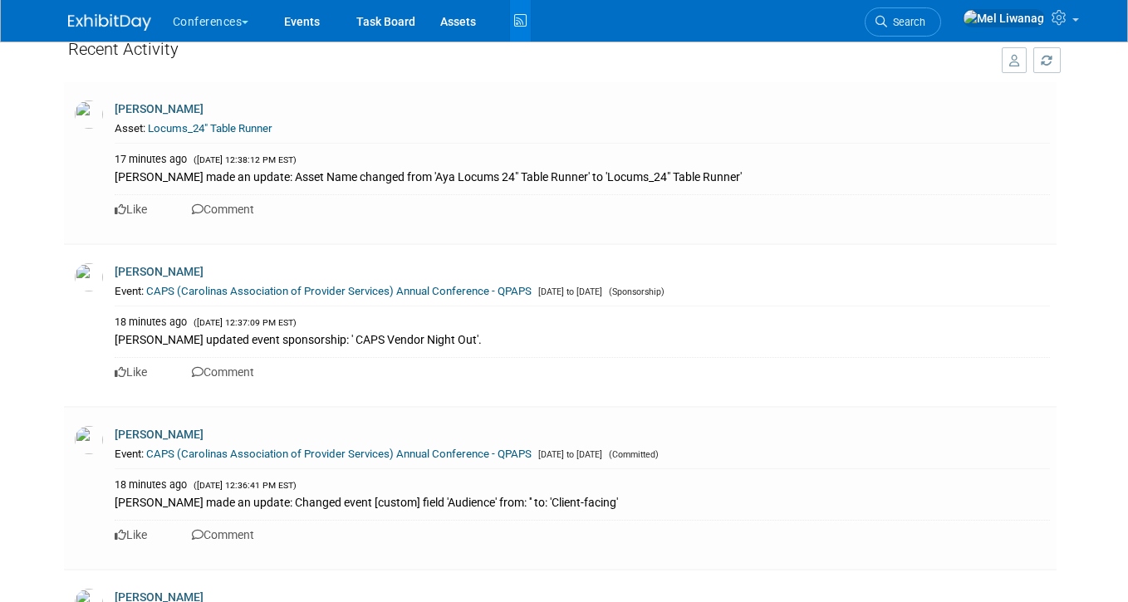
click at [120, 15] on img at bounding box center [109, 22] width 83 height 17
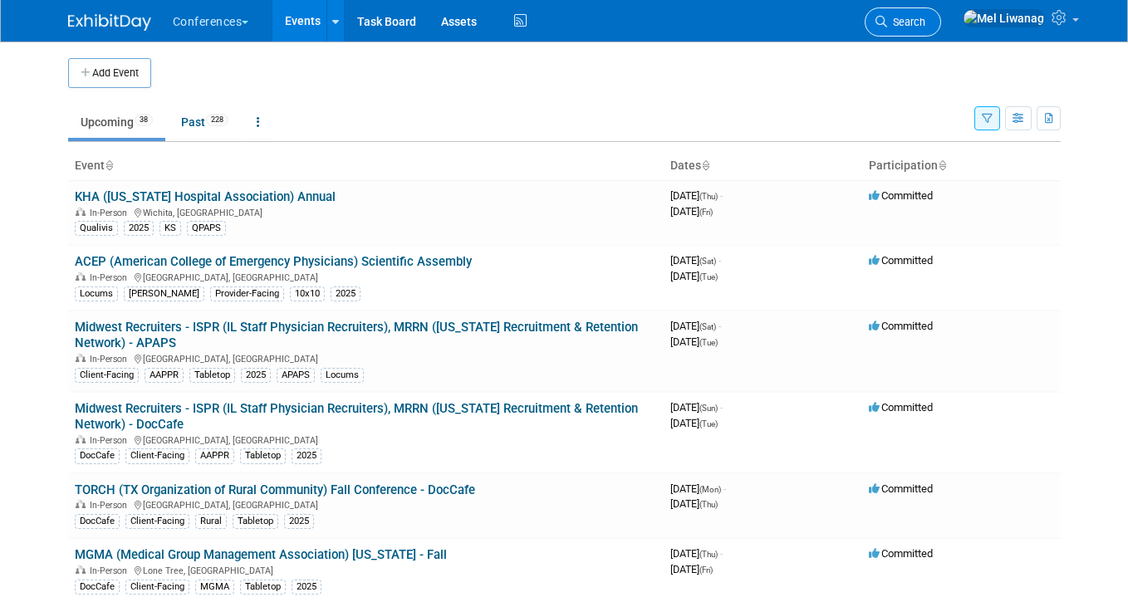
click at [925, 23] on span "Search" at bounding box center [906, 22] width 38 height 12
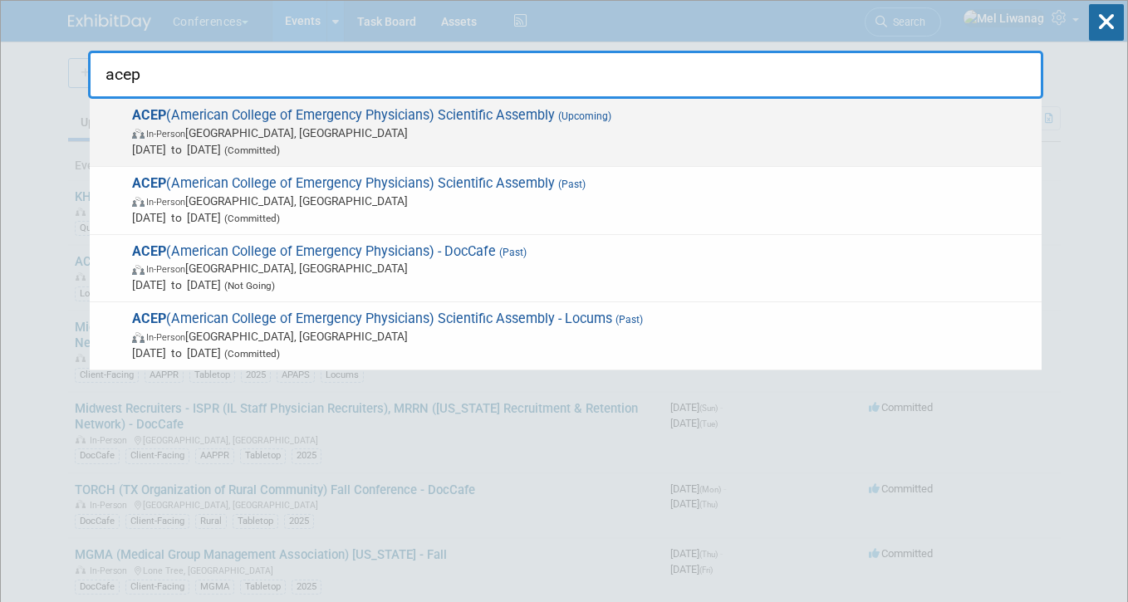
type input "acep"
click at [896, 150] on span "Sep 6, 2025 to Sep 9, 2025 (Committed)" at bounding box center [582, 149] width 901 height 17
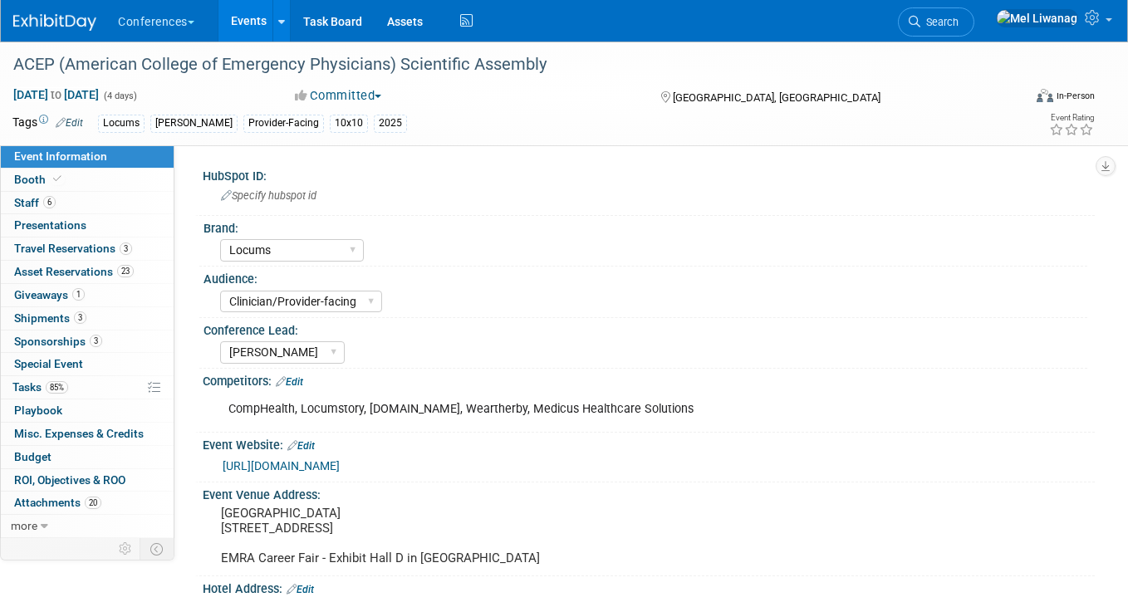
select select "Locums"
select select "Clinician/Provider-facing"
select select "[PERSON_NAME]"
click at [104, 208] on link "6 Staff 6" at bounding box center [87, 203] width 173 height 22
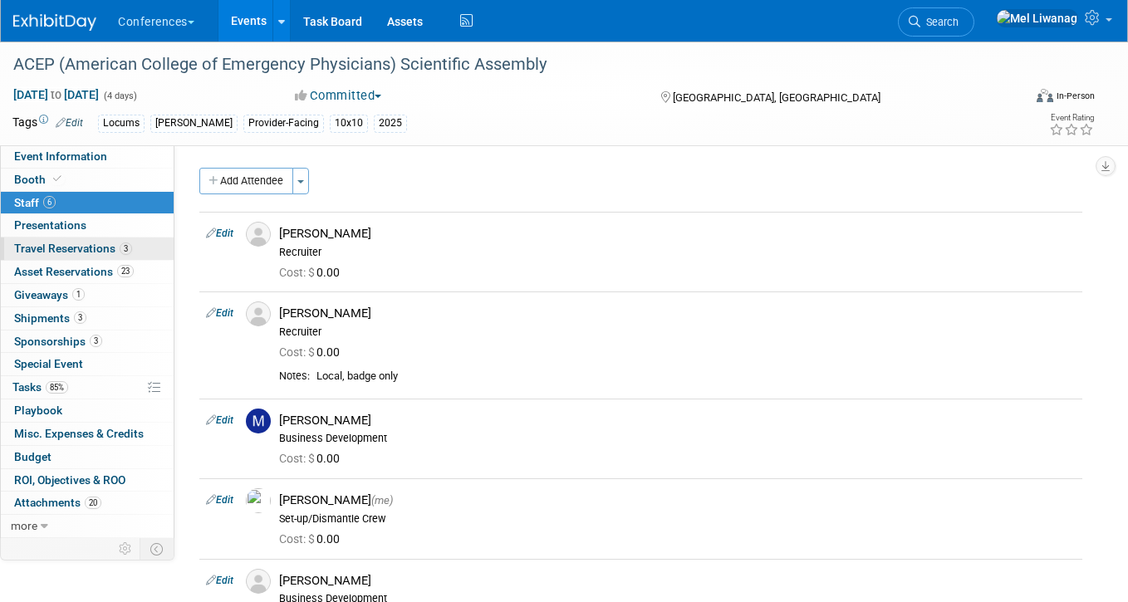
click at [112, 248] on span "Travel Reservations 3" at bounding box center [73, 248] width 118 height 13
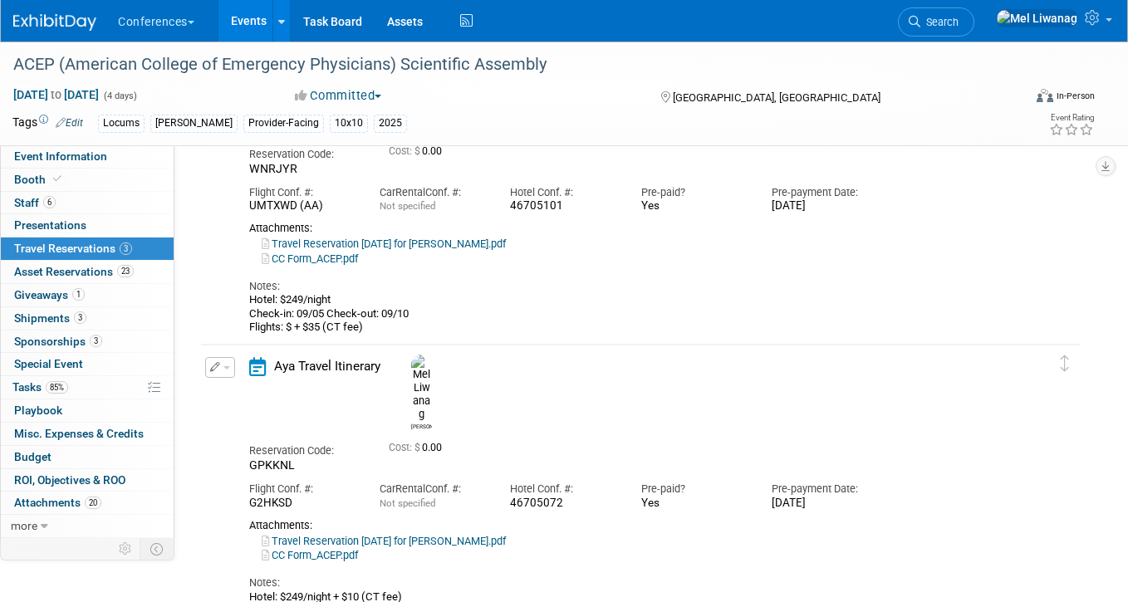
scroll to position [379, 0]
click at [449, 255] on div "CC Form_ACEP.pdf" at bounding box center [628, 258] width 758 height 15
click at [449, 247] on link "Travel Reservation [DATE] for [PERSON_NAME].pdf" at bounding box center [384, 243] width 244 height 12
click at [506, 534] on link "Travel Reservation [DATE] for [PERSON_NAME].pdf" at bounding box center [384, 540] width 244 height 12
